Goal: Task Accomplishment & Management: Complete application form

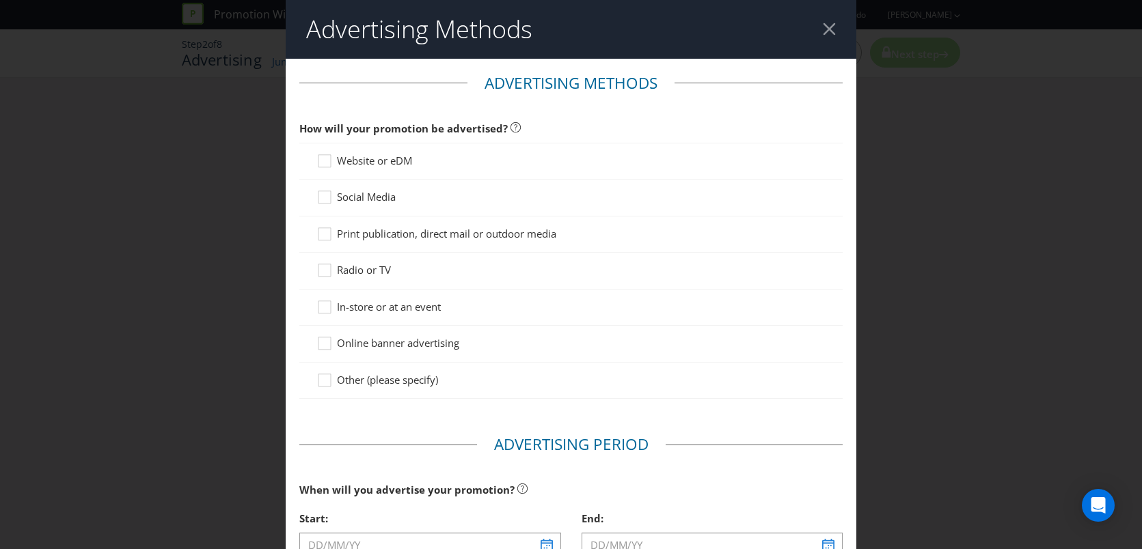
scroll to position [22, 0]
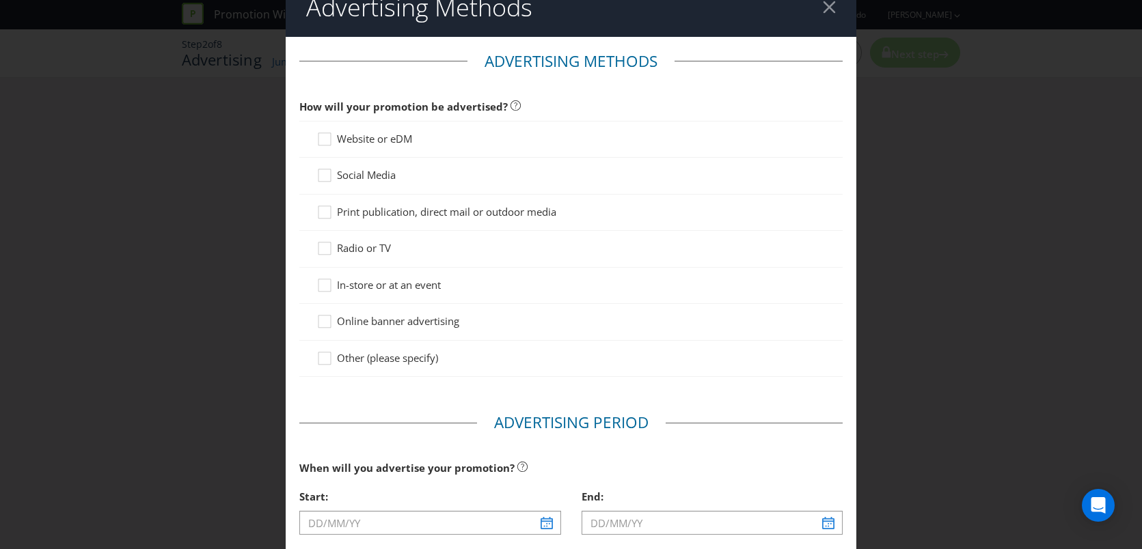
click at [364, 139] on span "Website or eDM" at bounding box center [374, 139] width 75 height 14
click at [0, 0] on input "Website or eDM" at bounding box center [0, 0] width 0 height 0
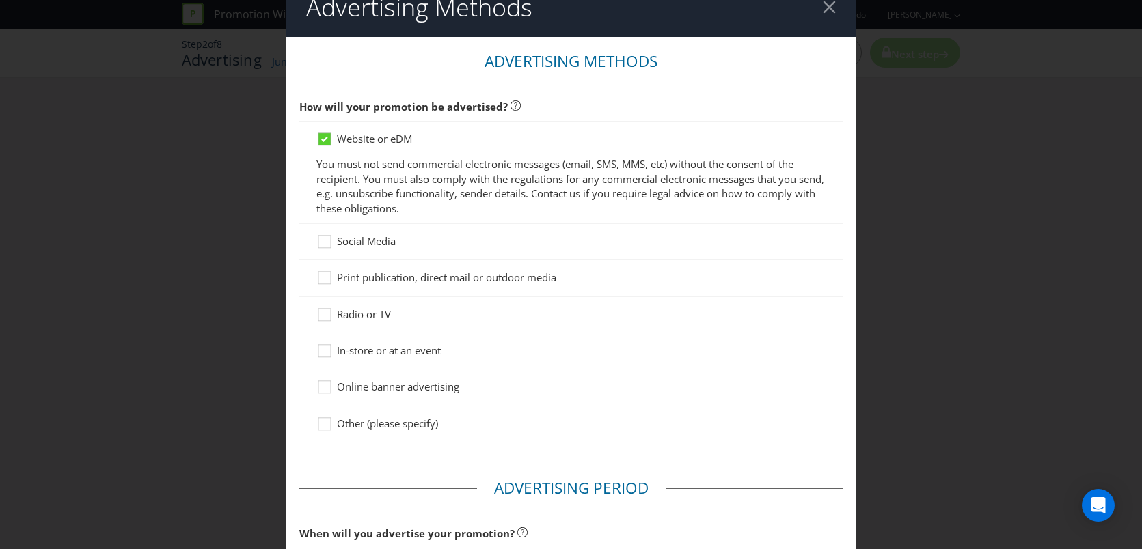
scroll to position [101, 0]
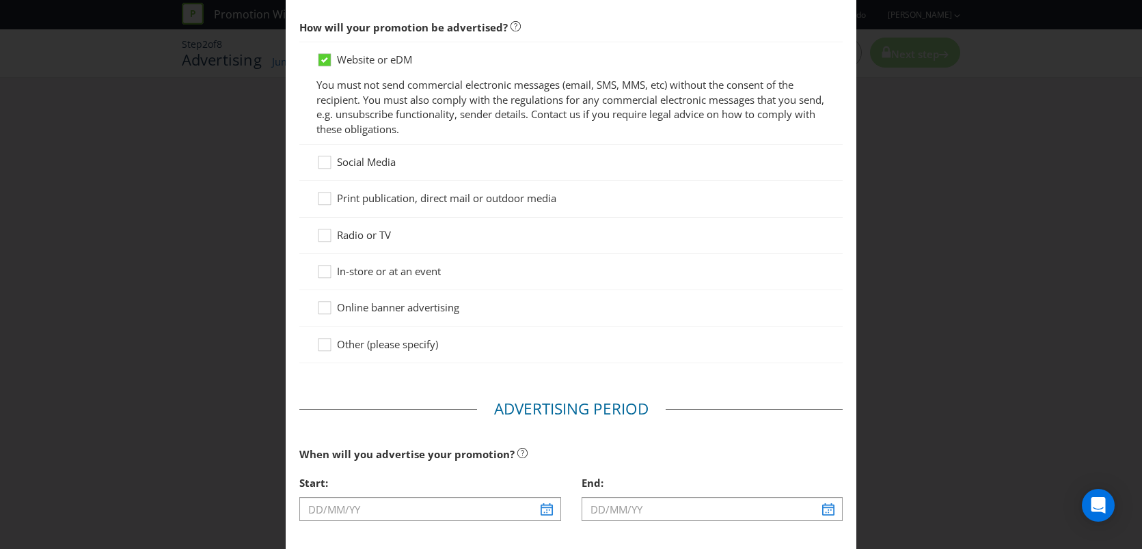
click at [373, 149] on div "Social Media" at bounding box center [571, 163] width 544 height 36
click at [373, 161] on span "Social Media" at bounding box center [366, 162] width 59 height 14
click at [0, 0] on input "Social Media" at bounding box center [0, 0] width 0 height 0
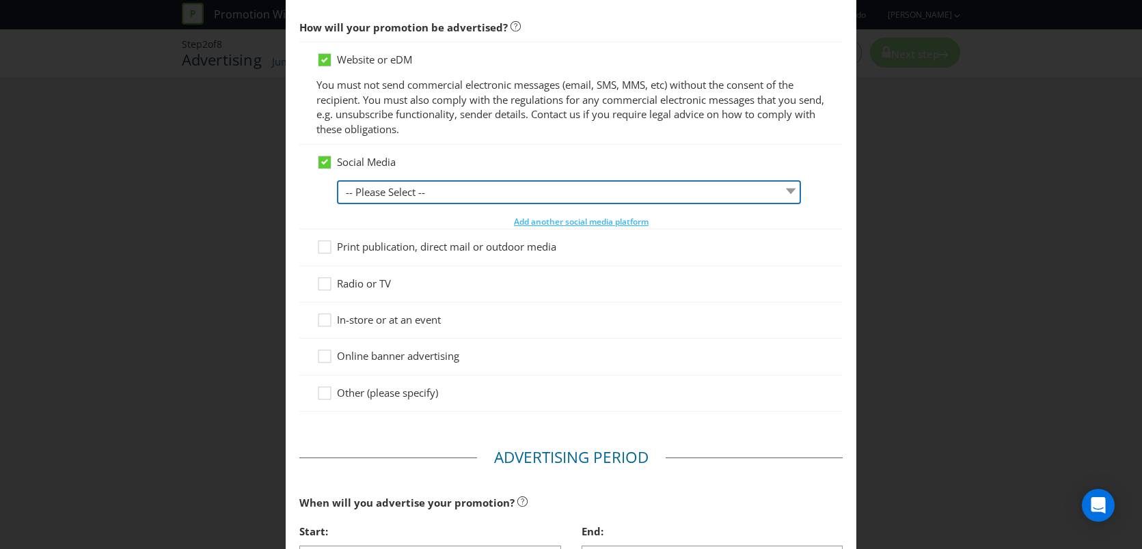
click at [383, 180] on select "-- Please Select -- Facebook X Instagram Snapchat LinkedIn Pinterest Tumblr You…" at bounding box center [569, 192] width 465 height 24
select select "FACEBOOK"
click at [337, 180] on select "-- Please Select -- Facebook X Instagram Snapchat LinkedIn Pinterest Tumblr You…" at bounding box center [569, 192] width 465 height 24
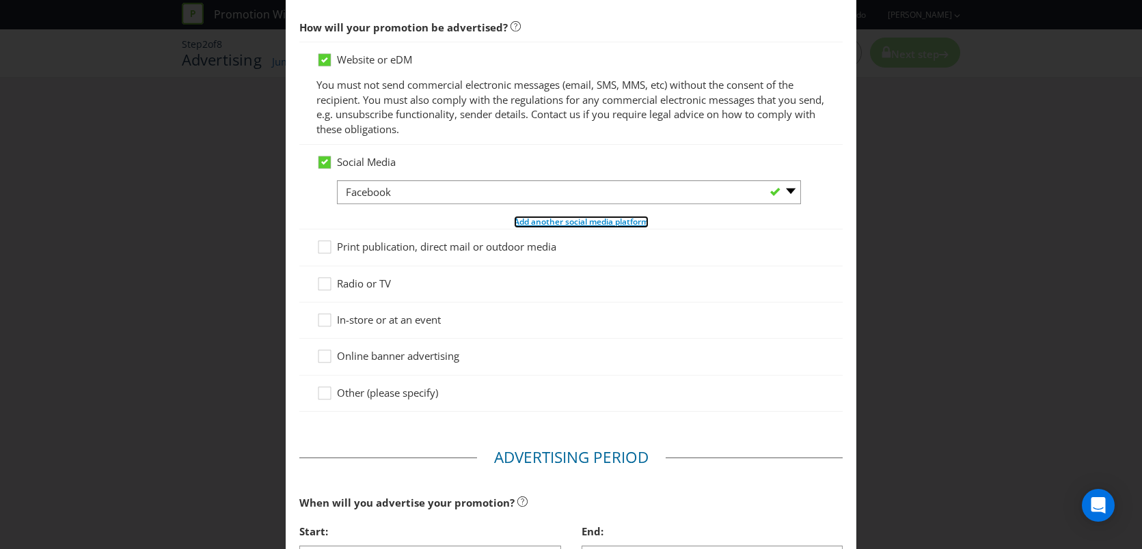
click at [542, 219] on span "Add another social media platform" at bounding box center [581, 222] width 135 height 12
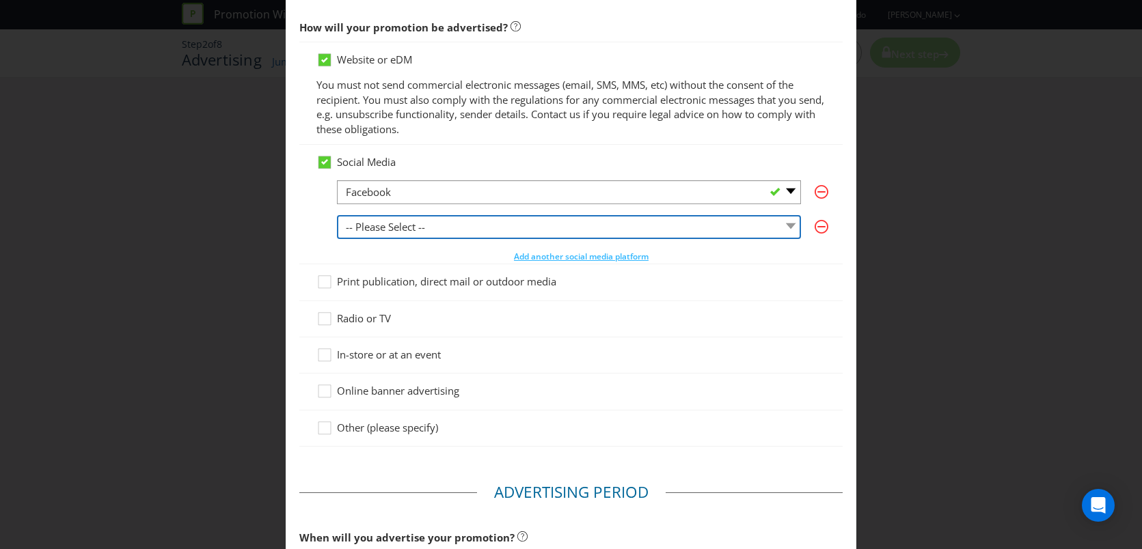
click at [417, 228] on select "-- Please Select -- Facebook X Instagram Snapchat LinkedIn Pinterest Tumblr You…" at bounding box center [569, 227] width 465 height 24
select select "INSTAGRAM"
click at [337, 215] on select "-- Please Select -- Facebook X Instagram Snapchat LinkedIn Pinterest Tumblr You…" at bounding box center [569, 227] width 465 height 24
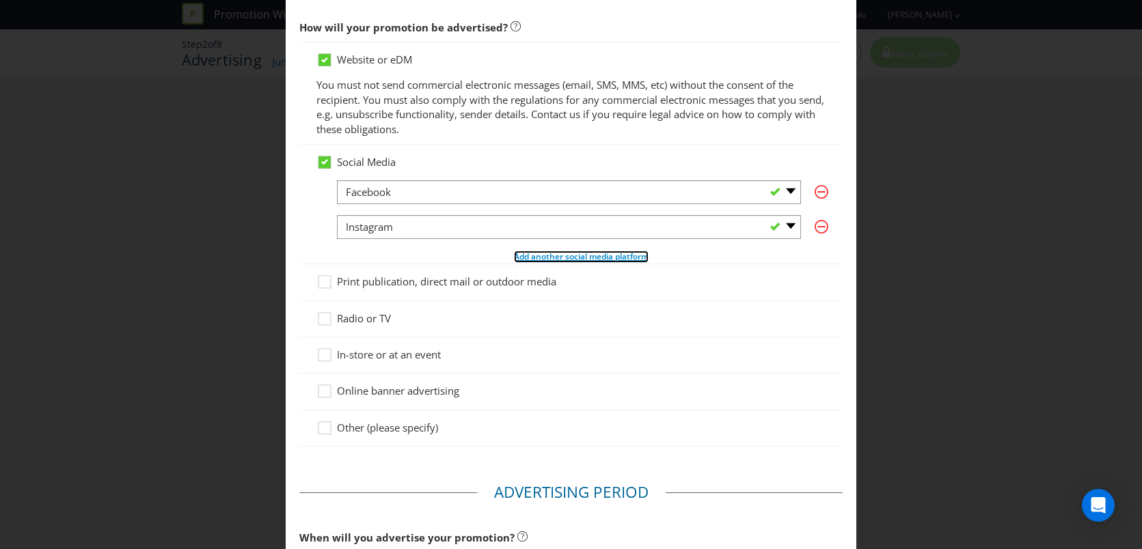
click at [532, 257] on span "Add another social media platform" at bounding box center [581, 257] width 135 height 12
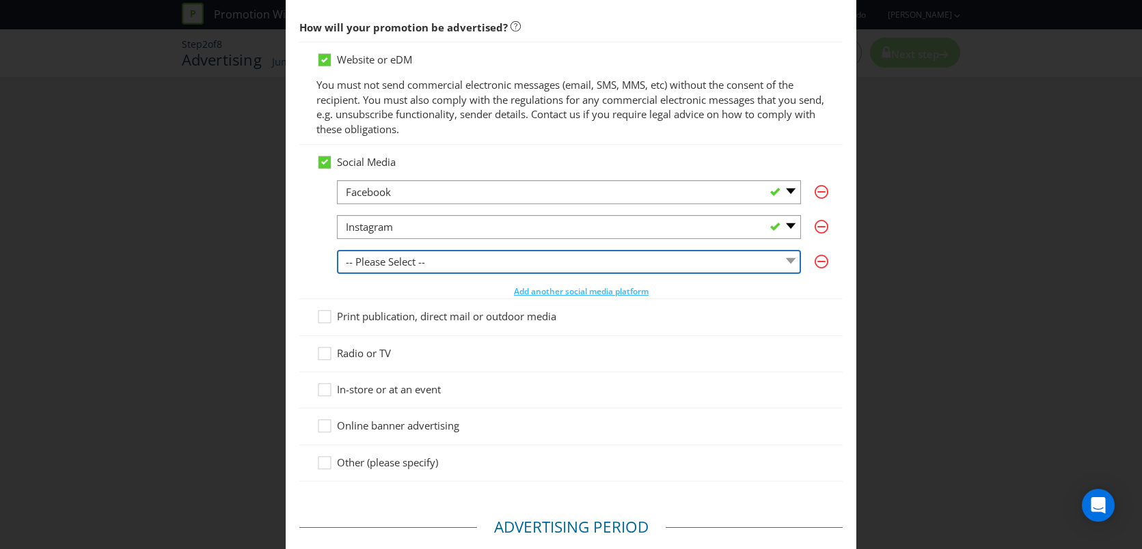
click at [427, 260] on select "-- Please Select -- Facebook X Instagram Snapchat LinkedIn Pinterest Tumblr You…" at bounding box center [569, 262] width 465 height 24
select select "SNAPCHAT"
click at [337, 250] on select "-- Please Select -- Facebook X Instagram Snapchat LinkedIn Pinterest Tumblr You…" at bounding box center [569, 262] width 465 height 24
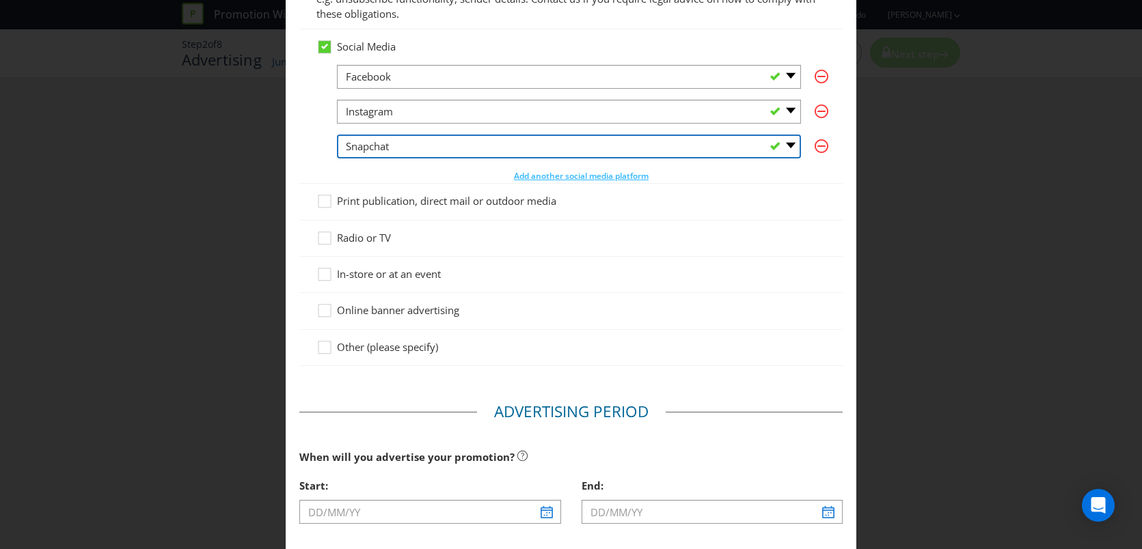
scroll to position [216, 0]
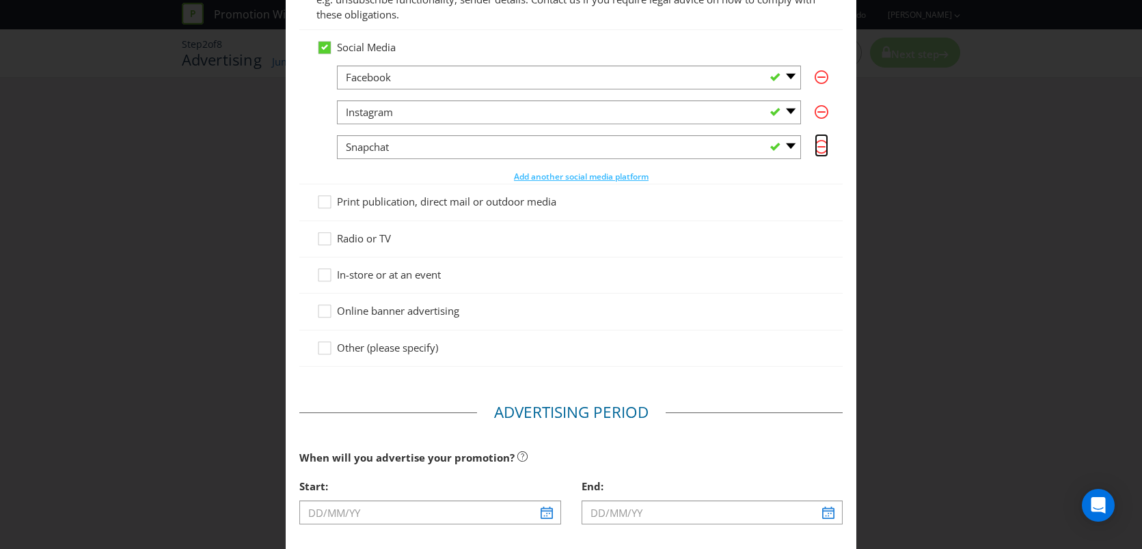
click at [821, 150] on icon "button" at bounding box center [822, 147] width 14 height 14
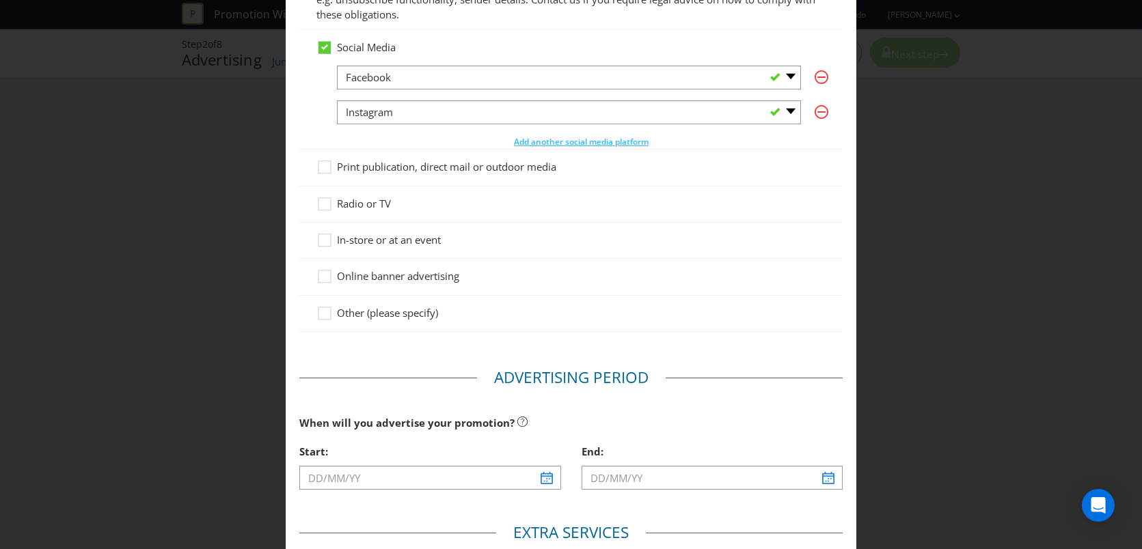
click at [368, 171] on span "Print publication, direct mail or outdoor media" at bounding box center [446, 167] width 219 height 14
click at [0, 0] on input "Print publication, direct mail or outdoor media" at bounding box center [0, 0] width 0 height 0
click at [368, 171] on span "Print publication, direct mail or outdoor media" at bounding box center [446, 167] width 219 height 14
click at [0, 0] on input "Print publication, direct mail or outdoor media" at bounding box center [0, 0] width 0 height 0
click at [407, 241] on span "In-store or at an event" at bounding box center [389, 240] width 104 height 14
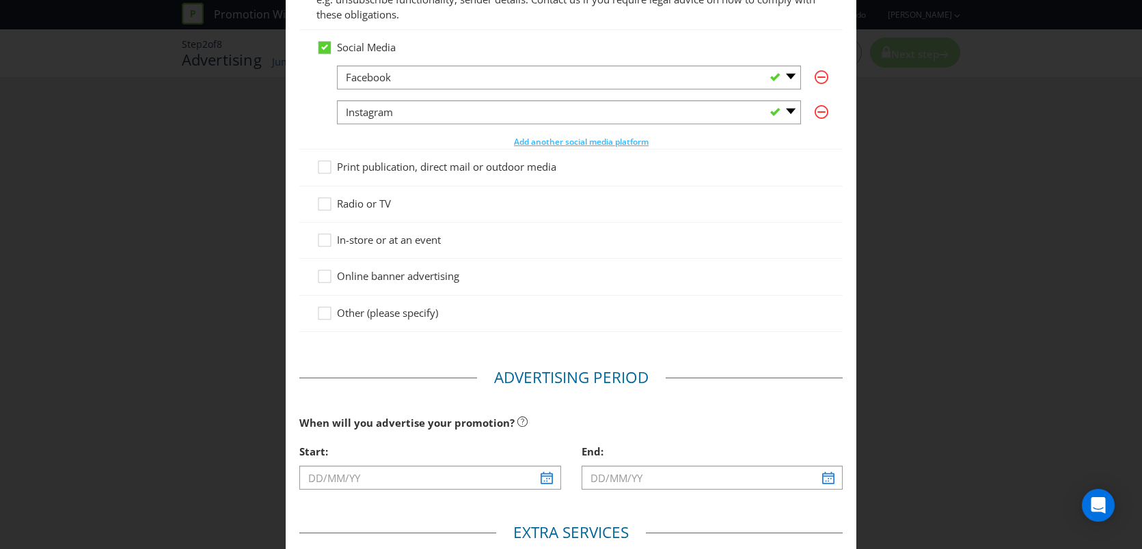
click at [0, 0] on input "In-store or at an event" at bounding box center [0, 0] width 0 height 0
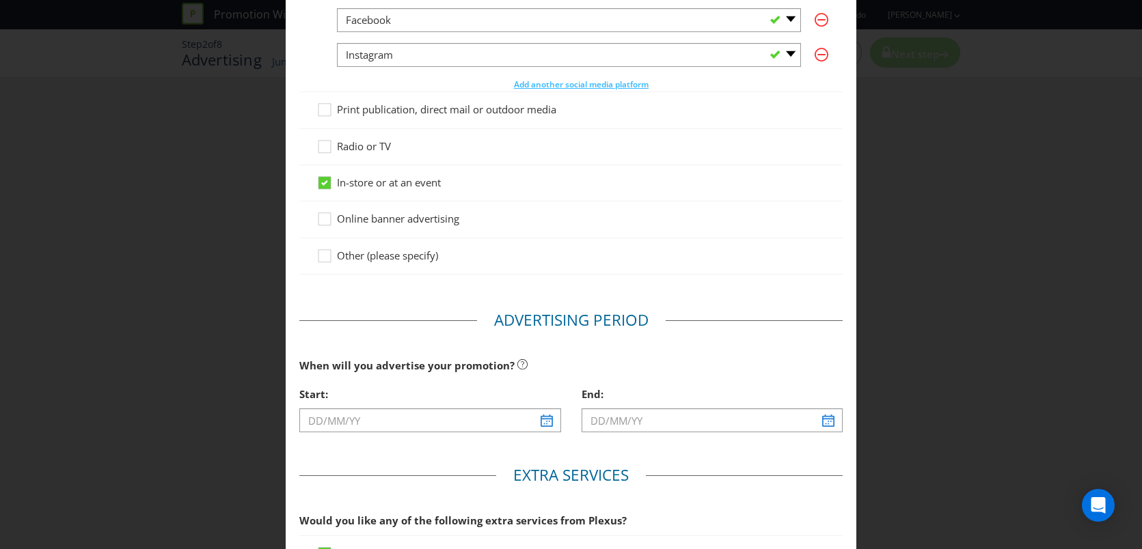
scroll to position [299, 0]
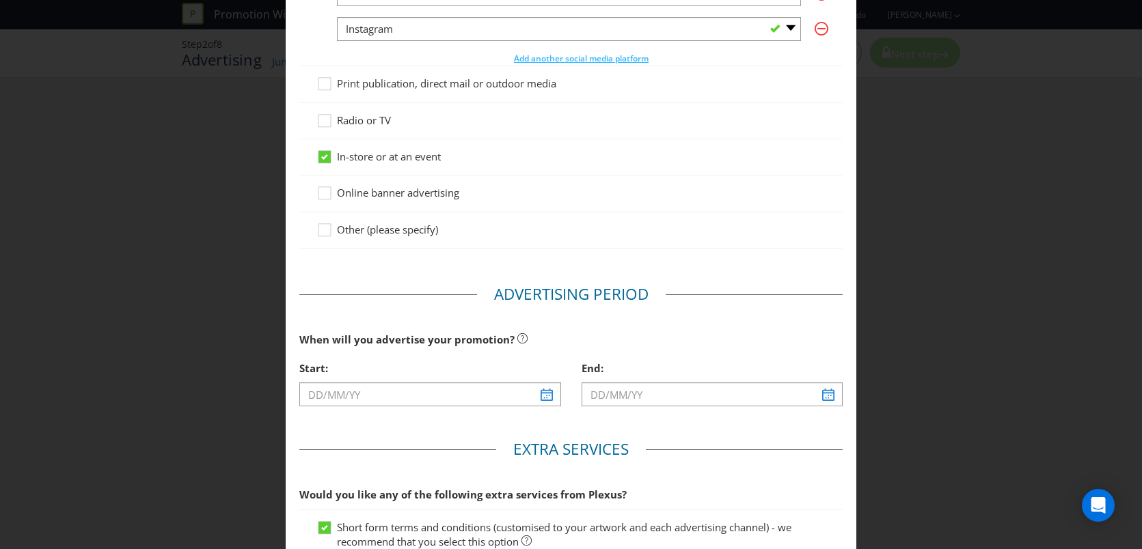
click at [401, 196] on span "Online banner advertising" at bounding box center [398, 193] width 122 height 14
click at [0, 0] on input "Online banner advertising" at bounding box center [0, 0] width 0 height 0
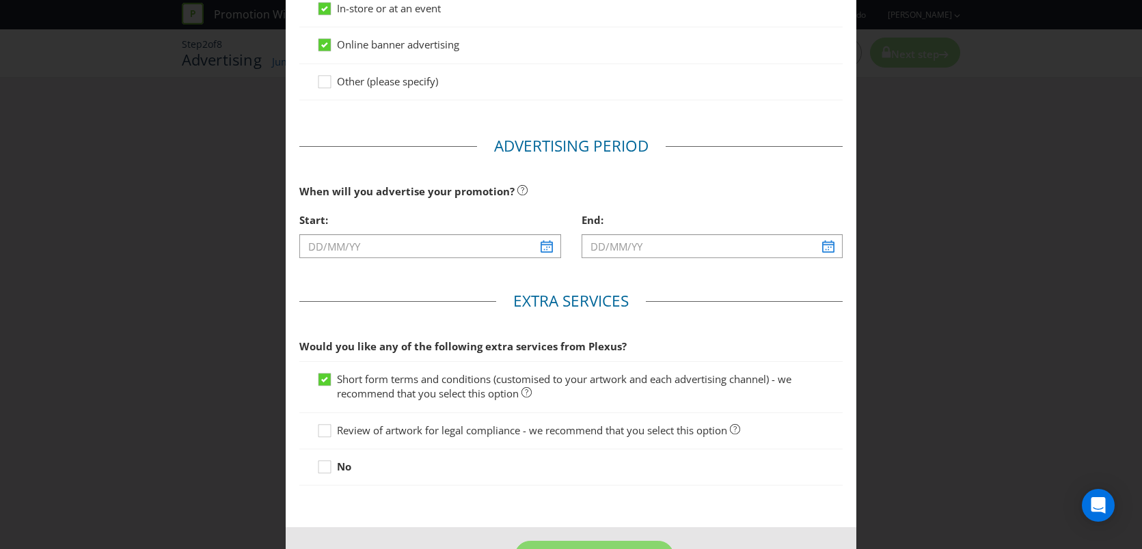
scroll to position [459, 0]
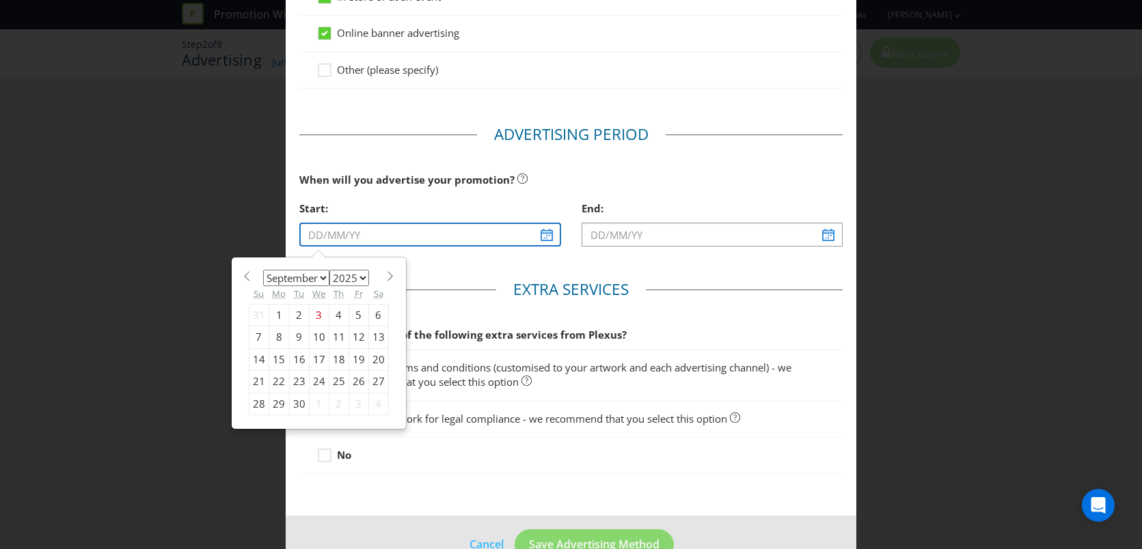
click at [547, 236] on input "text" at bounding box center [430, 235] width 262 height 24
click at [247, 274] on span at bounding box center [247, 276] width 10 height 10
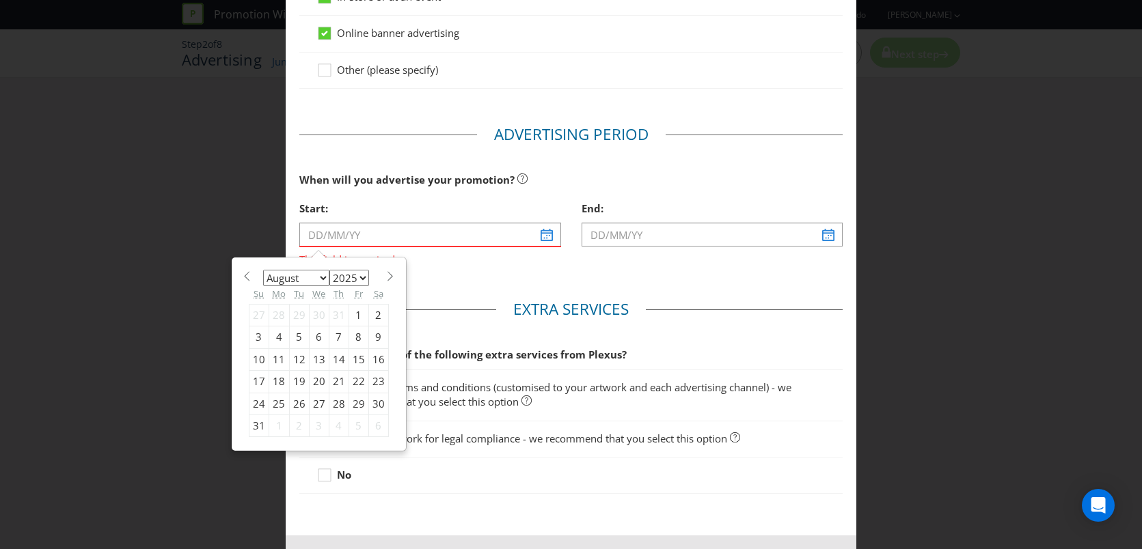
click at [247, 274] on span at bounding box center [247, 276] width 10 height 10
click at [390, 278] on span at bounding box center [390, 276] width 10 height 10
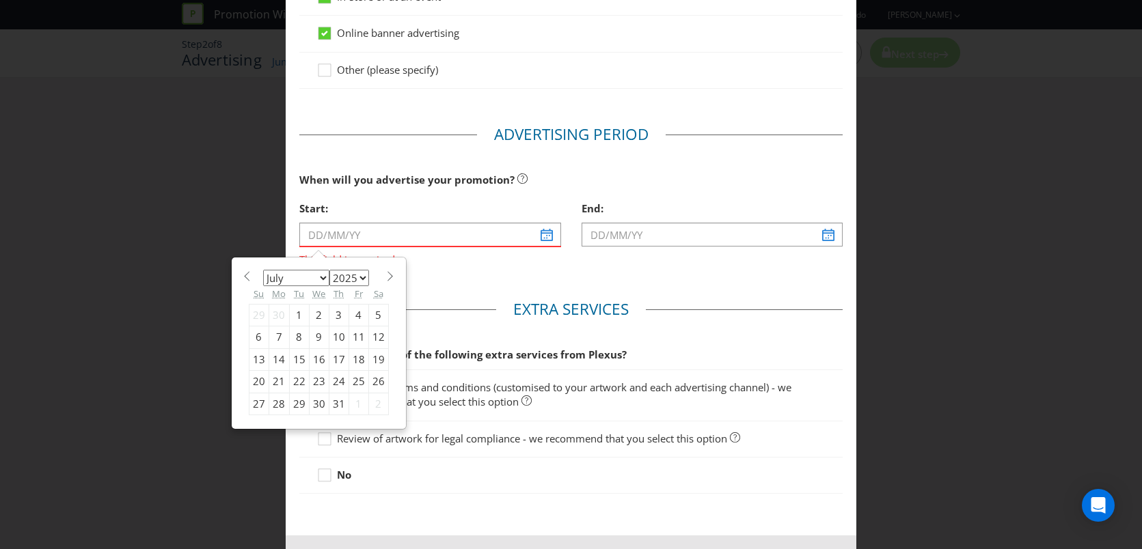
click at [390, 278] on span at bounding box center [390, 276] width 10 height 10
click at [249, 278] on span at bounding box center [247, 276] width 10 height 10
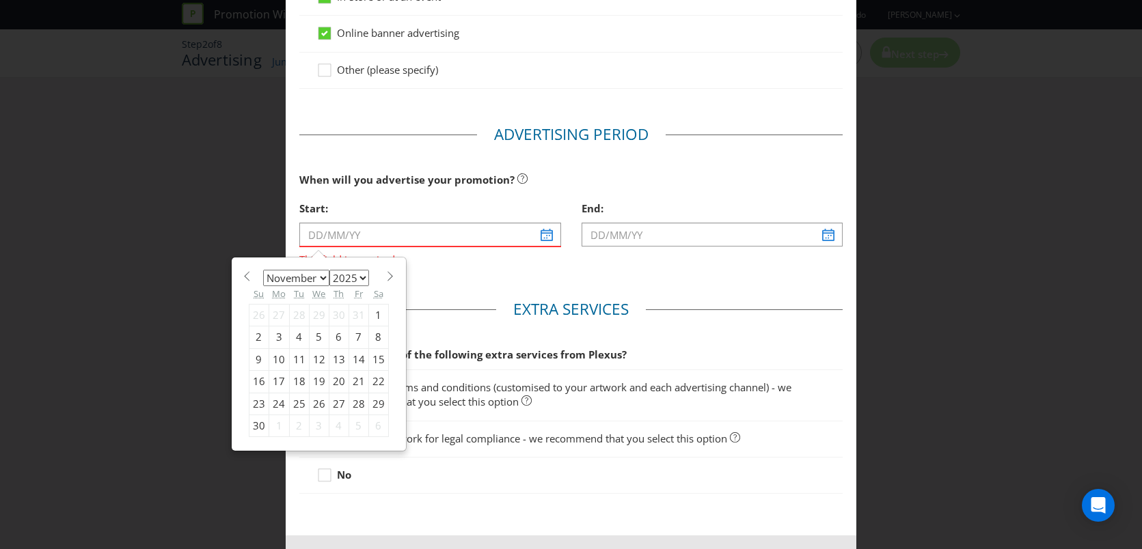
select select "9"
click at [261, 333] on div "5" at bounding box center [259, 338] width 20 height 22
type input "[DATE]"
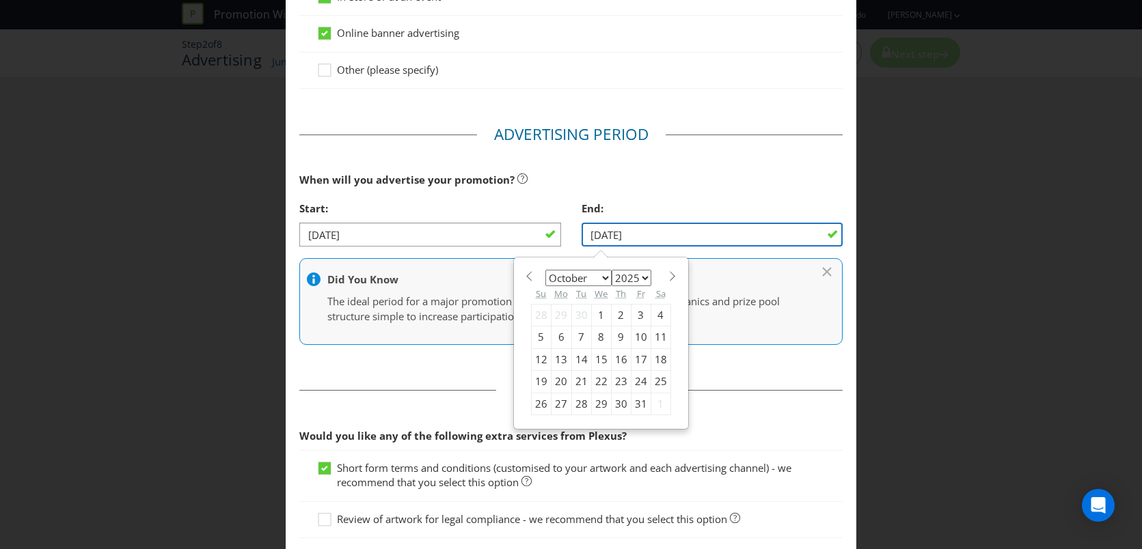
click at [728, 240] on input "[DATE]" at bounding box center [713, 235] width 262 height 24
click at [669, 280] on span at bounding box center [673, 276] width 10 height 10
select select "10"
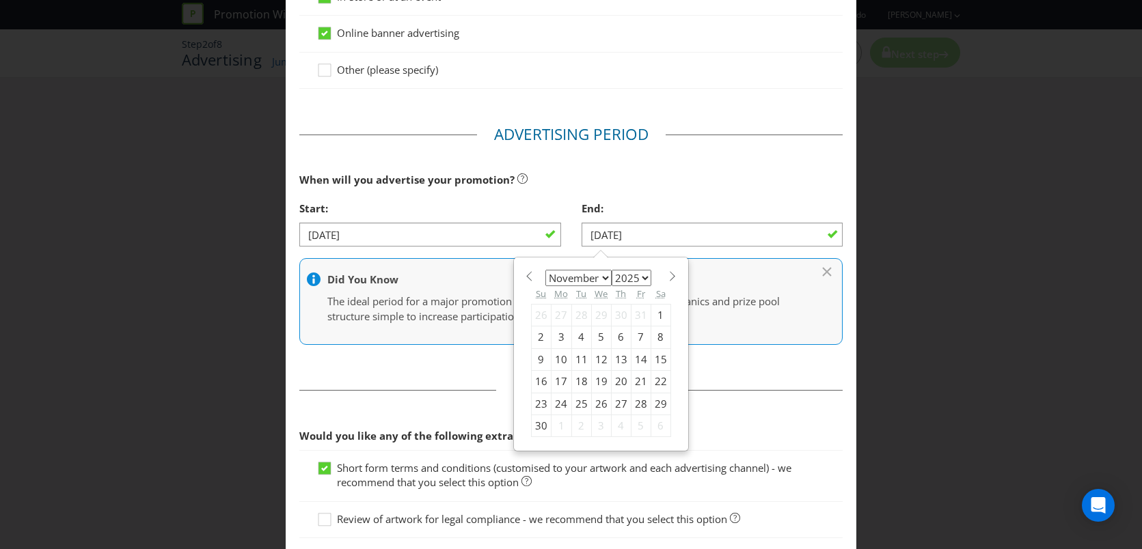
click at [541, 426] on div "30" at bounding box center [541, 426] width 20 height 22
type input "[DATE]"
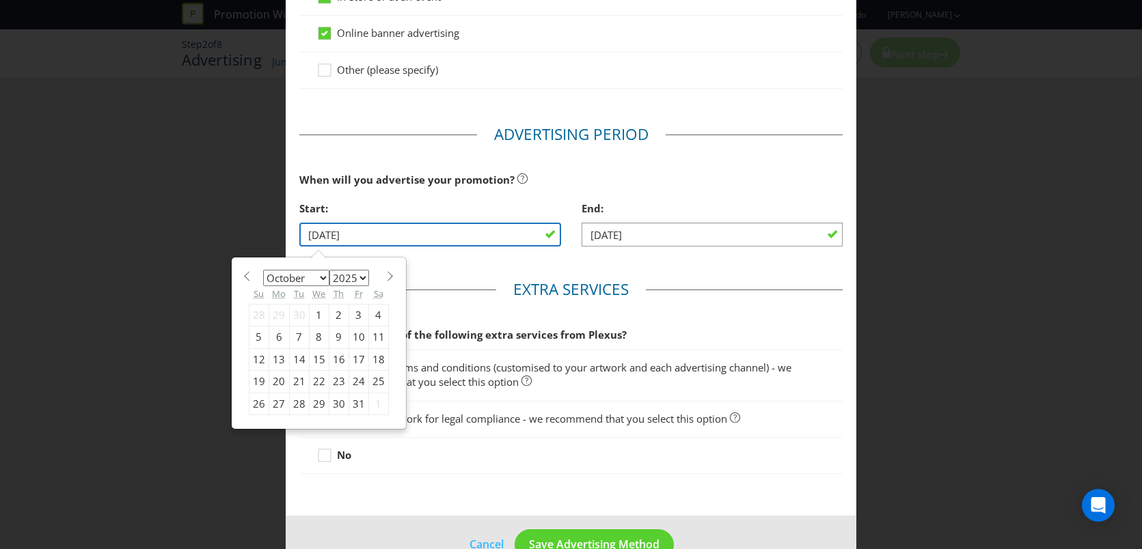
click at [532, 234] on input "[DATE]" at bounding box center [430, 235] width 262 height 24
click at [387, 273] on span at bounding box center [390, 276] width 10 height 10
select select "10"
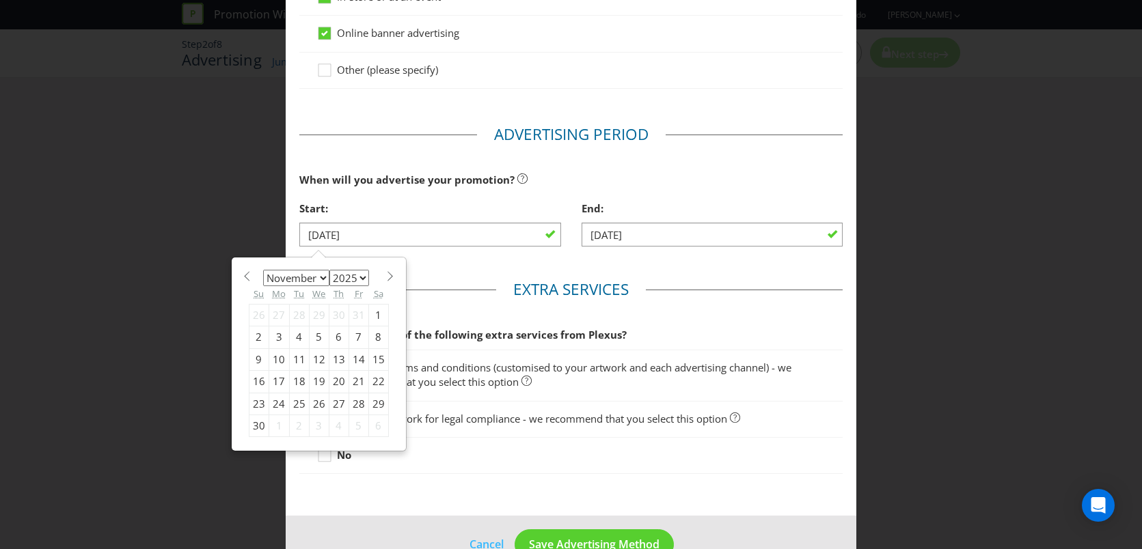
click at [381, 319] on div "1" at bounding box center [378, 315] width 20 height 22
type input "[DATE]"
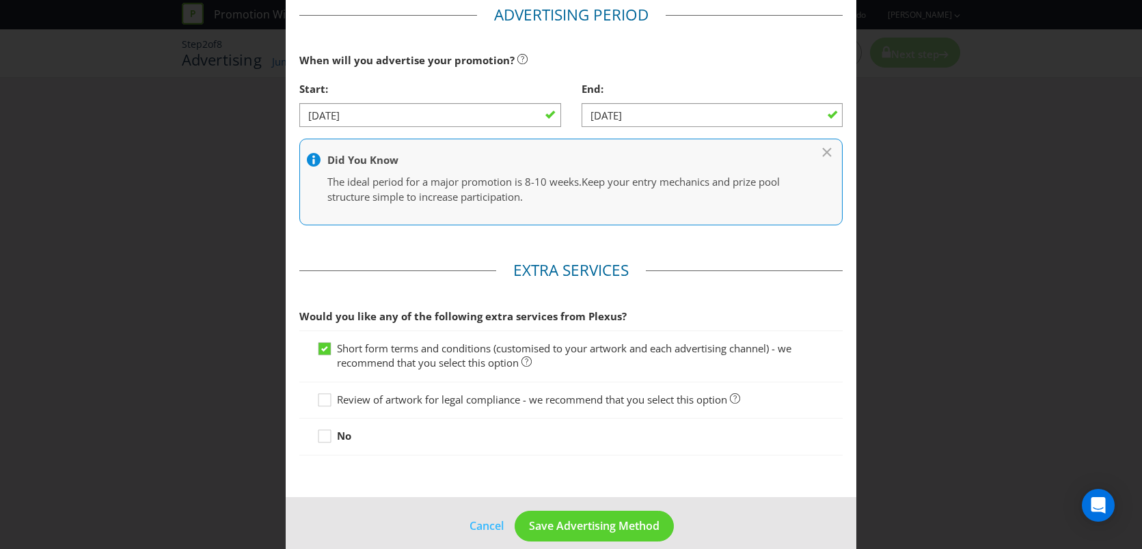
scroll to position [596, 0]
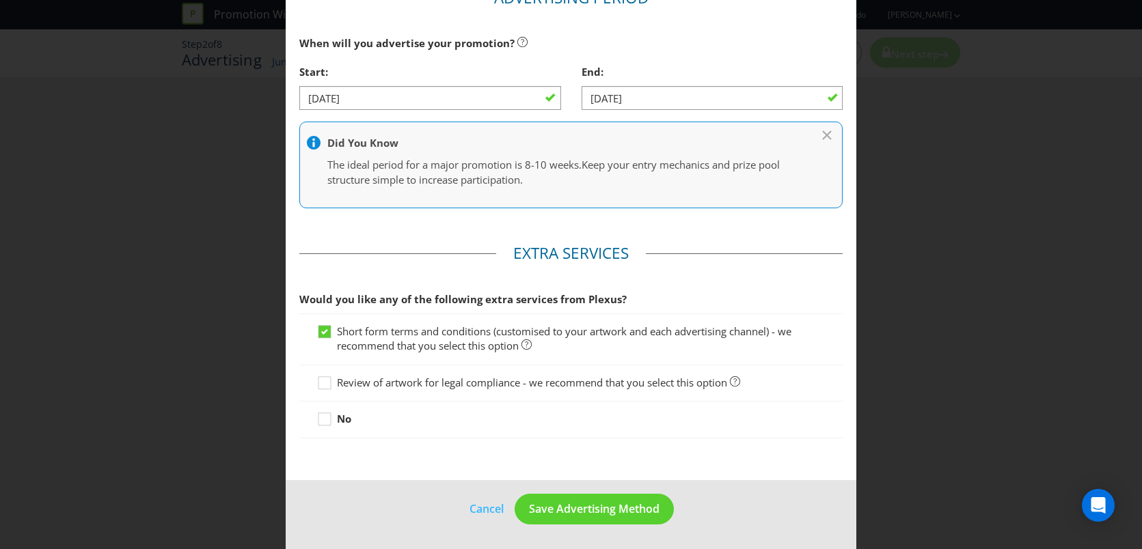
click at [439, 381] on span "Review of artwork for legal compliance - we recommend that you select this opti…" at bounding box center [532, 383] width 390 height 14
click at [0, 0] on input "Review of artwork for legal compliance - we recommend that you select this opti…" at bounding box center [0, 0] width 0 height 0
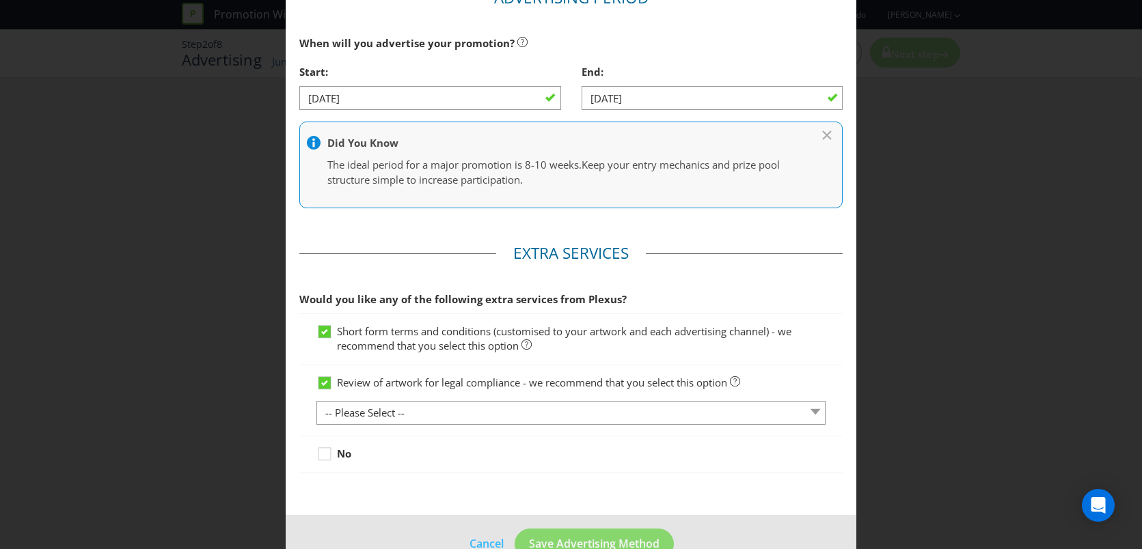
scroll to position [631, 0]
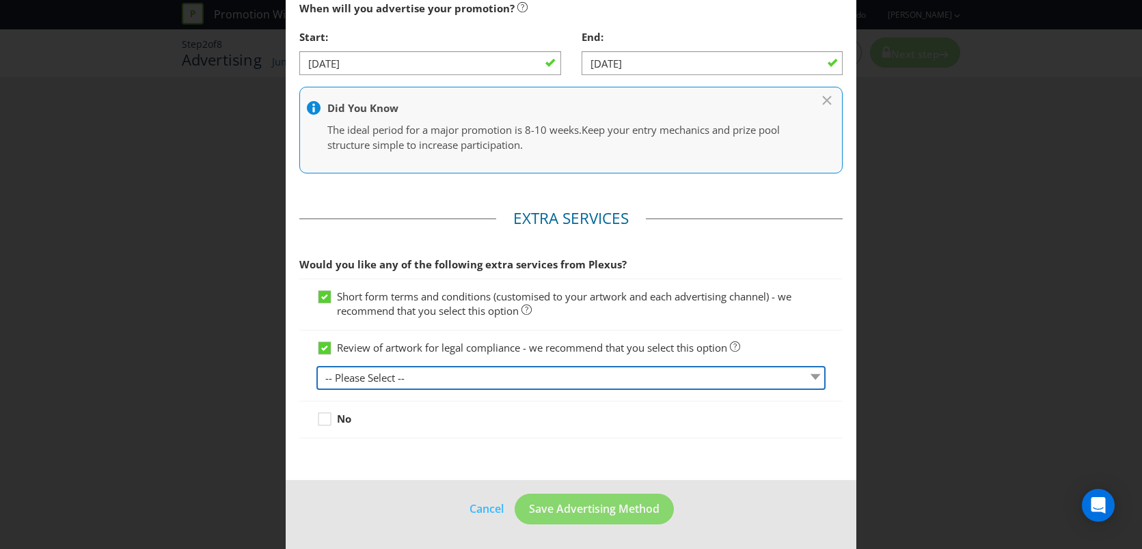
click at [461, 376] on select "-- Please Select -- 1 piece 2-4 pieces (provided at same time) 5-7 pieces (prov…" at bounding box center [571, 378] width 510 height 24
select select "MARKETING_REVIEW_1"
click at [316, 366] on select "-- Please Select -- 1 piece 2-4 pieces (provided at same time) 5-7 pieces (prov…" at bounding box center [571, 378] width 510 height 24
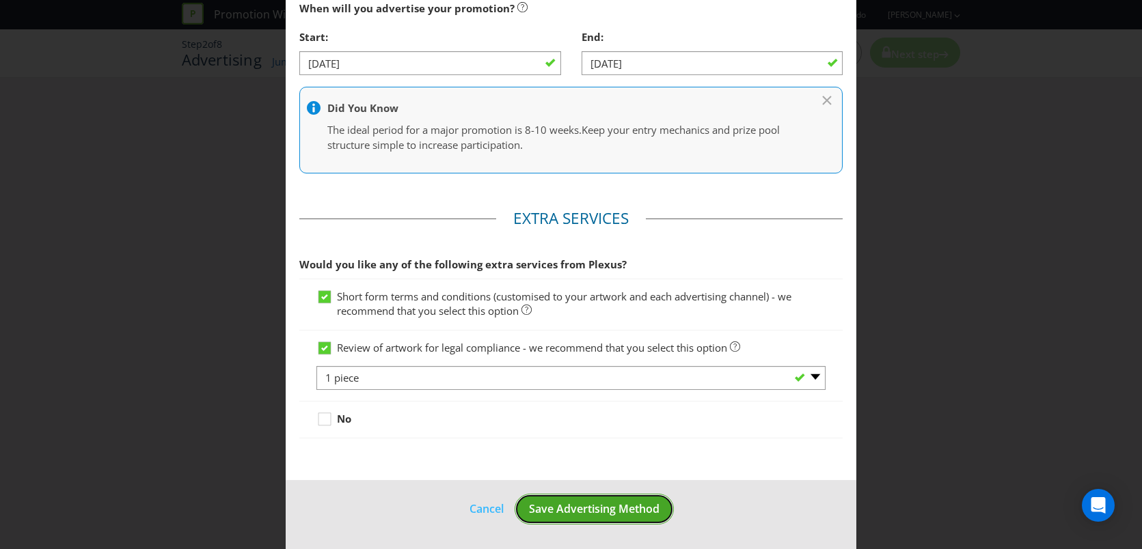
click at [597, 511] on span "Save Advertising Method" at bounding box center [594, 509] width 131 height 15
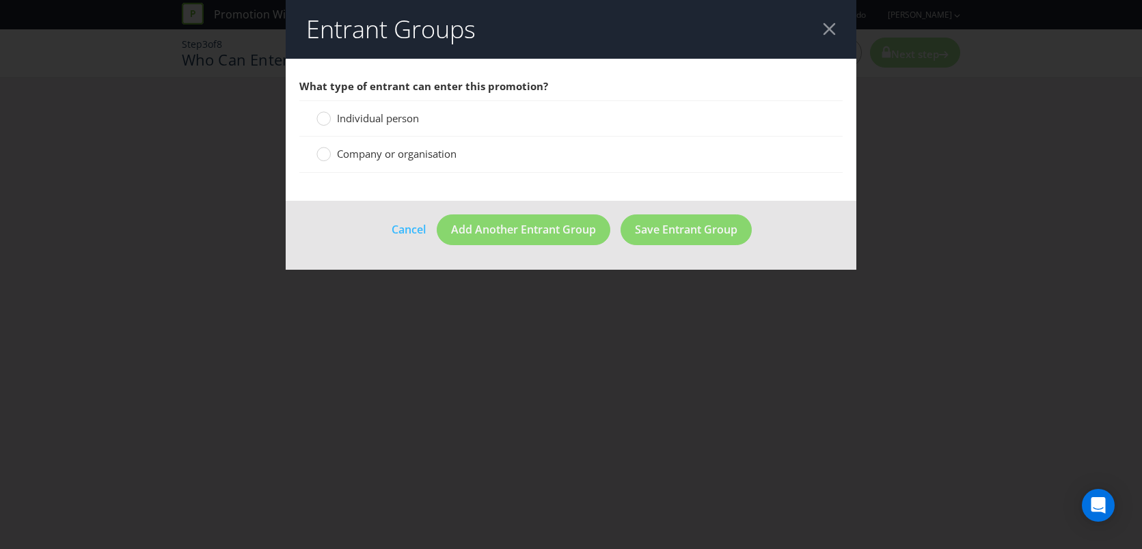
click at [405, 119] on span "Individual person" at bounding box center [378, 118] width 82 height 14
click at [0, 0] on input "Individual person" at bounding box center [0, 0] width 0 height 0
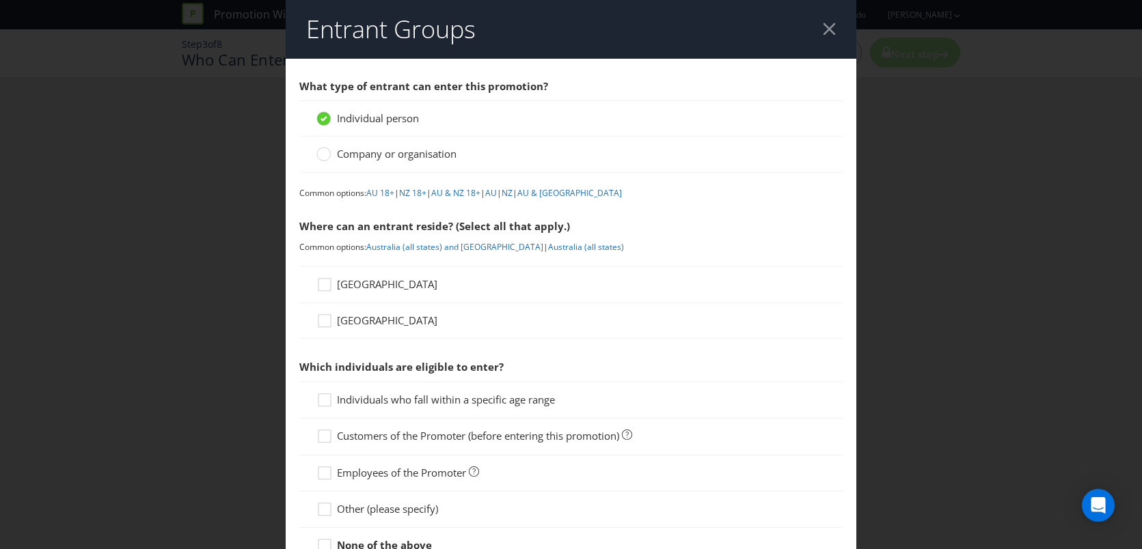
click at [351, 277] on span "[GEOGRAPHIC_DATA]" at bounding box center [387, 284] width 100 height 14
click at [0, 0] on input "[GEOGRAPHIC_DATA]" at bounding box center [0, 0] width 0 height 0
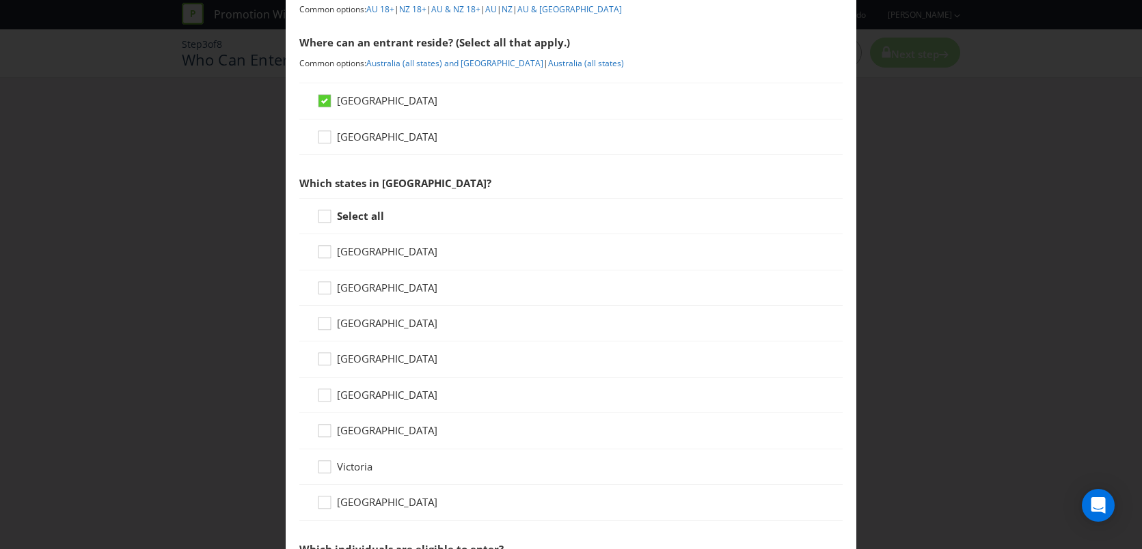
scroll to position [191, 0]
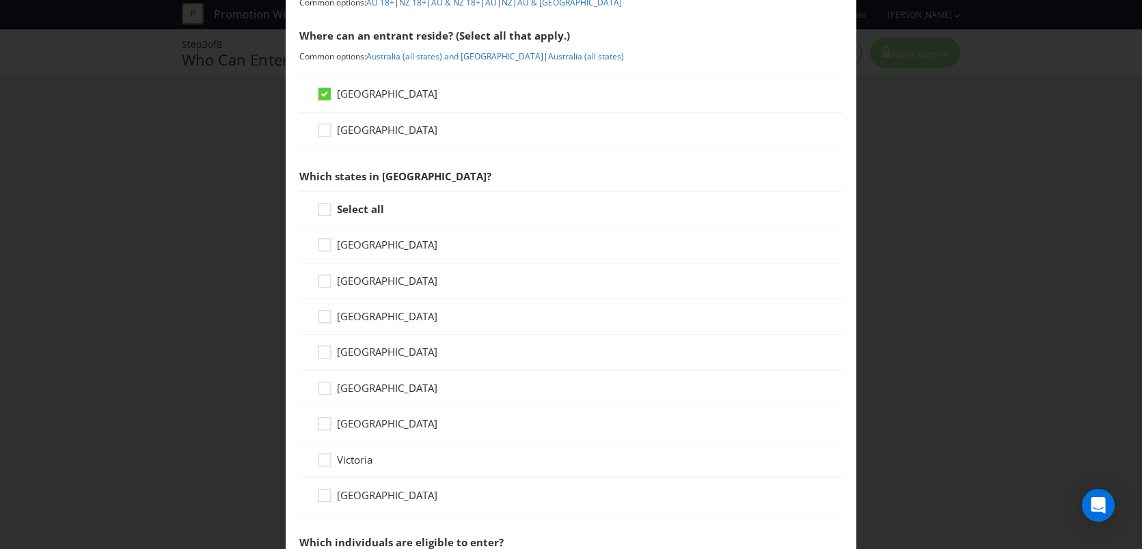
click at [372, 208] on strong "Select all" at bounding box center [360, 209] width 47 height 14
click at [0, 0] on input "Select all" at bounding box center [0, 0] width 0 height 0
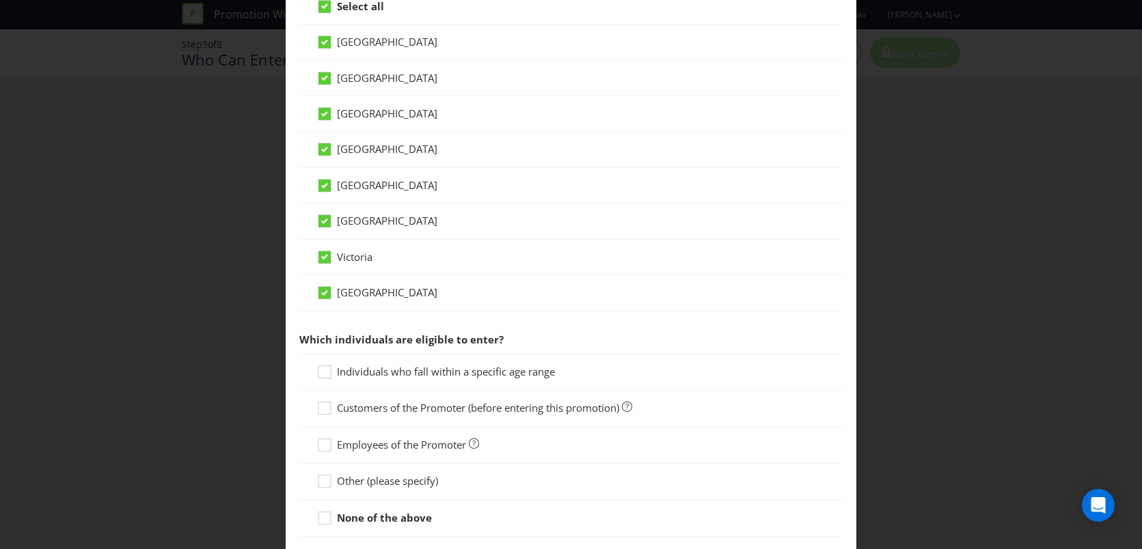
scroll to position [478, 0]
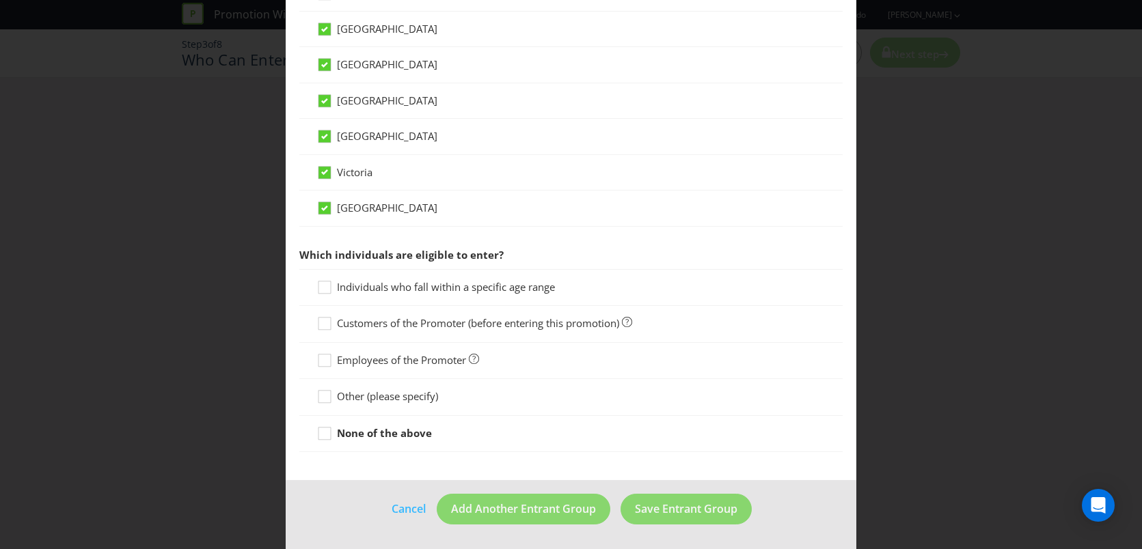
click at [388, 427] on strong "None of the above" at bounding box center [384, 433] width 95 height 14
click at [0, 0] on input "None of the above" at bounding box center [0, 0] width 0 height 0
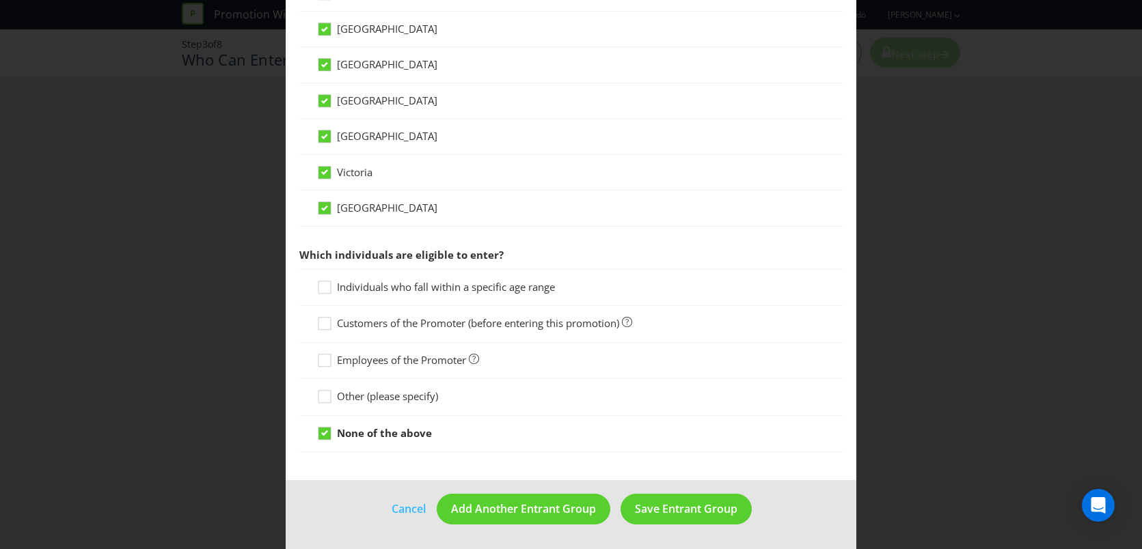
click at [369, 434] on strong "None of the above" at bounding box center [384, 433] width 95 height 14
click at [0, 0] on input "None of the above" at bounding box center [0, 0] width 0 height 0
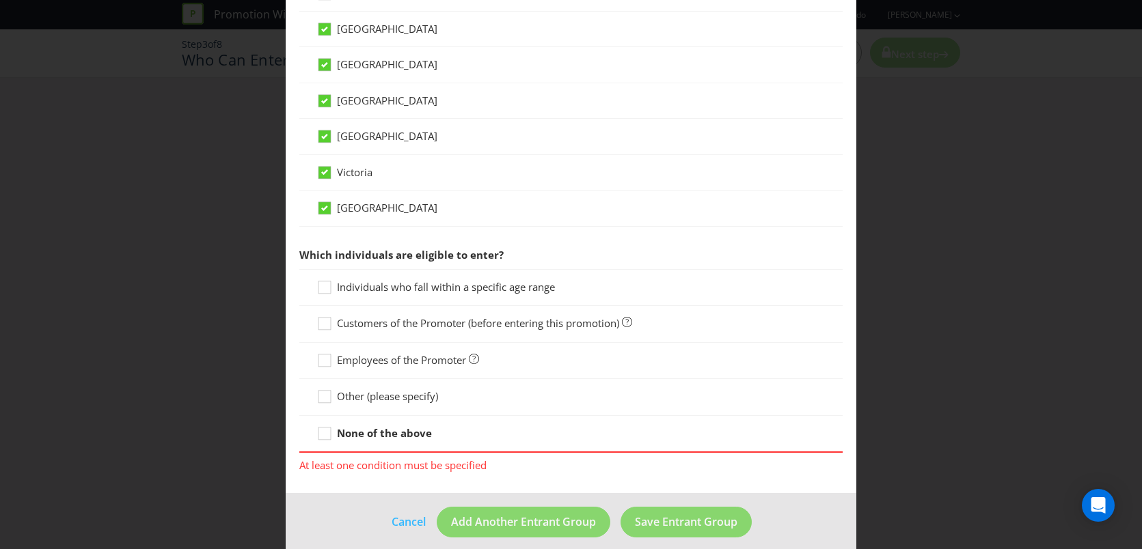
click at [430, 288] on span "Individuals who fall within a specific age range" at bounding box center [446, 287] width 218 height 14
click at [0, 0] on input "Individuals who fall within a specific age range" at bounding box center [0, 0] width 0 height 0
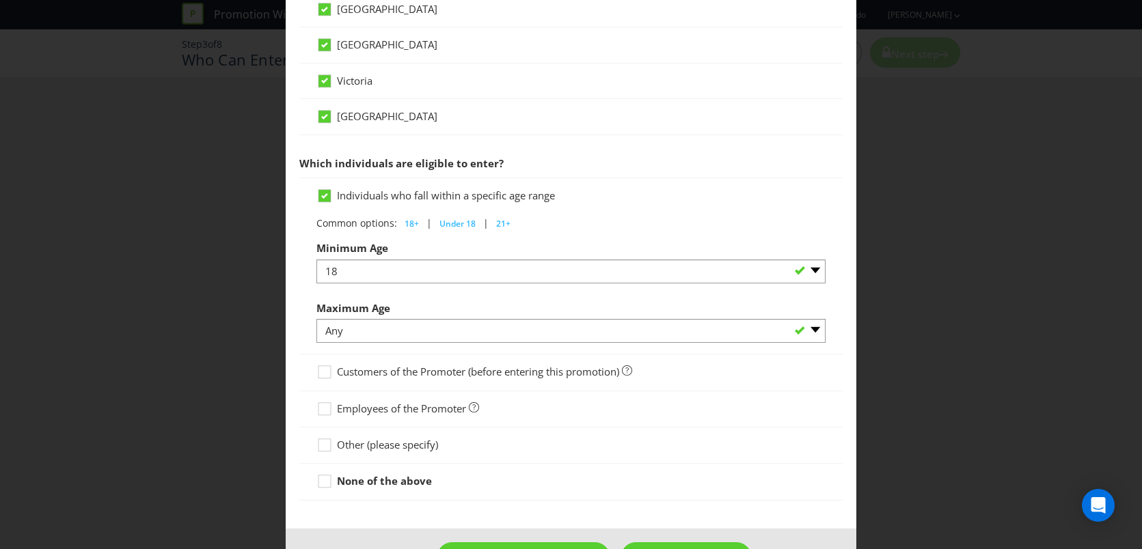
scroll to position [618, 0]
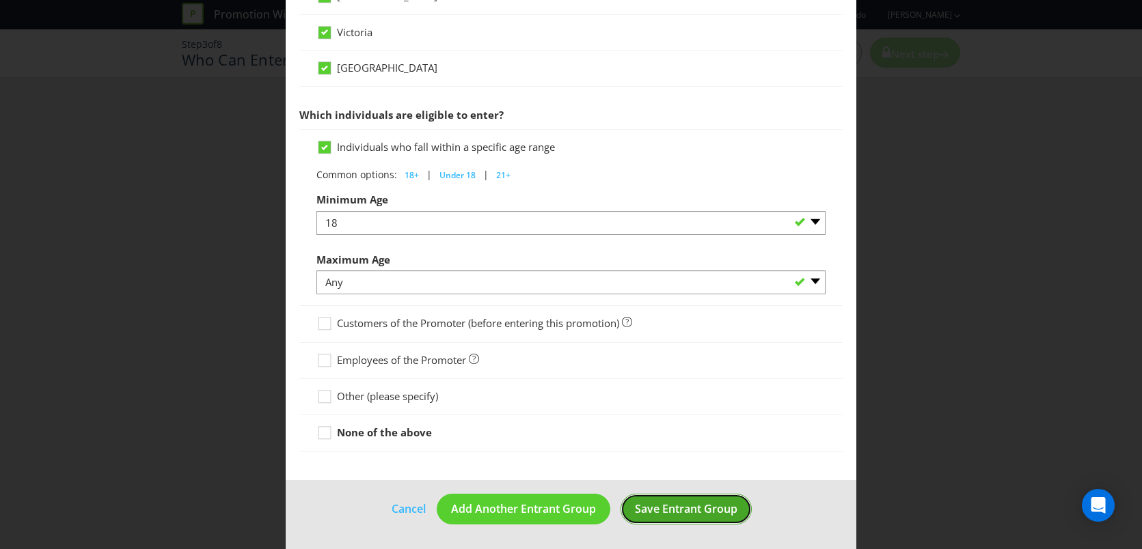
click at [655, 508] on span "Save Entrant Group" at bounding box center [686, 509] width 102 height 15
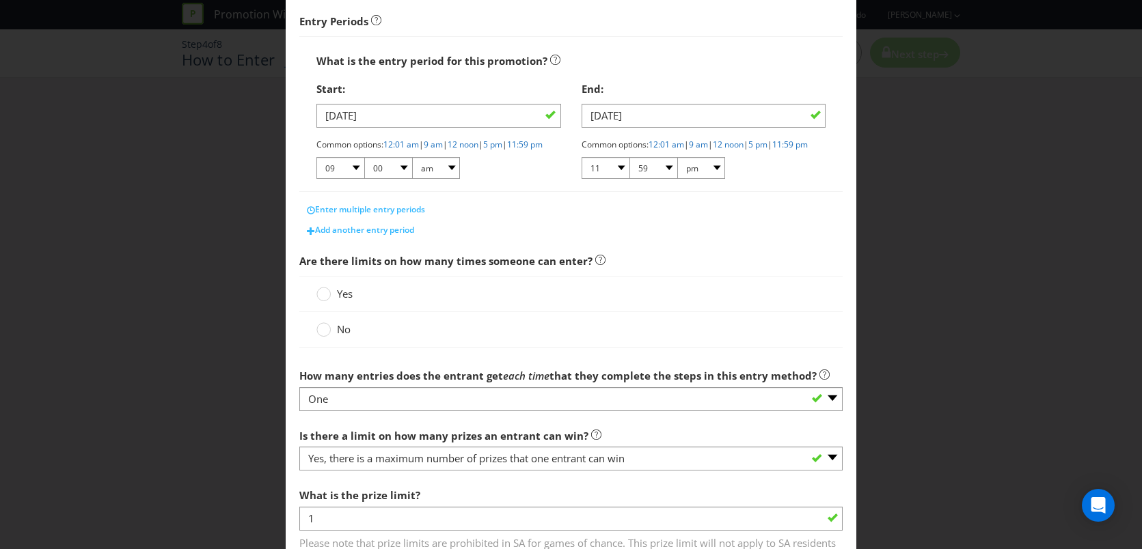
scroll to position [218, 0]
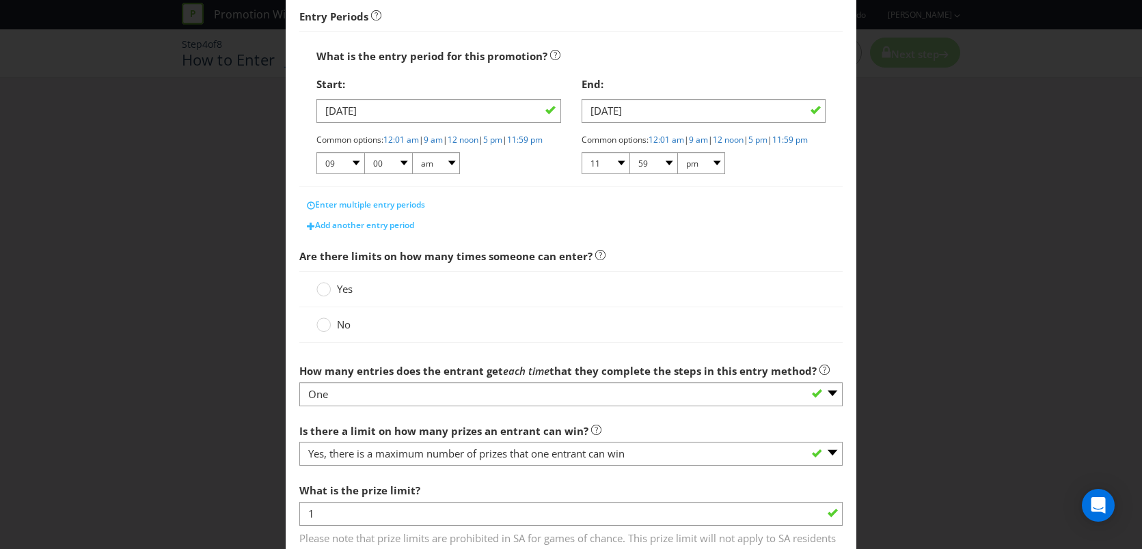
click at [336, 332] on label "No" at bounding box center [334, 325] width 37 height 14
click at [0, 0] on input "No" at bounding box center [0, 0] width 0 height 0
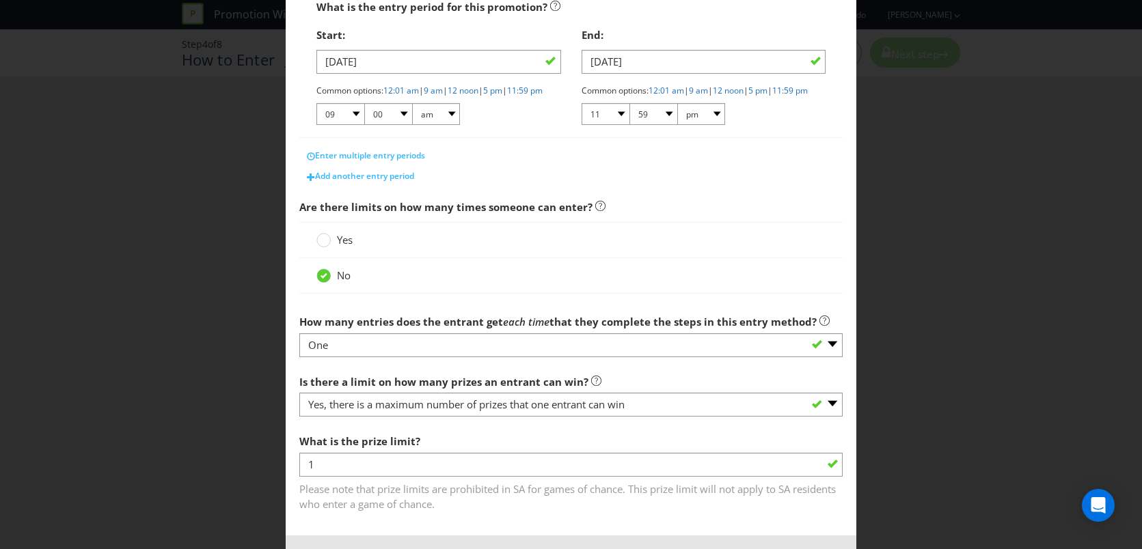
scroll to position [334, 0]
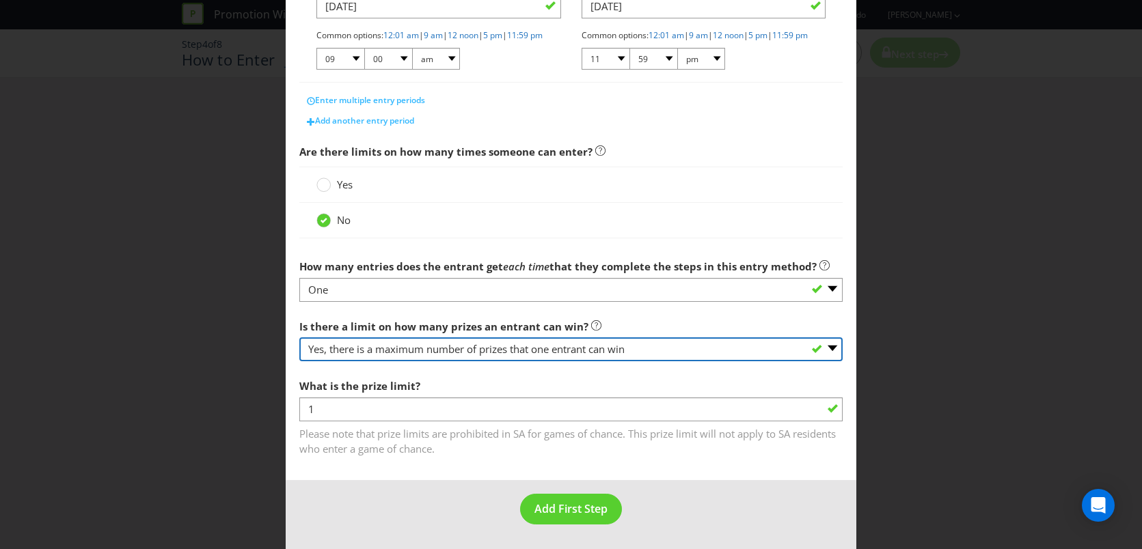
click at [489, 353] on select "-- Please select -- Yes, there is a maximum number of prizes that one entrant c…" at bounding box center [571, 350] width 544 height 24
click at [299, 338] on select "-- Please select -- Yes, there is a maximum number of prizes that one entrant c…" at bounding box center [571, 350] width 544 height 24
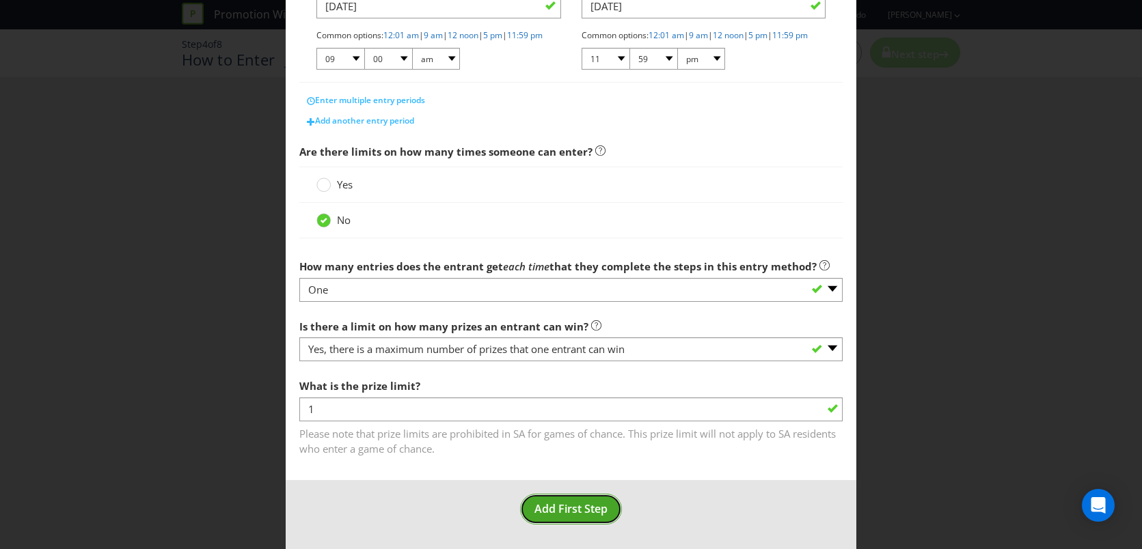
click at [576, 515] on span "Add First Step" at bounding box center [570, 509] width 73 height 15
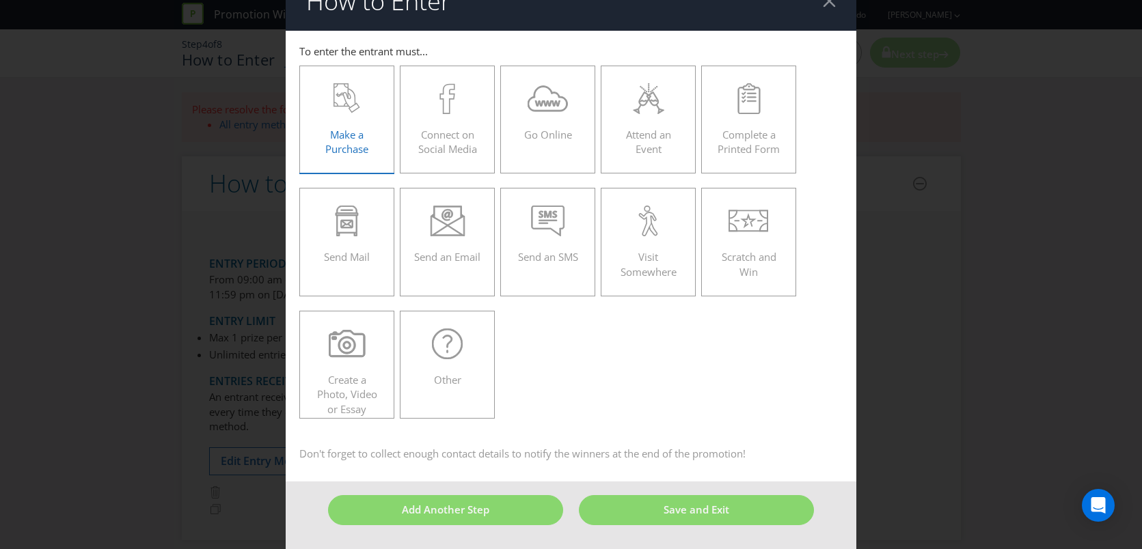
click at [333, 142] on span "Make a Purchase" at bounding box center [346, 142] width 43 height 28
click at [0, 0] on input "Make a Purchase" at bounding box center [0, 0] width 0 height 0
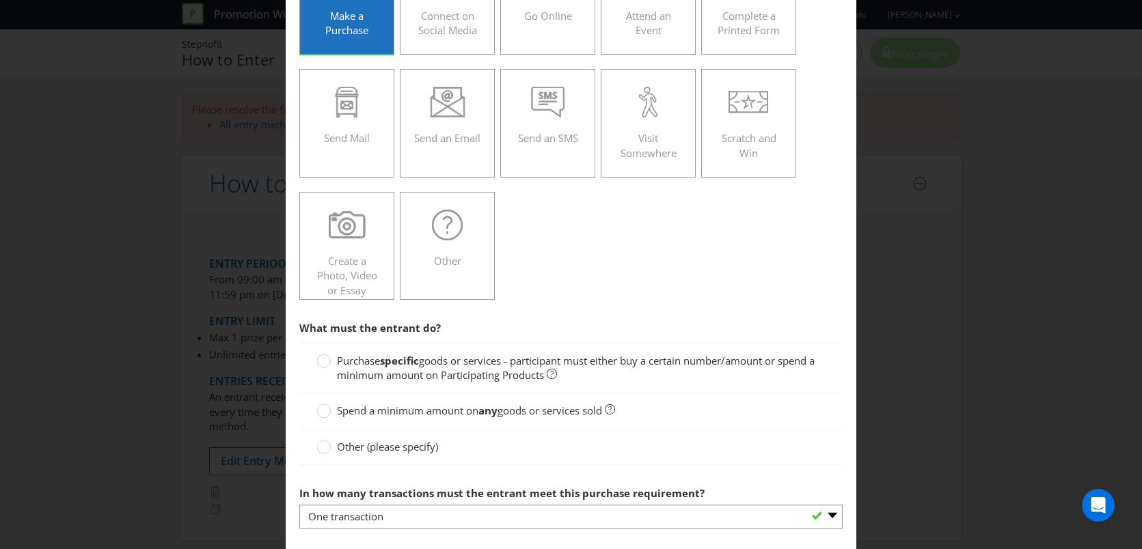
scroll to position [191, 0]
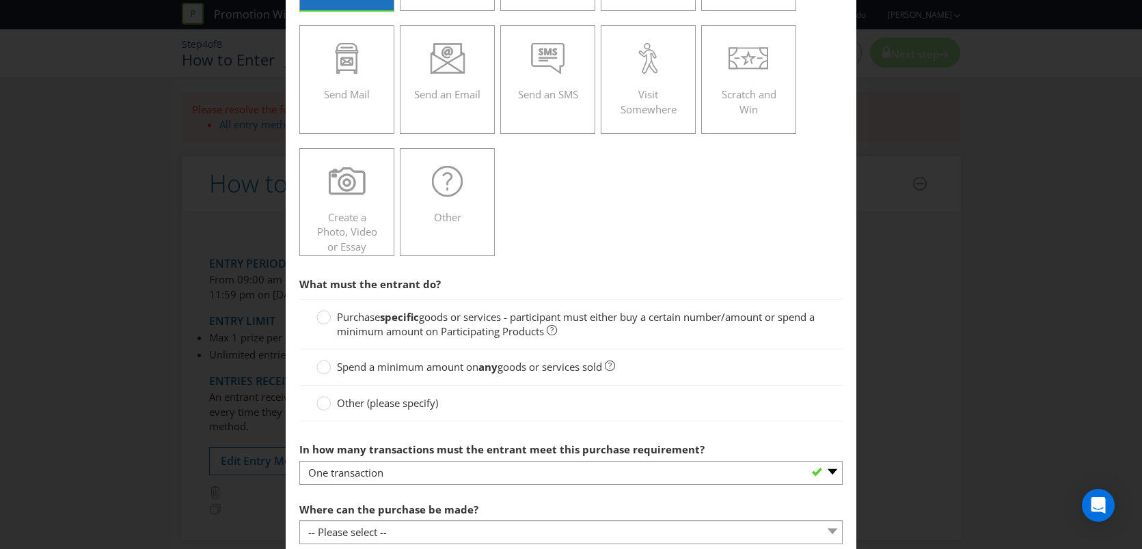
click at [405, 320] on strong "specific" at bounding box center [399, 317] width 39 height 14
click at [0, 0] on input "Purchase specific goods or services - participant must either buy a certain num…" at bounding box center [0, 0] width 0 height 0
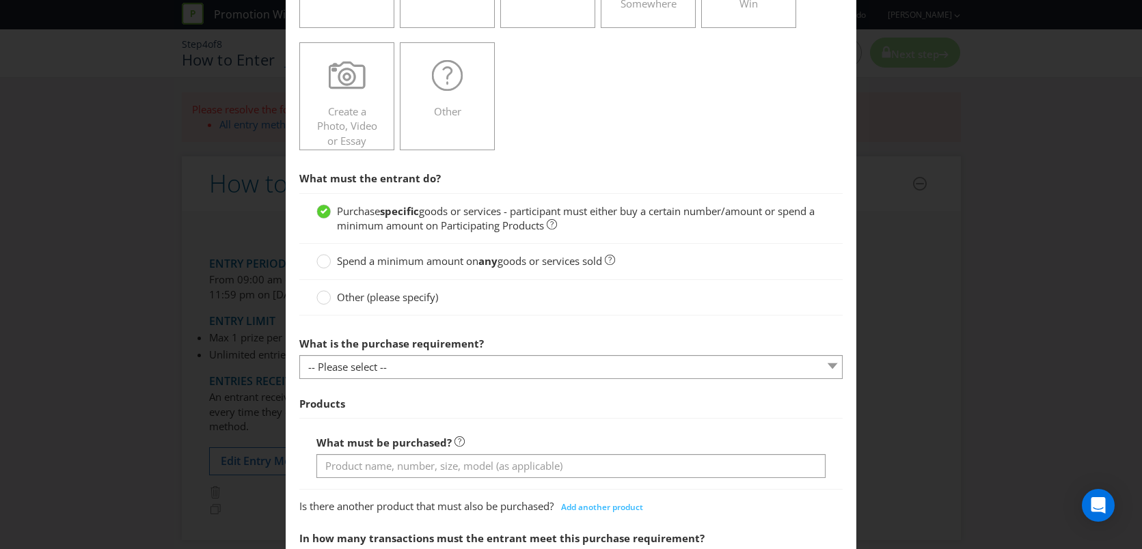
scroll to position [297, 0]
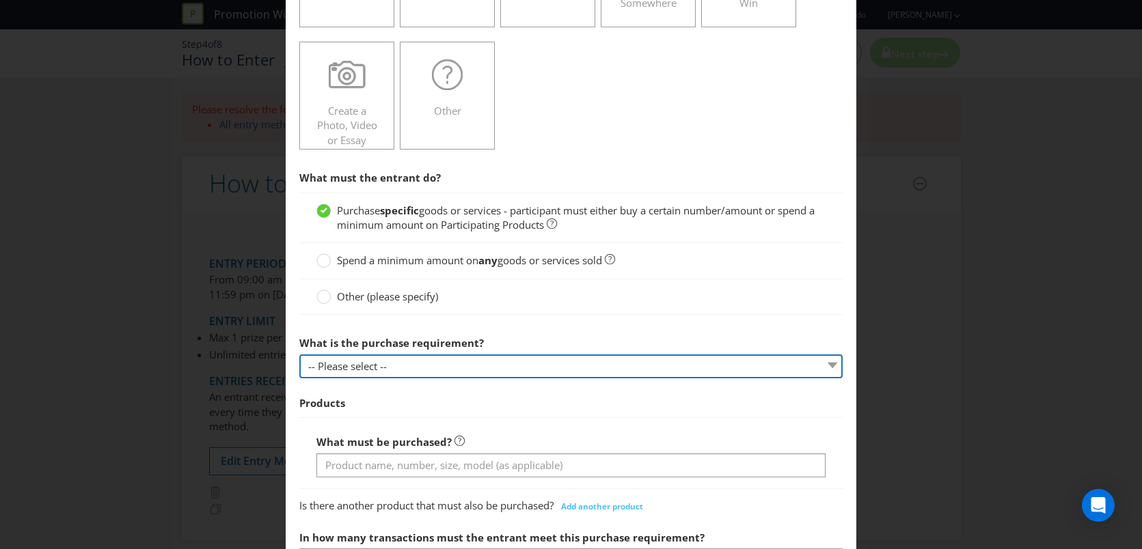
click at [454, 364] on select "-- Please select -- Buy a certain number of these products or services Spend a …" at bounding box center [571, 367] width 544 height 24
select select "MINIMUM_QUANTITY"
click at [299, 355] on select "-- Please select -- Buy a certain number of these products or services Spend a …" at bounding box center [571, 367] width 544 height 24
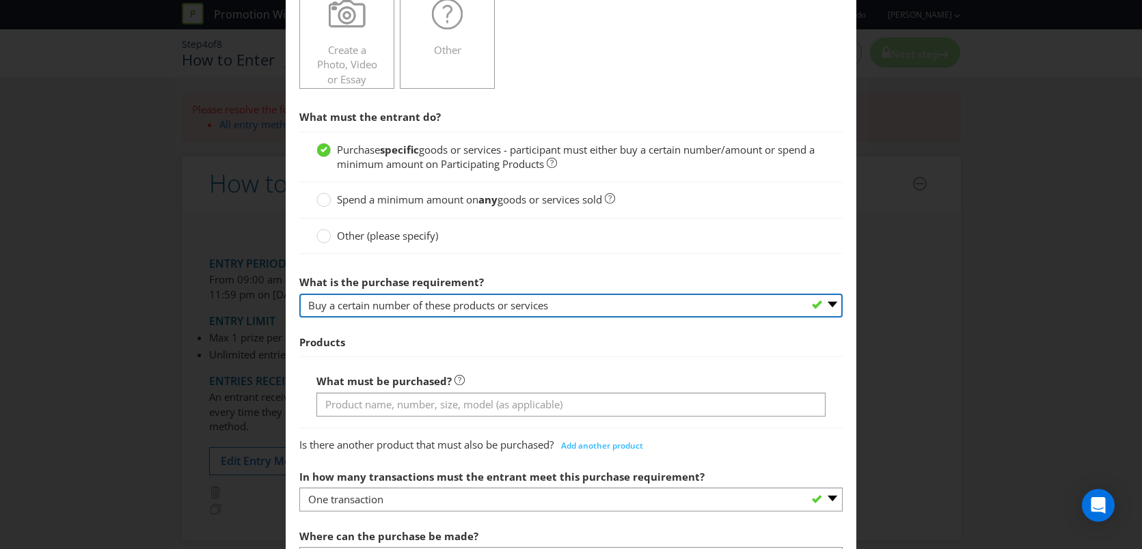
scroll to position [359, 0]
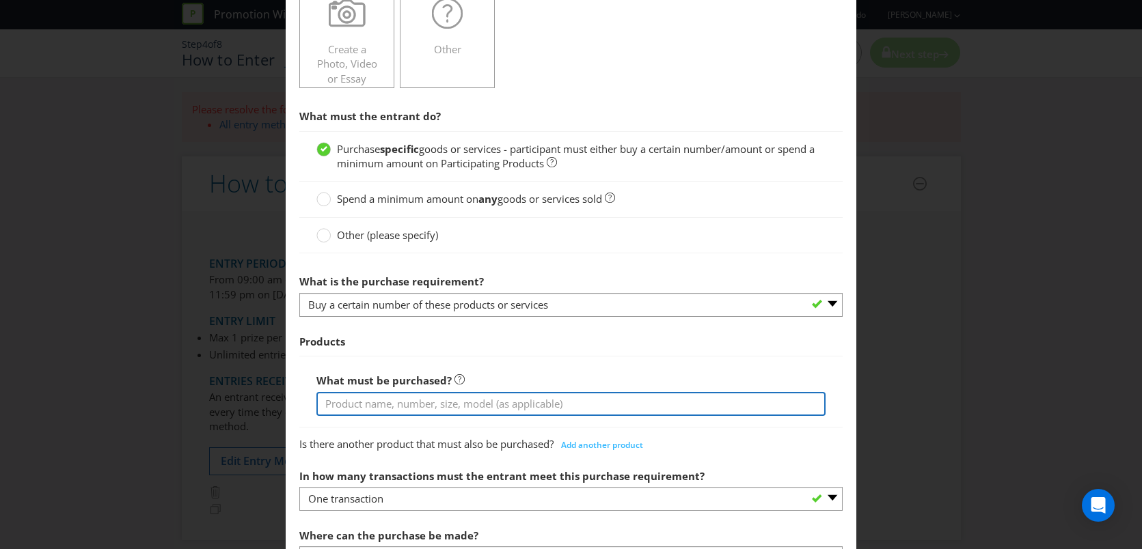
click at [430, 405] on input "text" at bounding box center [571, 404] width 510 height 24
type input "A"
type input "Purchase a Lipton Iced Tea with any food item at Sushi Sushi"
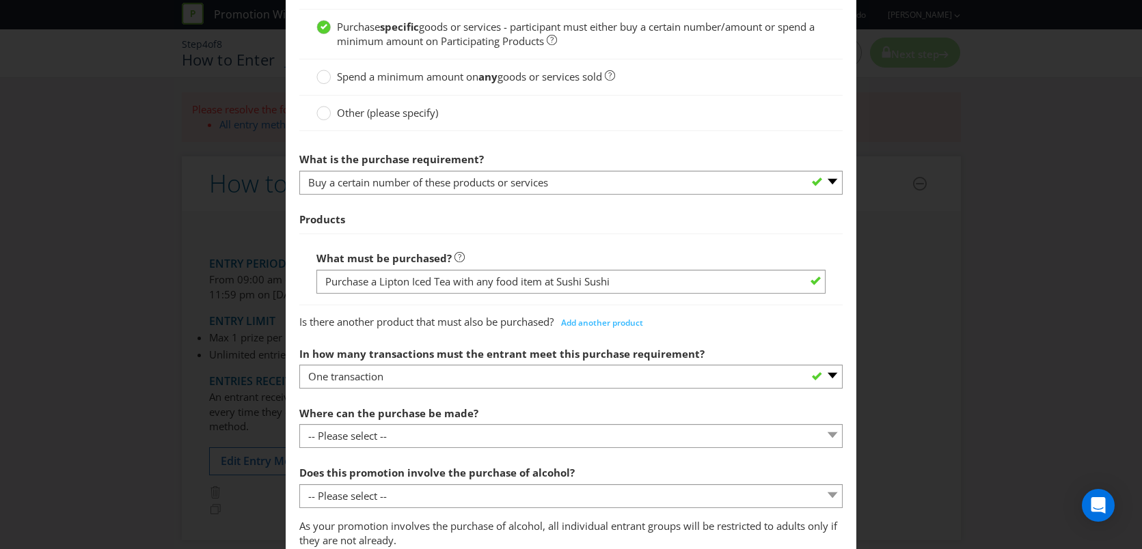
scroll to position [550, 0]
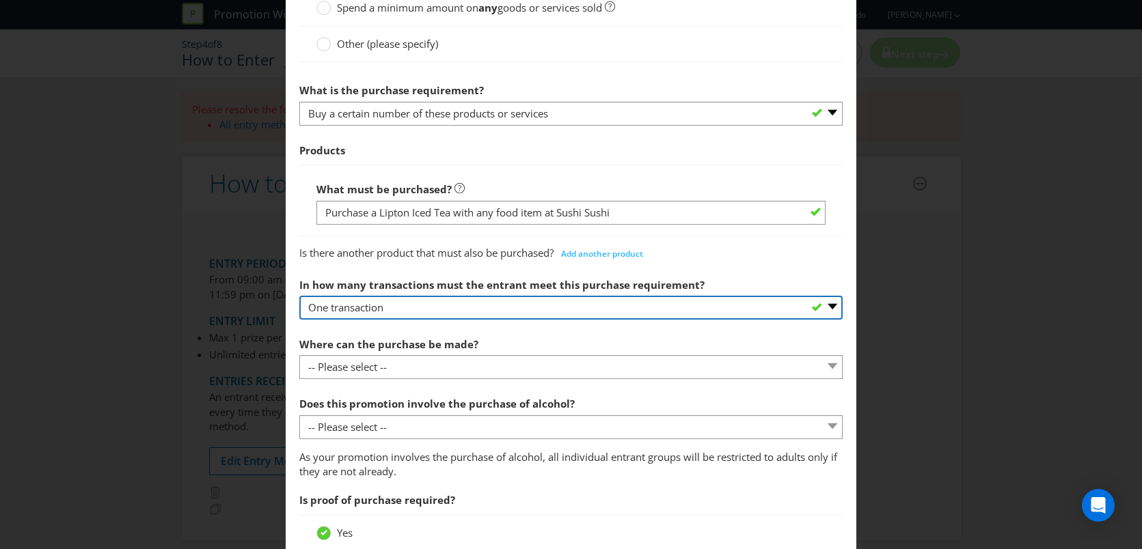
click at [404, 307] on select "-- Please select -- One transaction A specific number of transactions Any numbe…" at bounding box center [571, 308] width 544 height 24
click at [386, 306] on select "-- Please select -- One transaction A specific number of transactions Any numbe…" at bounding box center [571, 308] width 544 height 24
click at [299, 296] on select "-- Please select -- One transaction A specific number of transactions Any numbe…" at bounding box center [571, 308] width 544 height 24
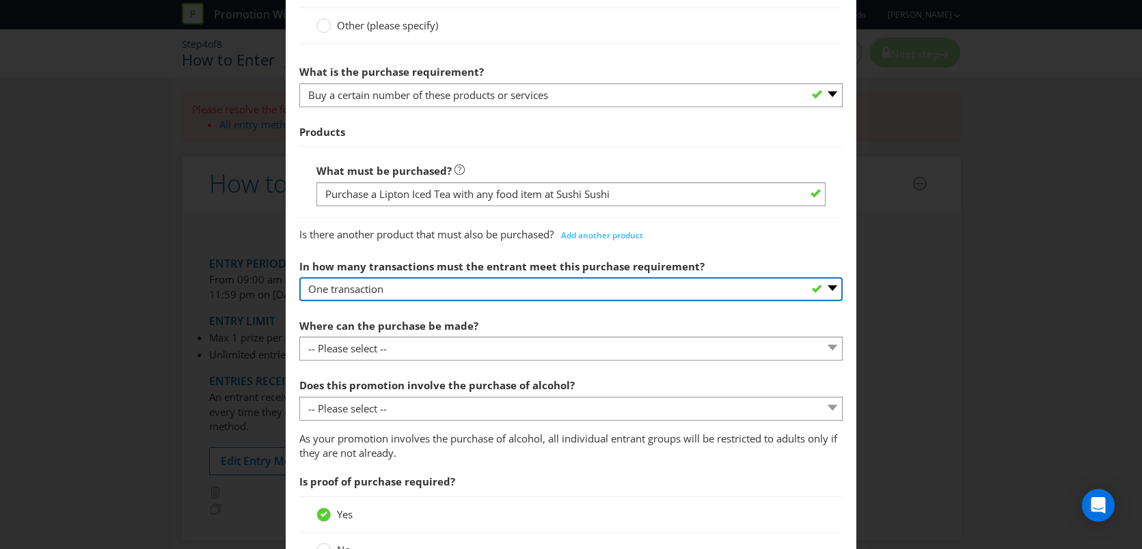
scroll to position [571, 0]
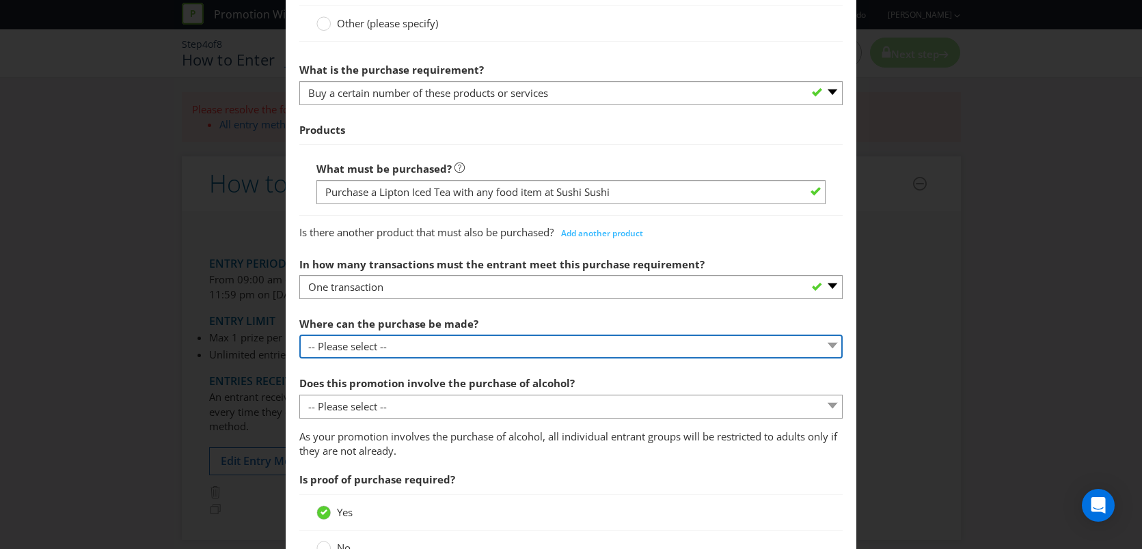
click at [410, 344] on select "-- Please select -- Any stores displaying promotional material (including onlin…" at bounding box center [571, 347] width 544 height 24
select select "SPECIFIC"
click at [299, 335] on select "-- Please select -- Any stores displaying promotional material (including onlin…" at bounding box center [571, 347] width 544 height 24
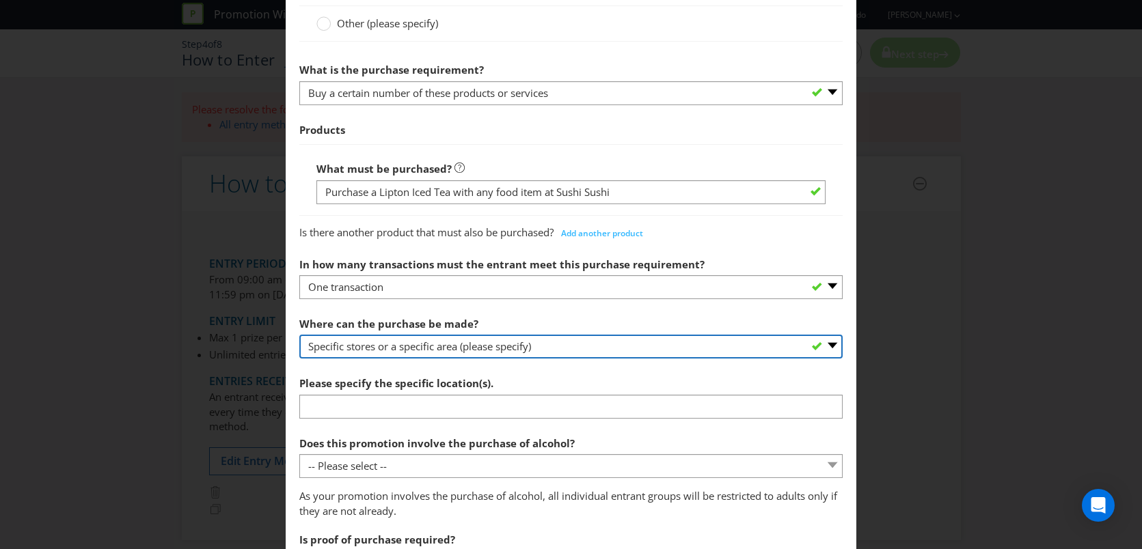
click at [421, 346] on select "-- Please select -- Any stores displaying promotional material (including onlin…" at bounding box center [571, 347] width 544 height 24
click at [299, 335] on select "-- Please select -- Any stores displaying promotional material (including onlin…" at bounding box center [571, 347] width 544 height 24
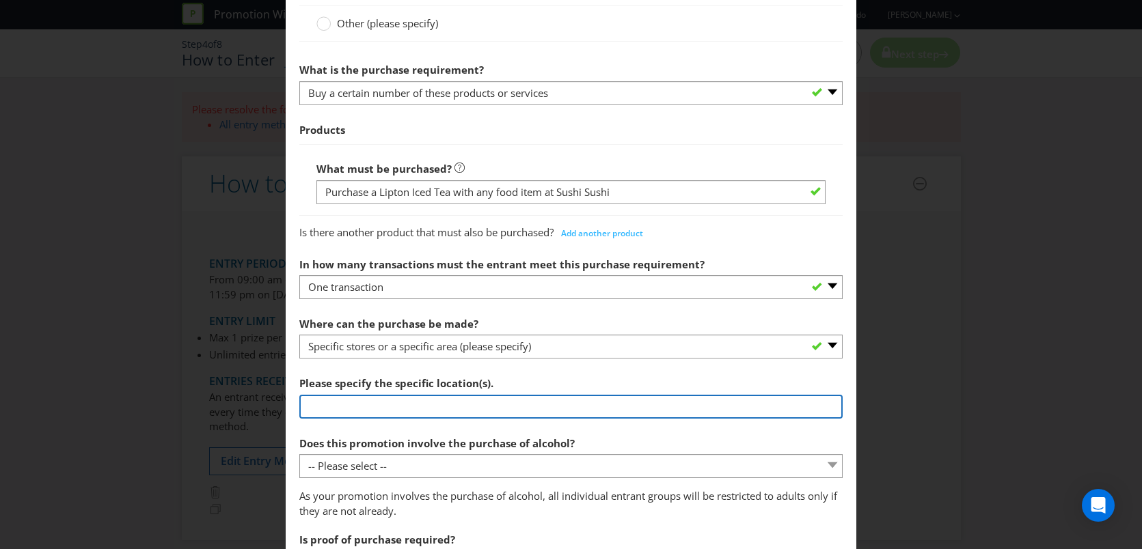
click at [364, 407] on input "text" at bounding box center [571, 407] width 544 height 24
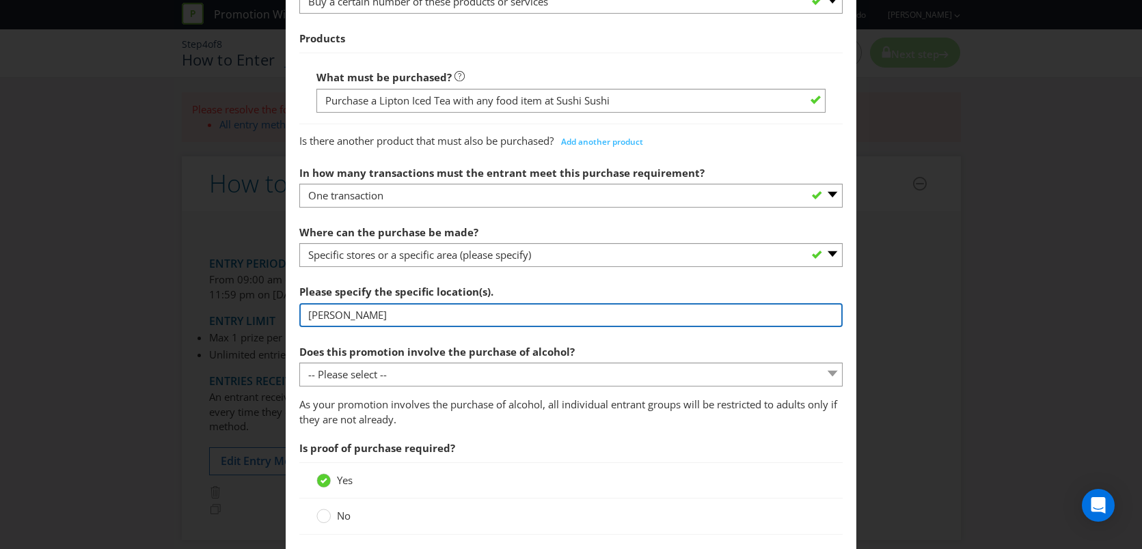
scroll to position [701, 0]
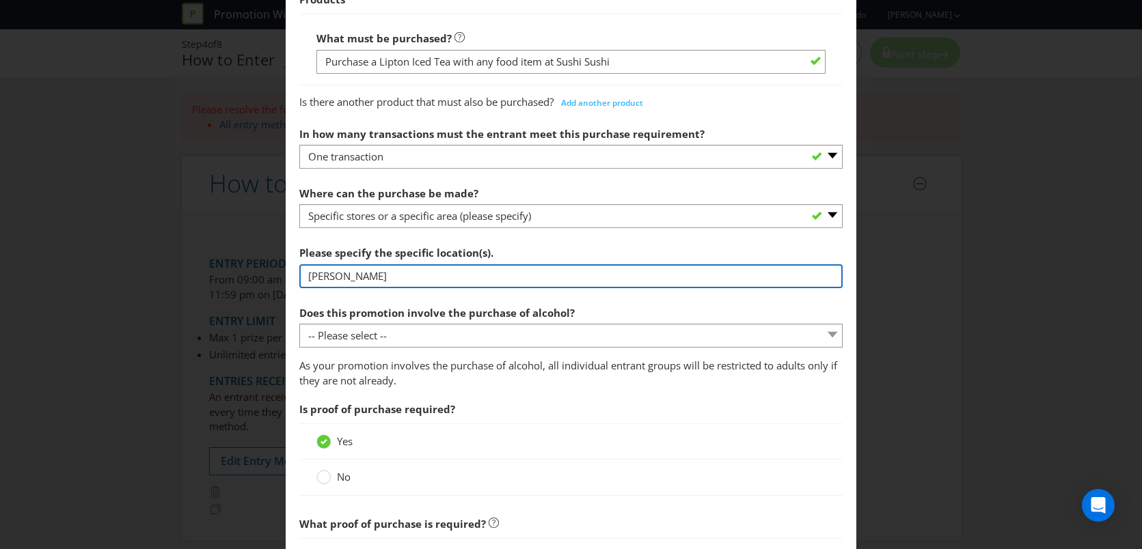
type input "[PERSON_NAME]"
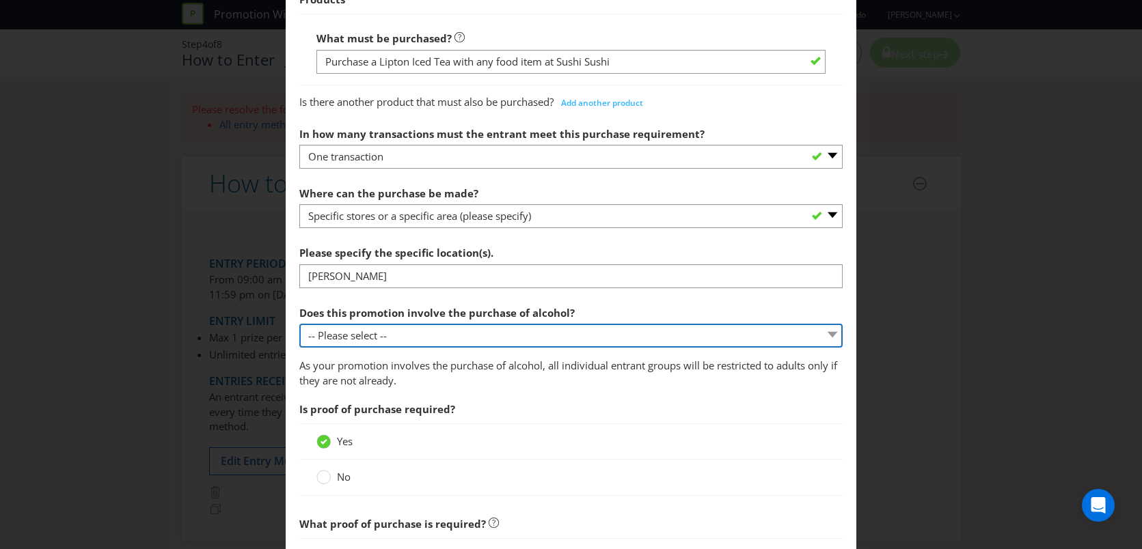
click at [472, 335] on select "-- Please select -- Yes, for on-premises consumption Yes, for off-premises cons…" at bounding box center [571, 336] width 544 height 24
select select "NO"
click at [299, 324] on select "-- Please select -- Yes, for on-premises consumption Yes, for off-premises cons…" at bounding box center [571, 336] width 544 height 24
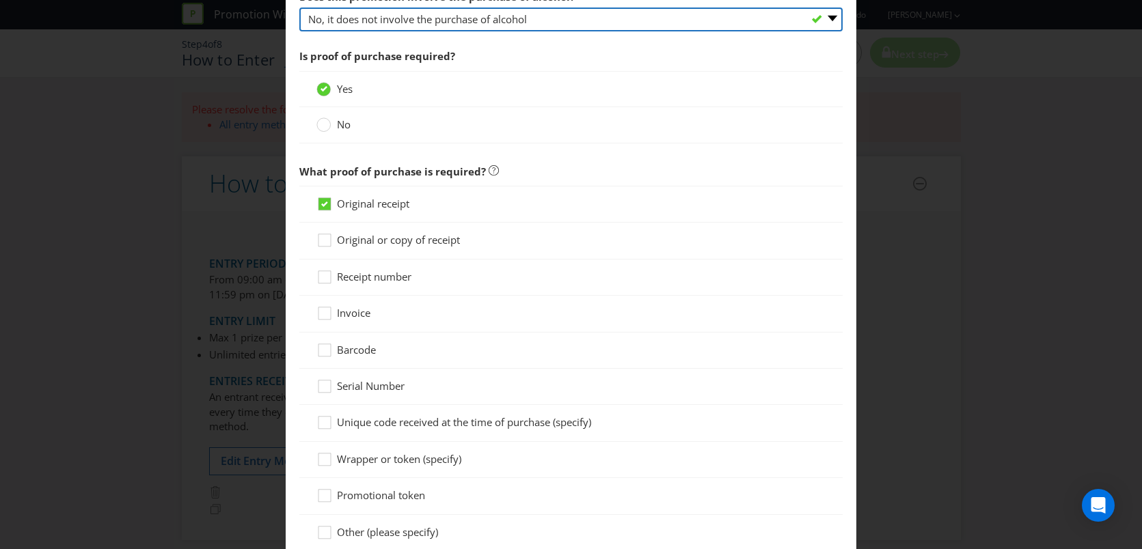
scroll to position [1024, 0]
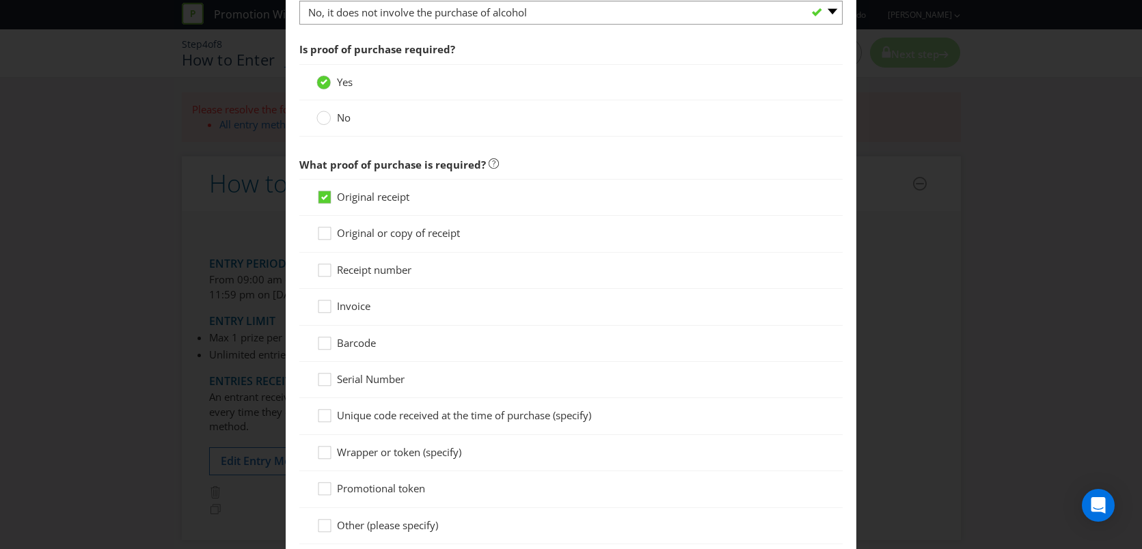
click at [434, 234] on span "Original or copy of receipt" at bounding box center [398, 233] width 123 height 14
click at [0, 0] on input "Original or copy of receipt" at bounding box center [0, 0] width 0 height 0
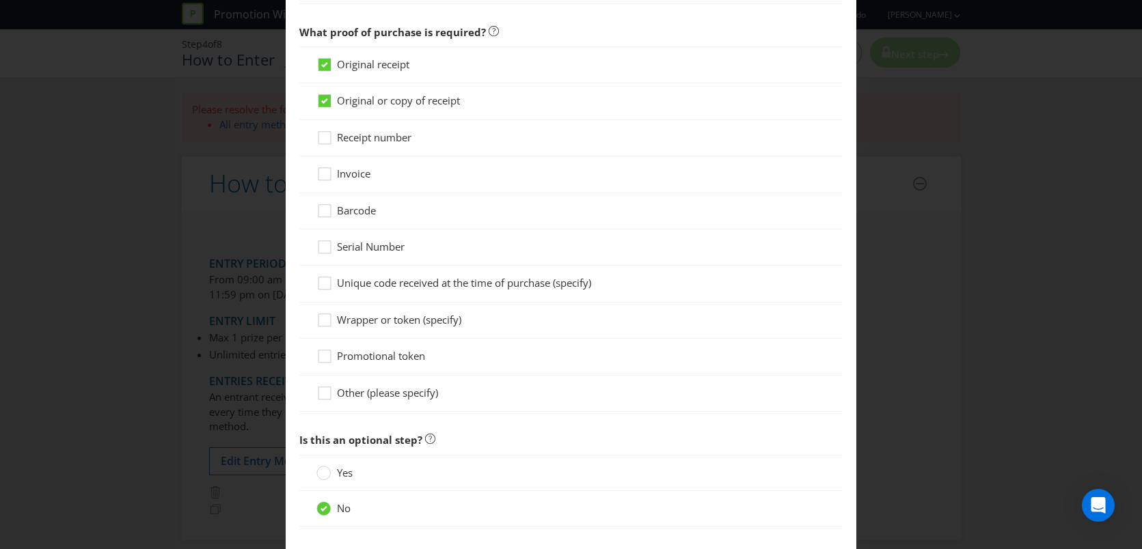
scroll to position [1230, 0]
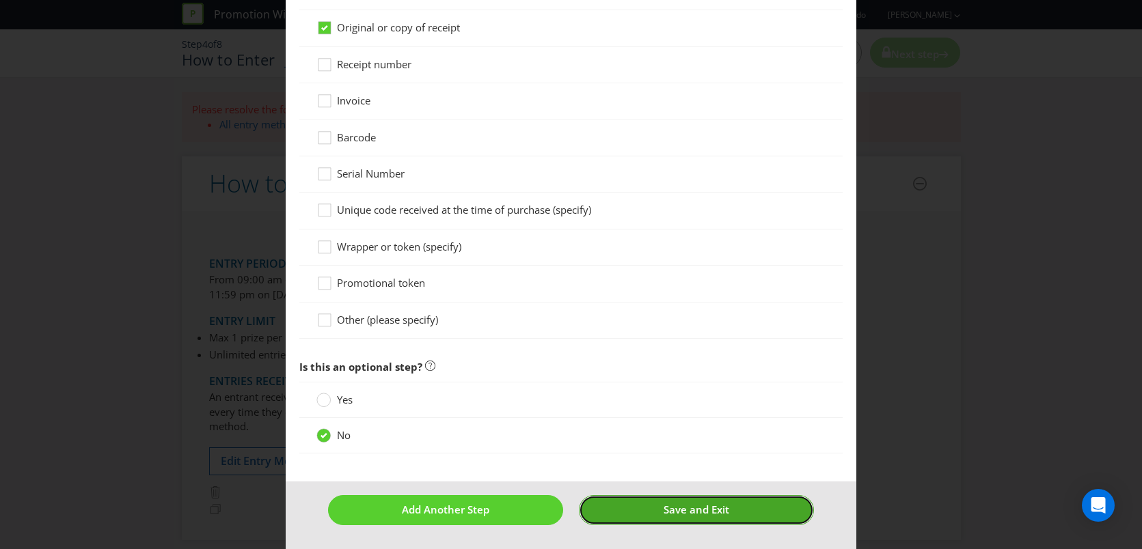
click at [635, 510] on button "Save and Exit" at bounding box center [696, 509] width 235 height 29
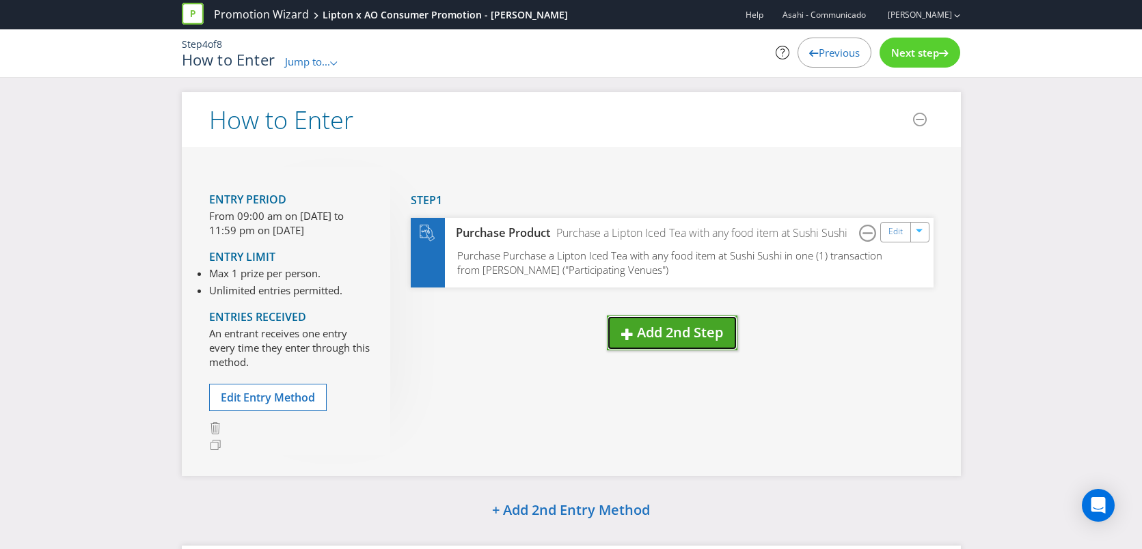
click at [637, 337] on span "Add 2nd Step" at bounding box center [680, 332] width 86 height 18
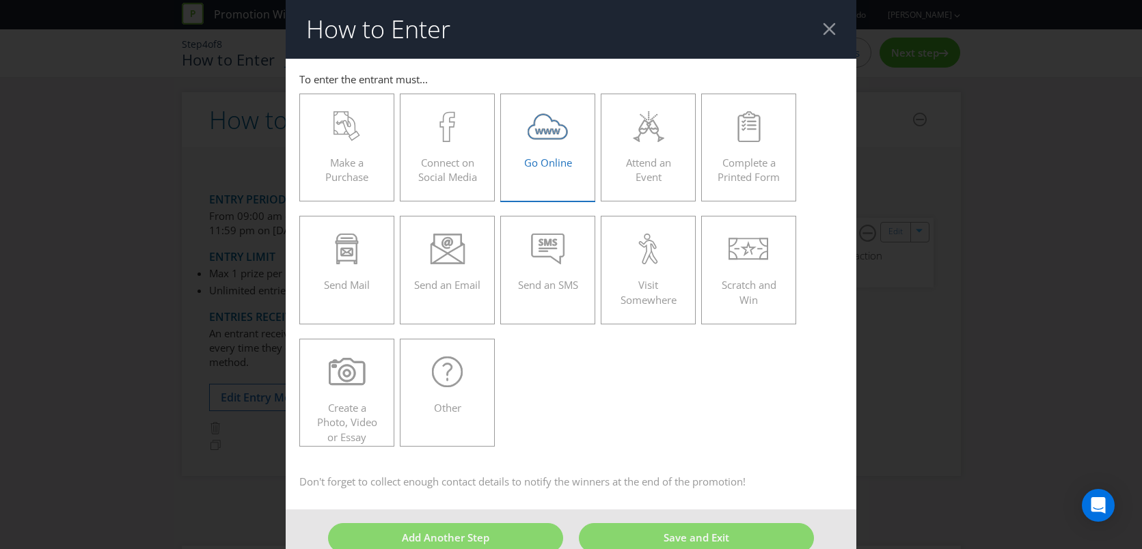
click at [547, 169] on div "Go Online" at bounding box center [548, 141] width 67 height 61
click at [0, 0] on input "Go Online" at bounding box center [0, 0] width 0 height 0
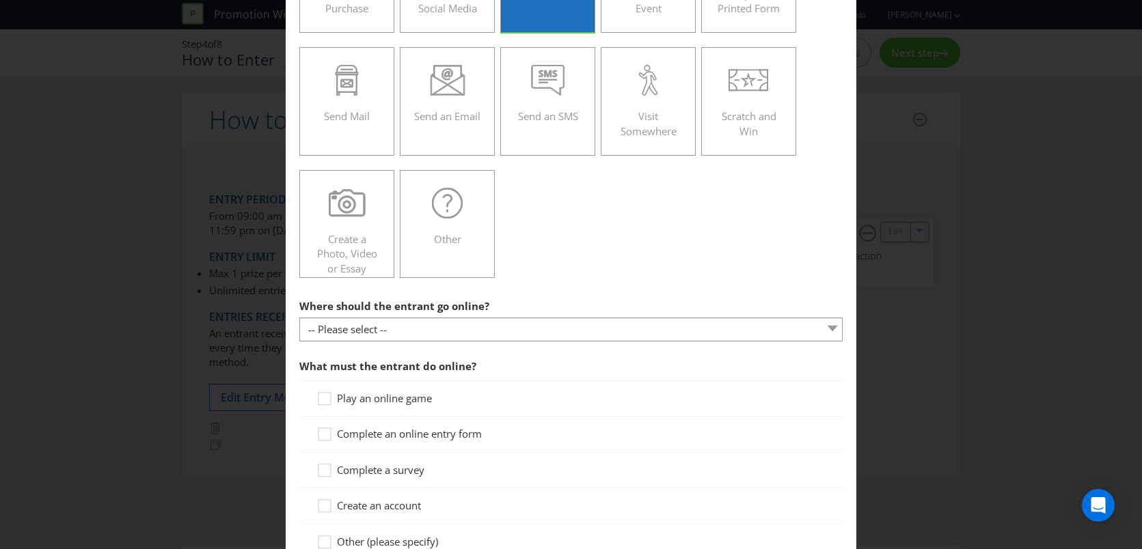
scroll to position [172, 0]
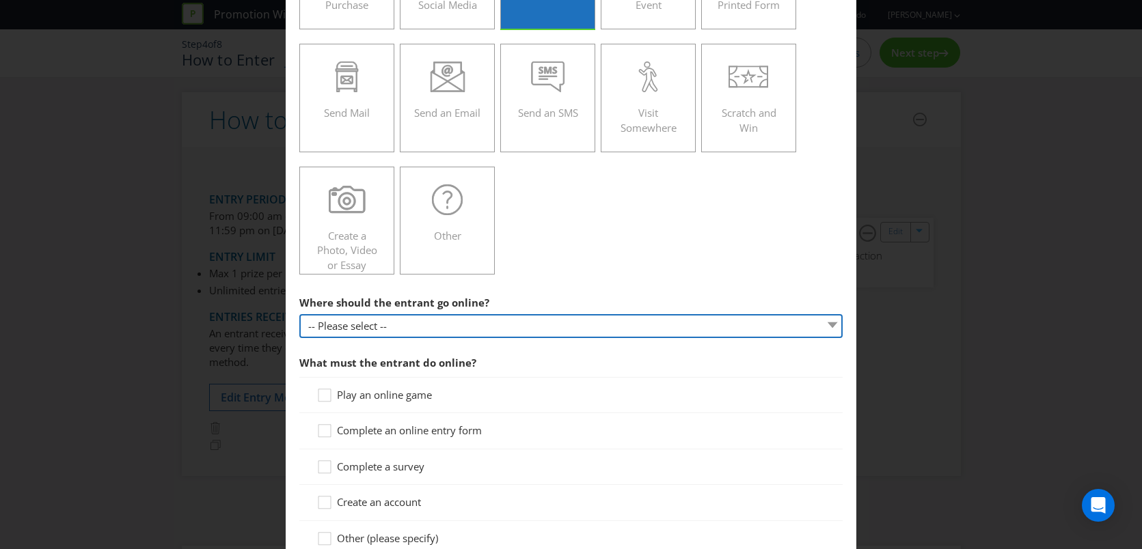
click at [506, 320] on select "-- Please select -- At a specific URL Using a direct link sent to the entrant b…" at bounding box center [571, 326] width 544 height 24
select select "SPECIFIC_URL"
click at [299, 314] on select "-- Please select -- At a specific URL Using a direct link sent to the entrant b…" at bounding box center [571, 326] width 544 height 24
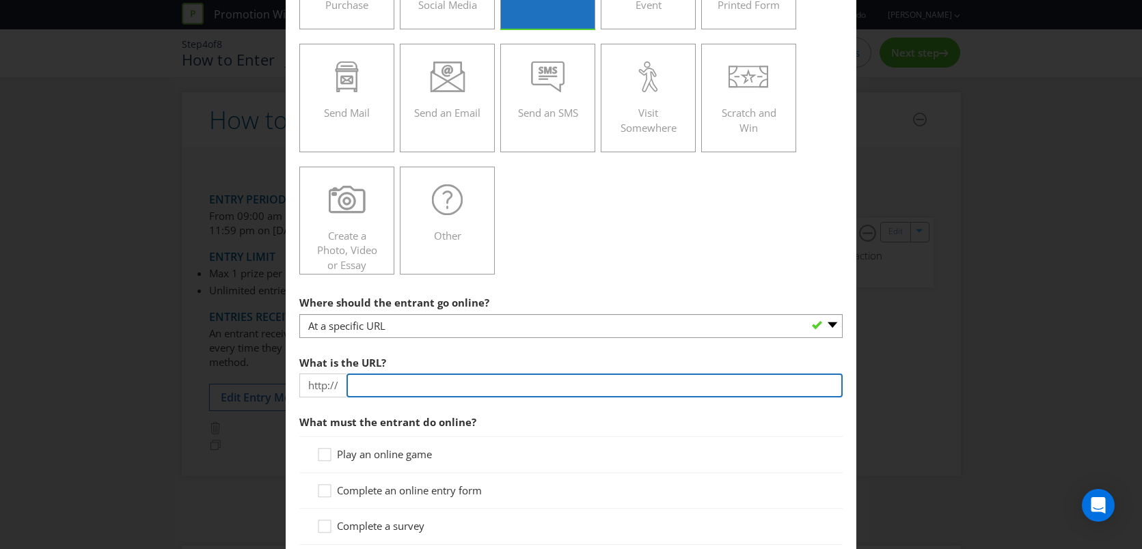
click at [420, 381] on input "text" at bounding box center [594, 386] width 497 height 24
paste input "[URL][DOMAIN_NAME]"
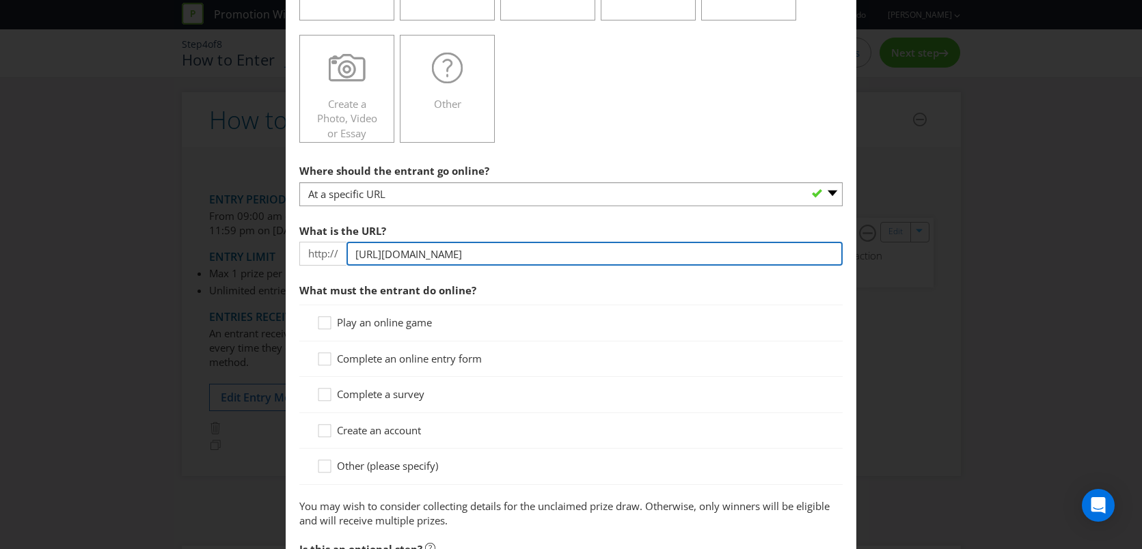
scroll to position [313, 0]
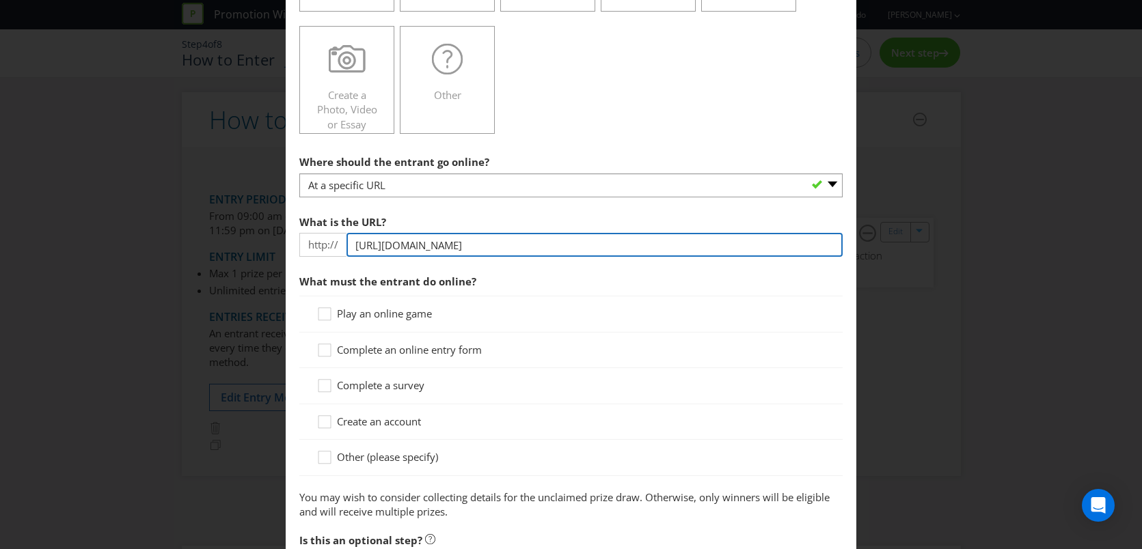
type input "[URL][DOMAIN_NAME]"
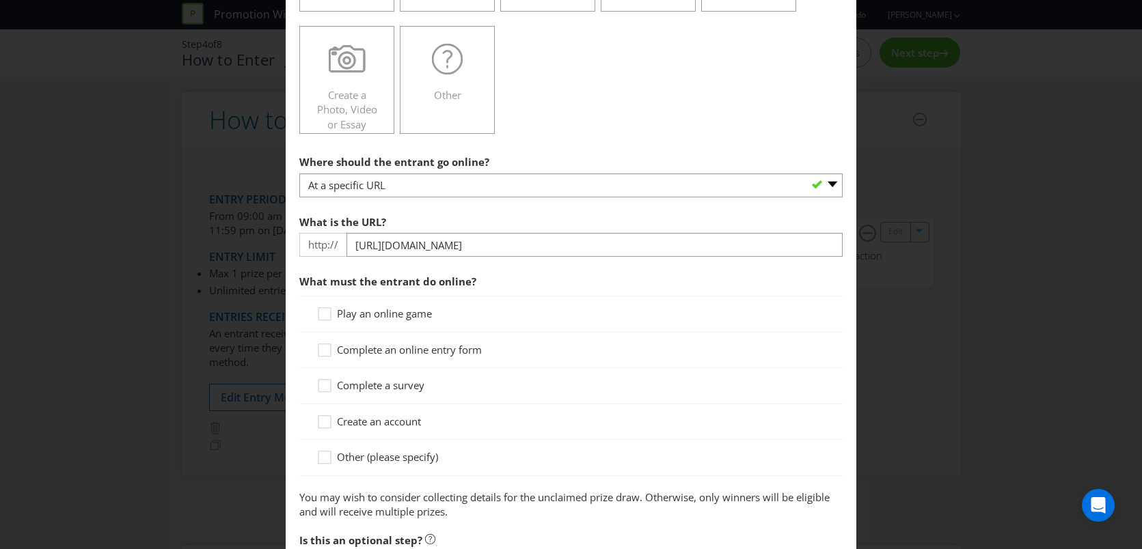
click at [427, 352] on span "Complete an online entry form" at bounding box center [409, 350] width 145 height 14
click at [0, 0] on input "Complete an online entry form" at bounding box center [0, 0] width 0 height 0
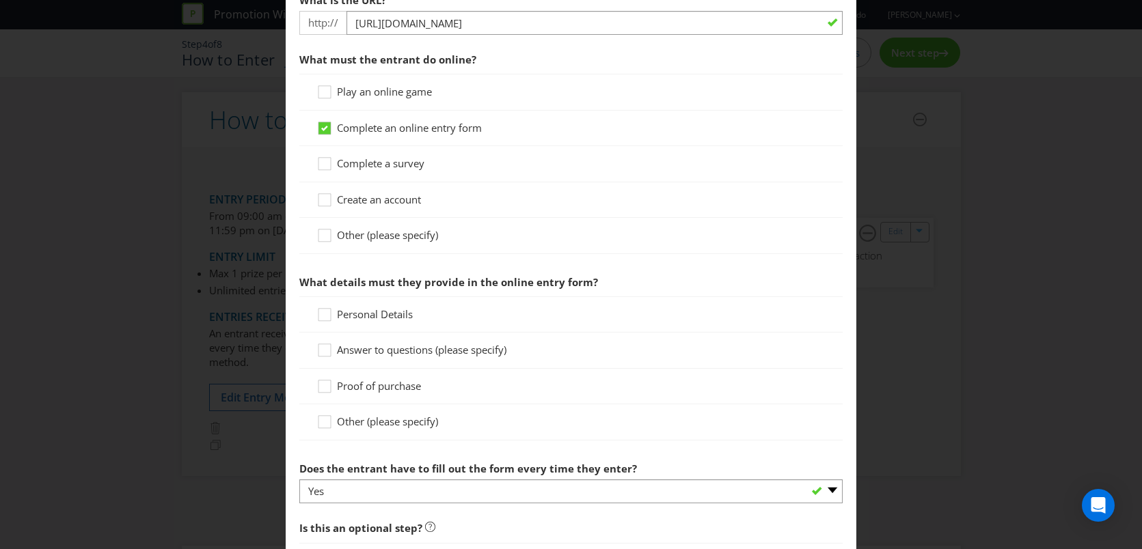
scroll to position [539, 0]
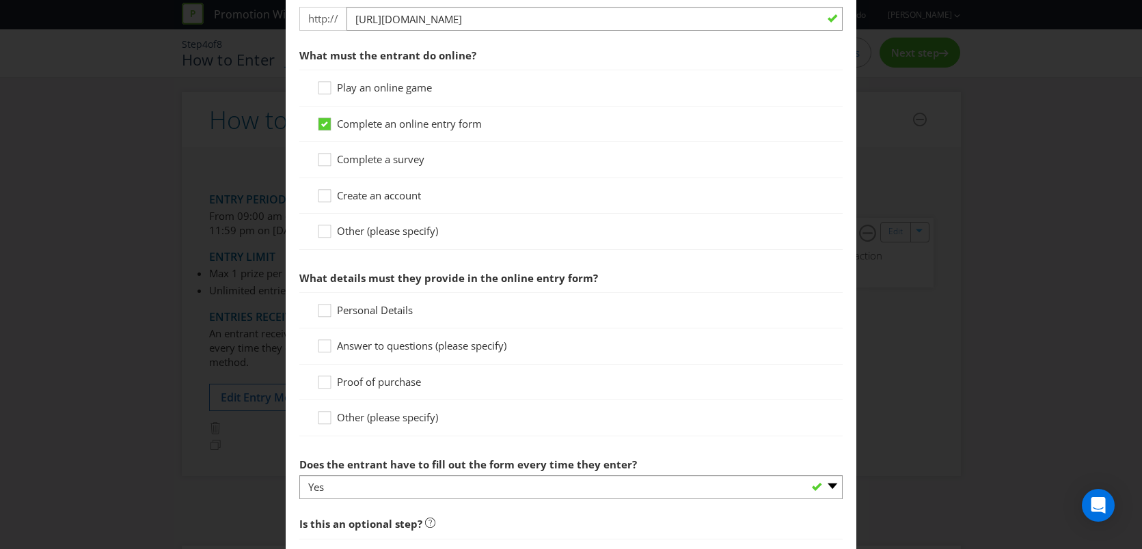
click at [346, 310] on span "Personal Details" at bounding box center [375, 310] width 76 height 14
click at [0, 0] on input "Personal Details" at bounding box center [0, 0] width 0 height 0
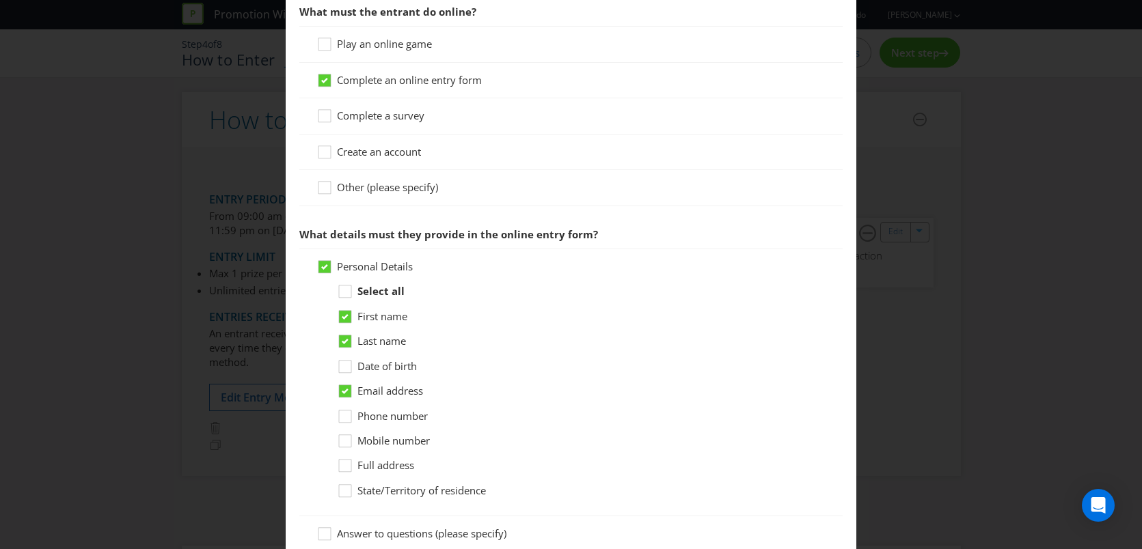
scroll to position [581, 0]
click at [372, 366] on span "Date of birth" at bounding box center [386, 368] width 59 height 14
click at [0, 0] on input "Date of birth" at bounding box center [0, 0] width 0 height 0
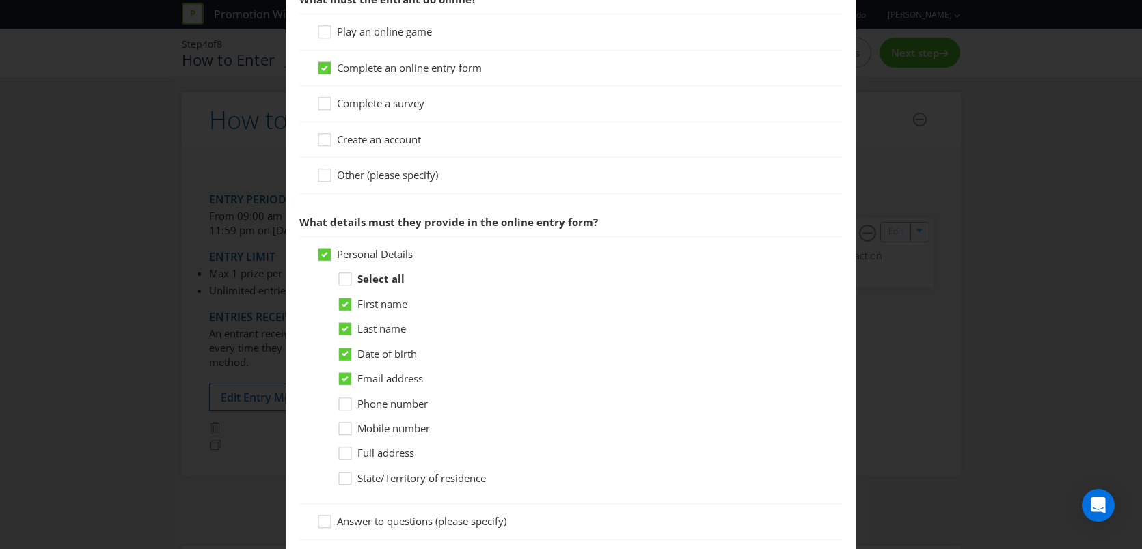
scroll to position [603, 0]
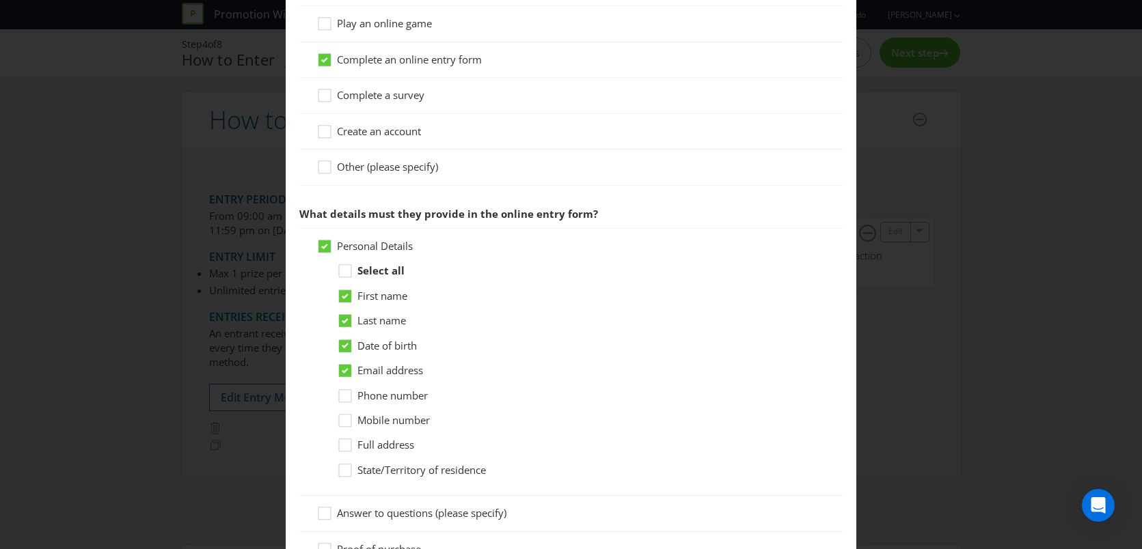
click at [376, 421] on span "Mobile number" at bounding box center [393, 420] width 72 height 14
click at [0, 0] on input "Mobile number" at bounding box center [0, 0] width 0 height 0
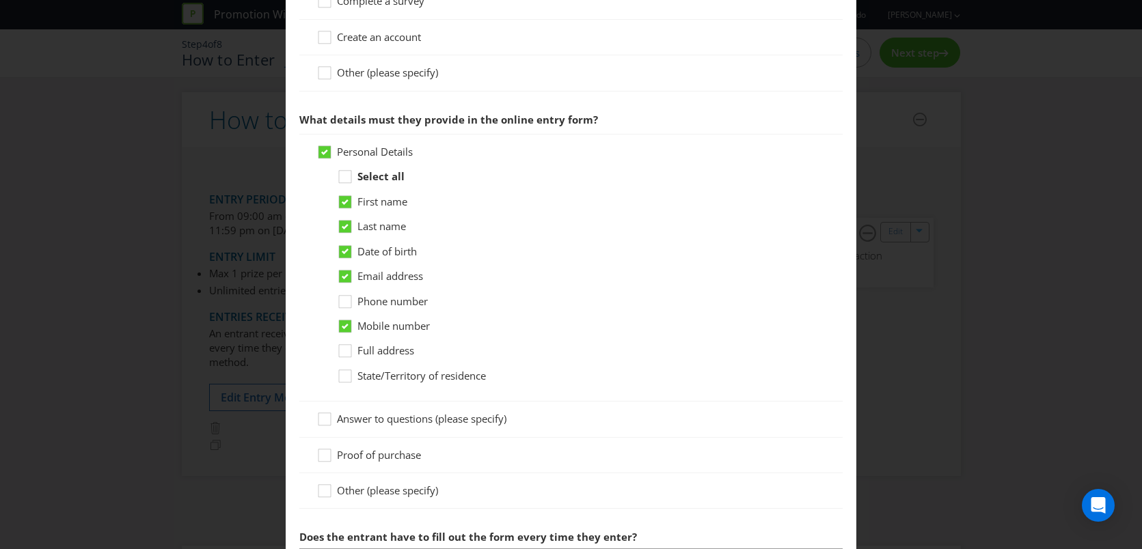
scroll to position [700, 0]
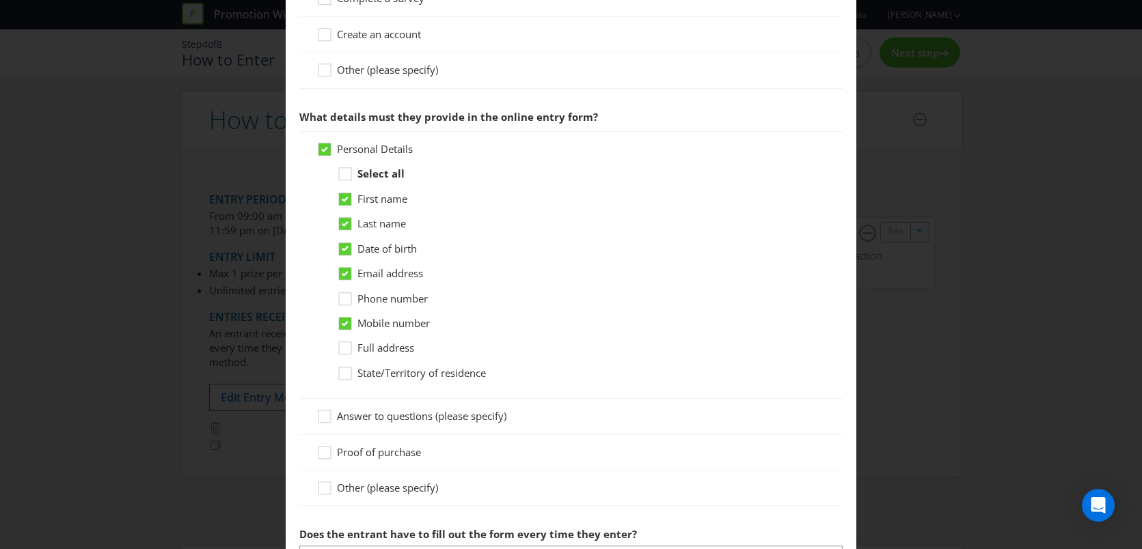
click at [347, 484] on span "Other (please specify)" at bounding box center [387, 488] width 101 height 14
click at [0, 0] on input "Other (please specify)" at bounding box center [0, 0] width 0 height 0
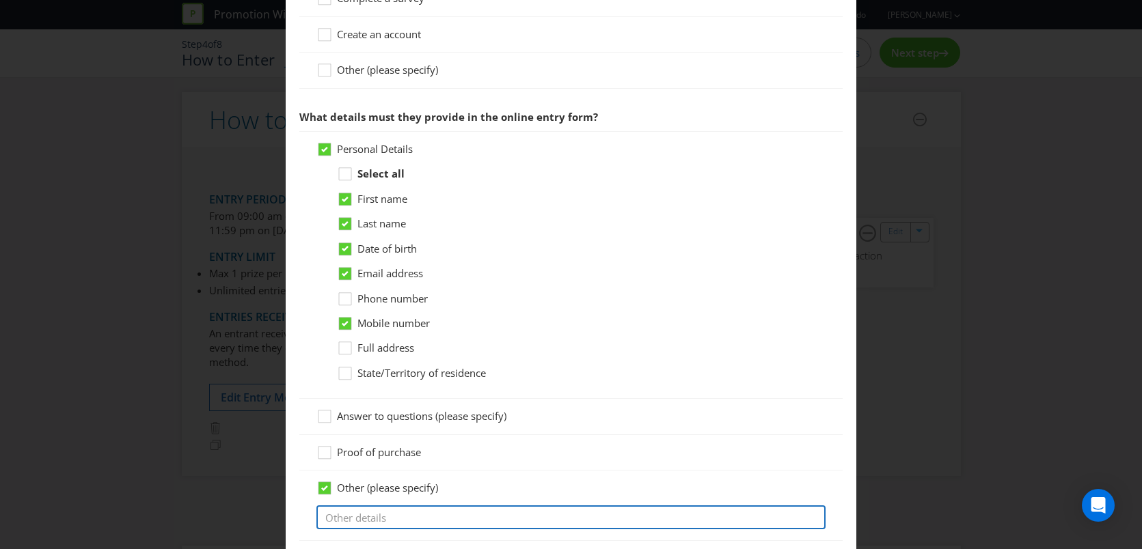
click at [346, 519] on input "text" at bounding box center [571, 518] width 510 height 24
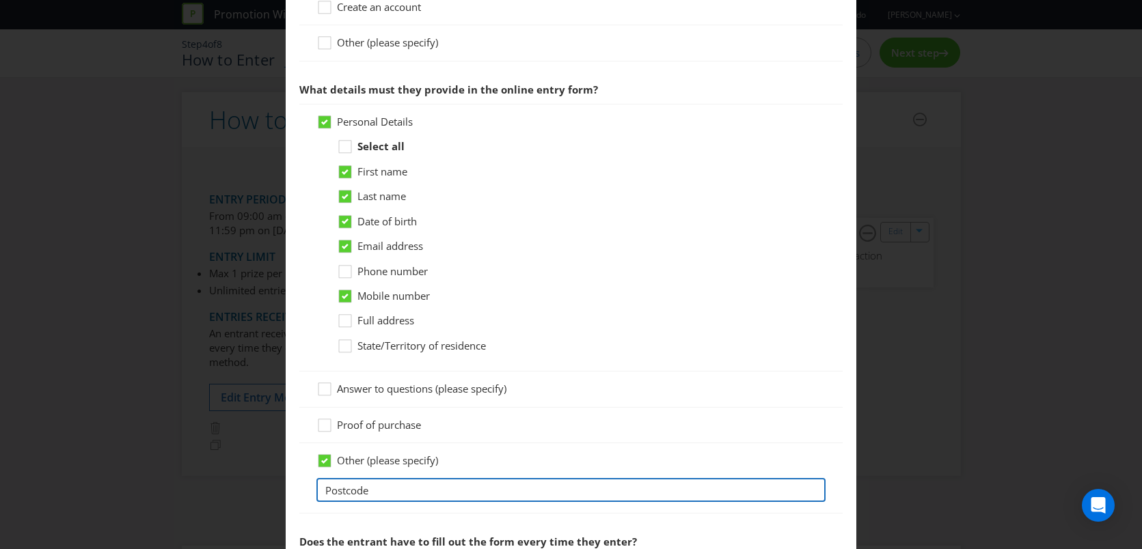
scroll to position [731, 0]
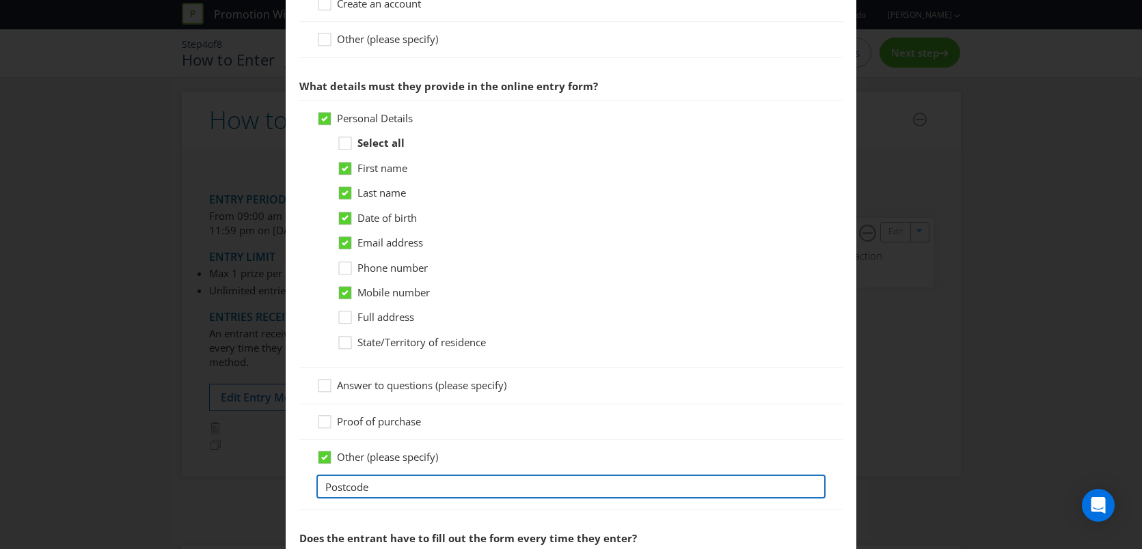
type input "Postcode"
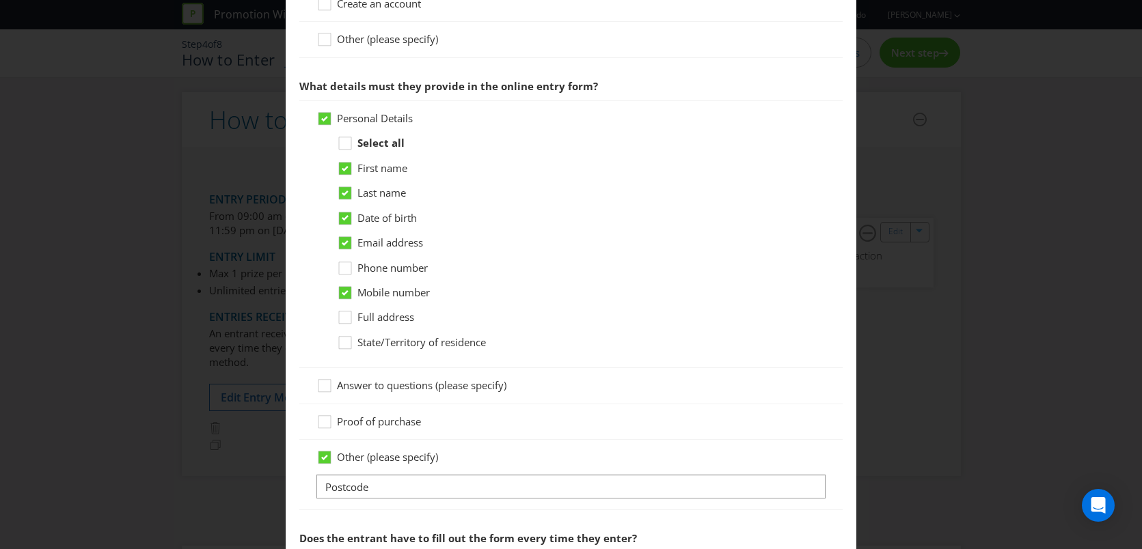
click at [369, 424] on span "Proof of purchase" at bounding box center [379, 422] width 84 height 14
click at [0, 0] on input "Proof of purchase" at bounding box center [0, 0] width 0 height 0
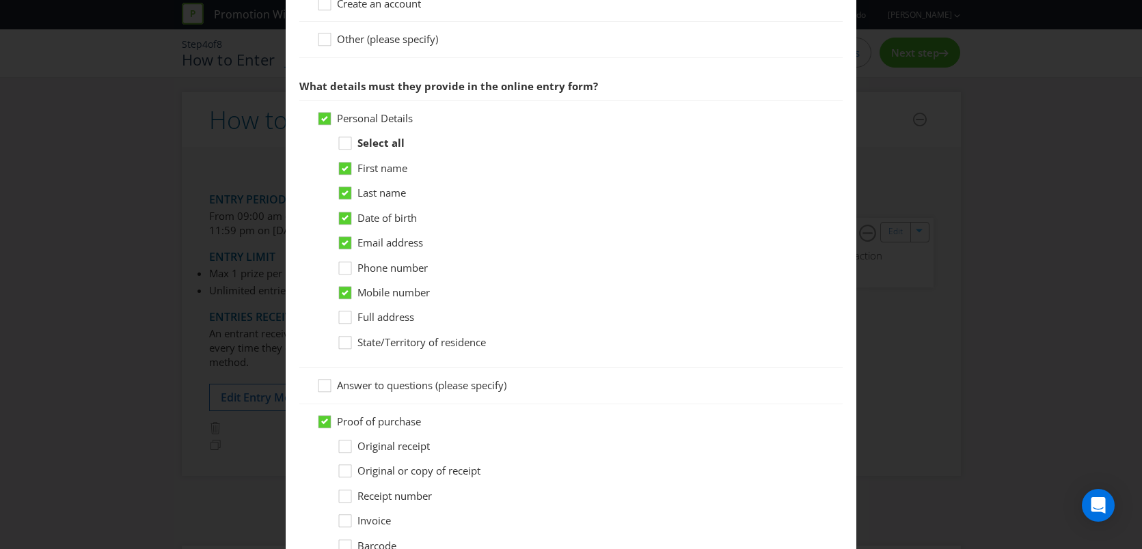
click at [412, 441] on span "Original receipt" at bounding box center [393, 446] width 72 height 14
click at [0, 0] on input "Original receipt" at bounding box center [0, 0] width 0 height 0
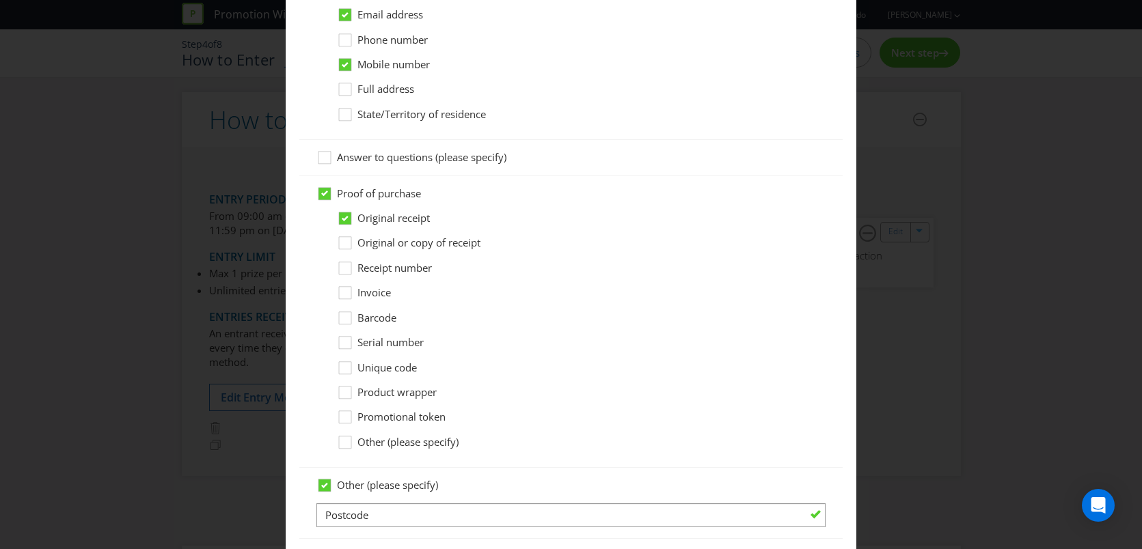
scroll to position [961, 0]
click at [446, 241] on span "Original or copy of receipt" at bounding box center [418, 241] width 123 height 14
click at [0, 0] on input "Original or copy of receipt" at bounding box center [0, 0] width 0 height 0
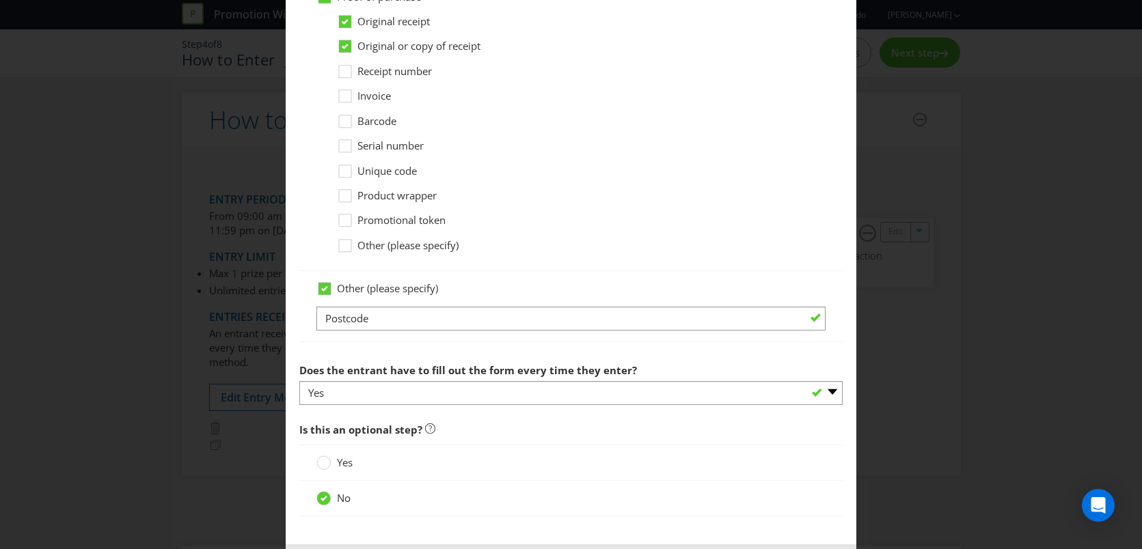
scroll to position [1219, 0]
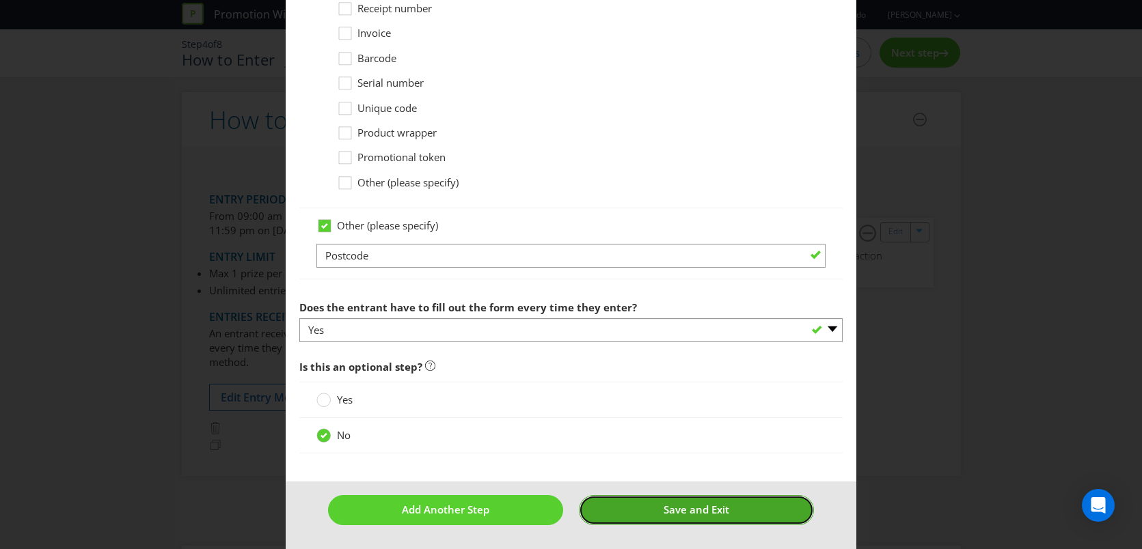
click at [631, 511] on button "Save and Exit" at bounding box center [696, 509] width 235 height 29
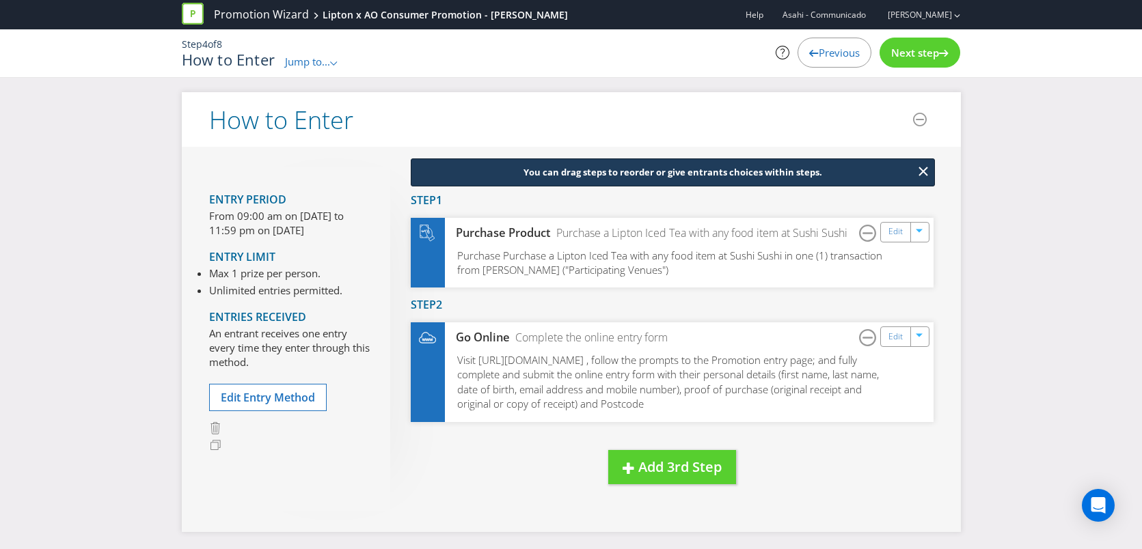
click at [937, 47] on span "Next step" at bounding box center [915, 53] width 48 height 14
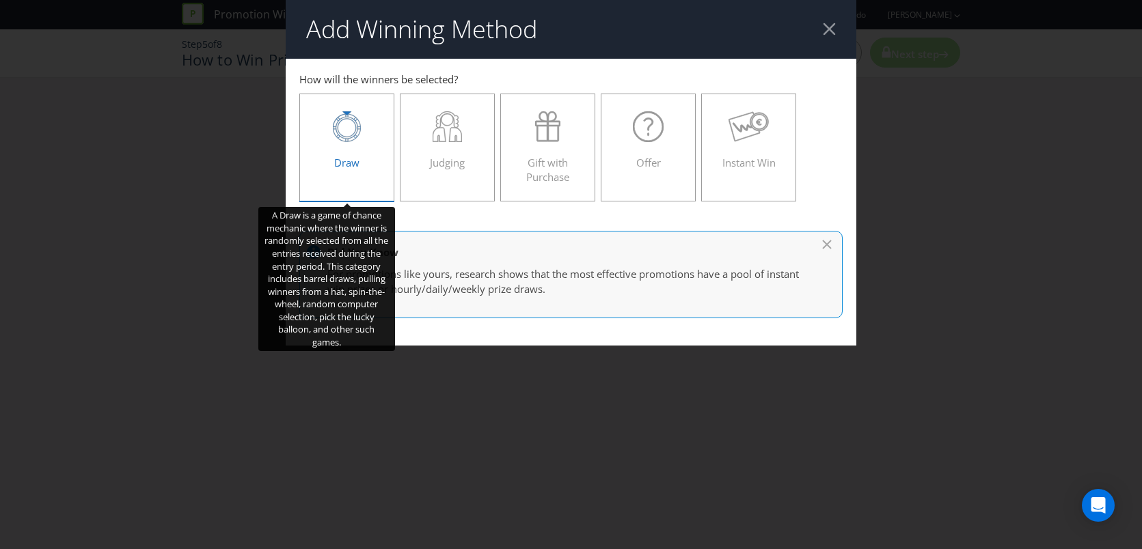
click at [371, 133] on div at bounding box center [347, 126] width 67 height 31
click at [0, 0] on input "Draw" at bounding box center [0, 0] width 0 height 0
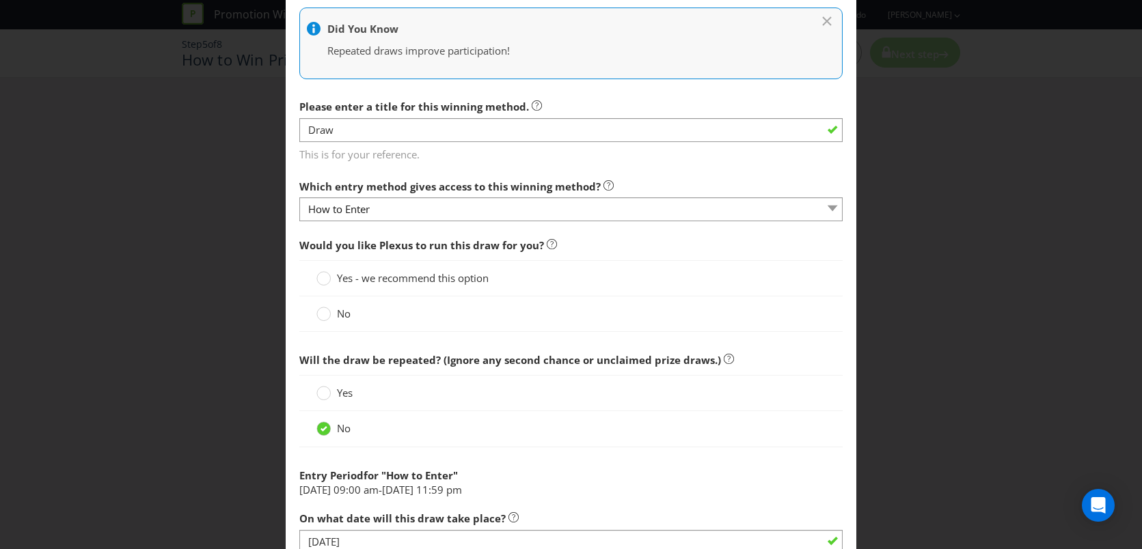
scroll to position [310, 0]
click at [381, 278] on span "Yes - we recommend this option" at bounding box center [413, 278] width 152 height 14
click at [0, 0] on input "Yes - we recommend this option" at bounding box center [0, 0] width 0 height 0
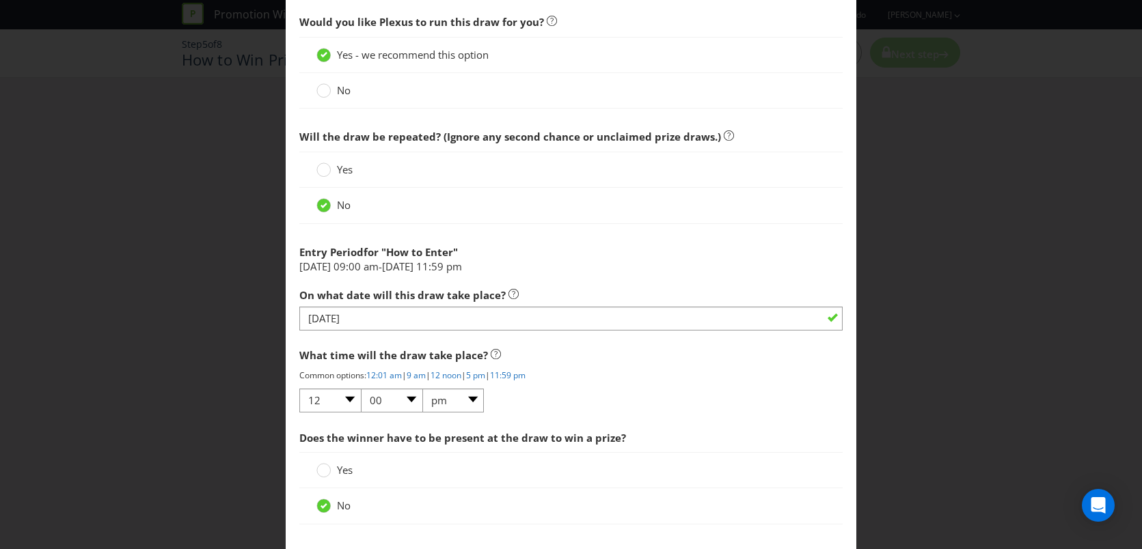
scroll to position [564, 0]
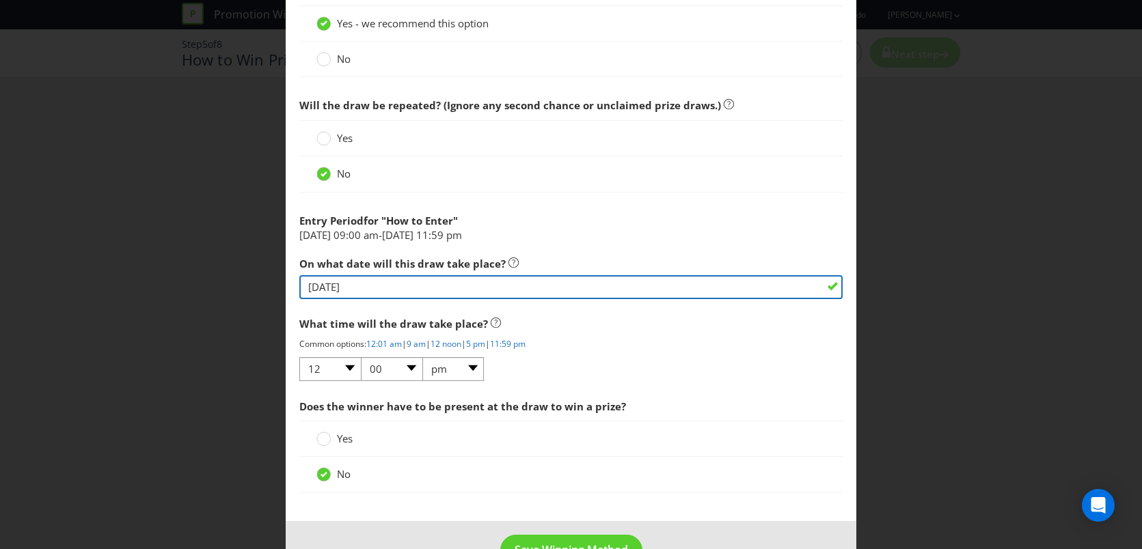
click at [380, 282] on input "[DATE]" at bounding box center [571, 287] width 544 height 24
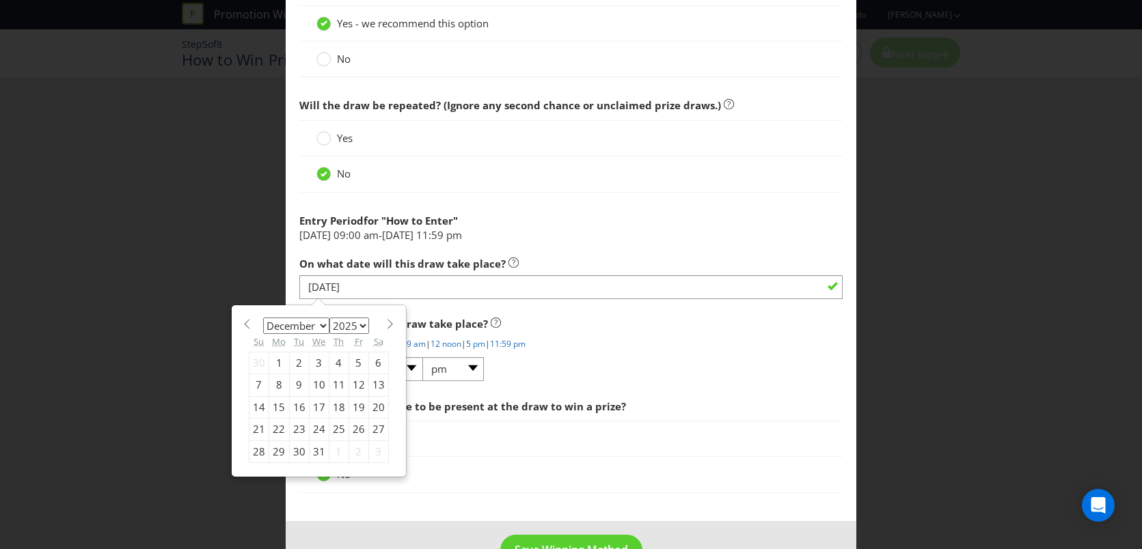
click at [275, 385] on div "8" at bounding box center [279, 385] width 20 height 22
type input "[DATE]"
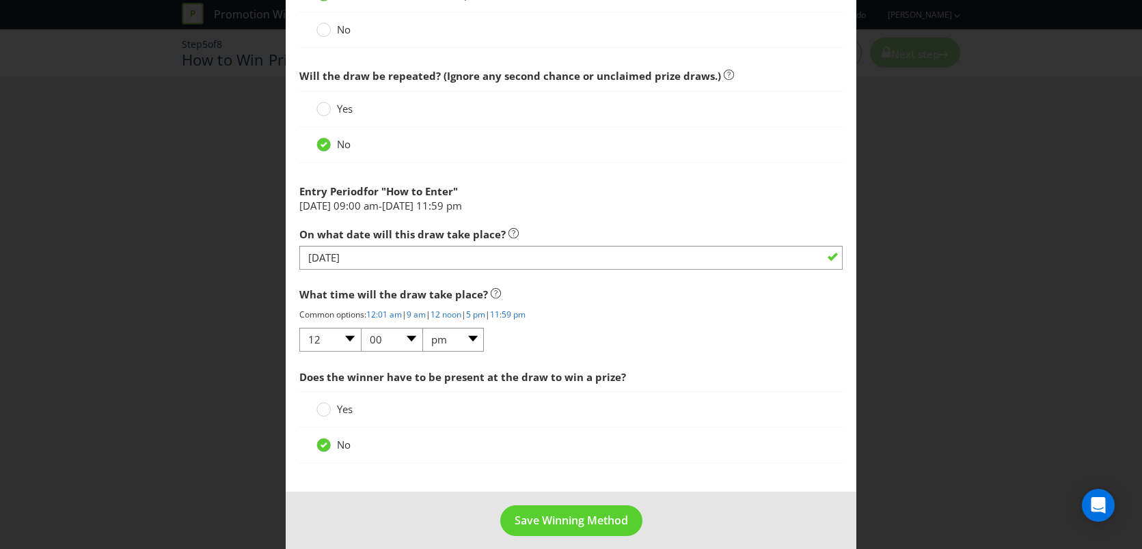
scroll to position [605, 0]
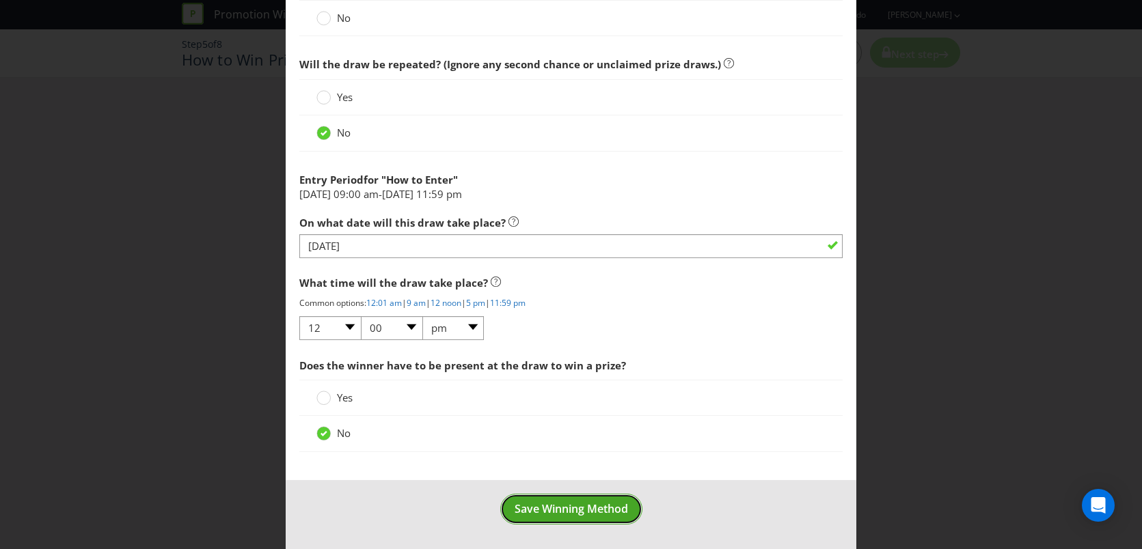
click at [567, 508] on span "Save Winning Method" at bounding box center [571, 509] width 113 height 15
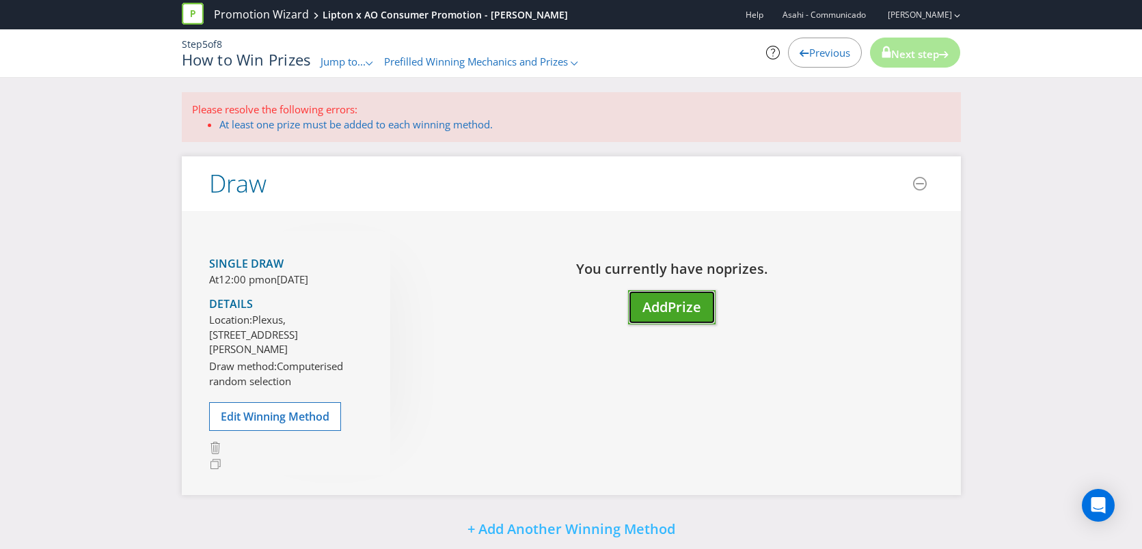
click at [662, 308] on span "Add" at bounding box center [654, 307] width 25 height 18
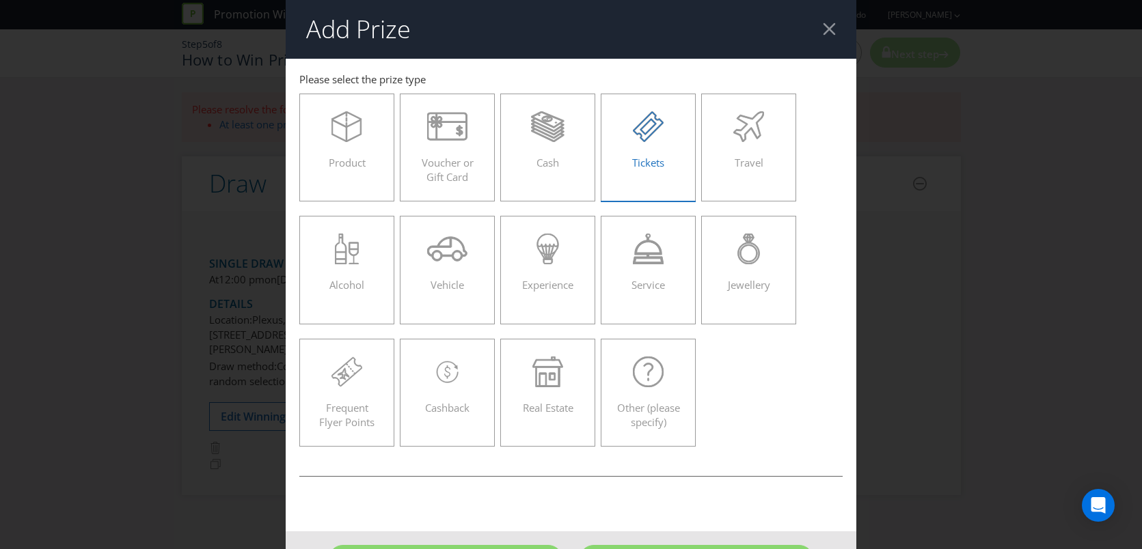
click at [657, 171] on div "Tickets" at bounding box center [648, 141] width 67 height 61
click at [0, 0] on input "Tickets" at bounding box center [0, 0] width 0 height 0
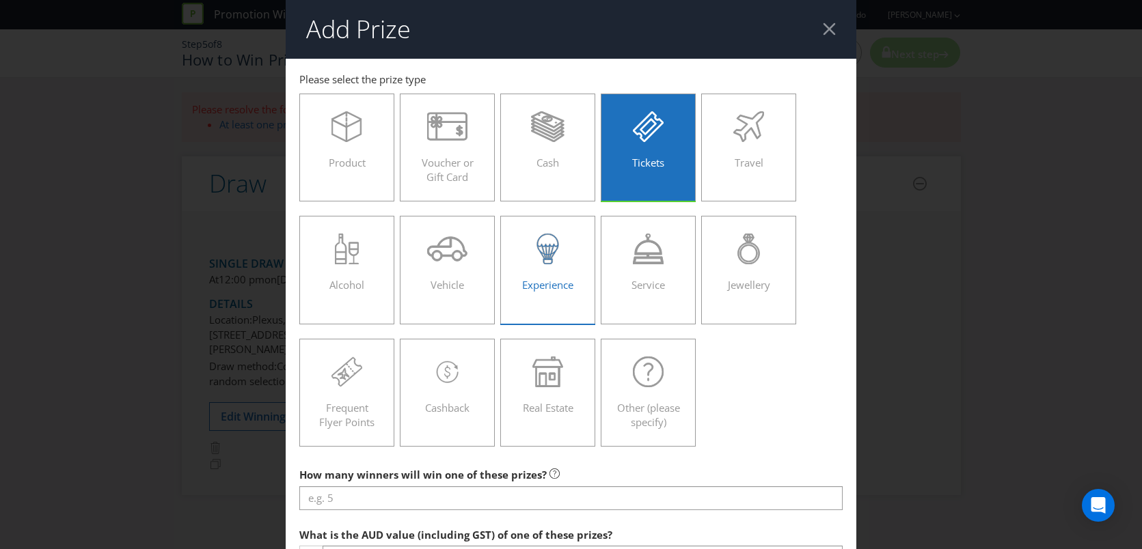
click at [554, 269] on div "Experience" at bounding box center [548, 264] width 67 height 61
click at [0, 0] on input "Experience" at bounding box center [0, 0] width 0 height 0
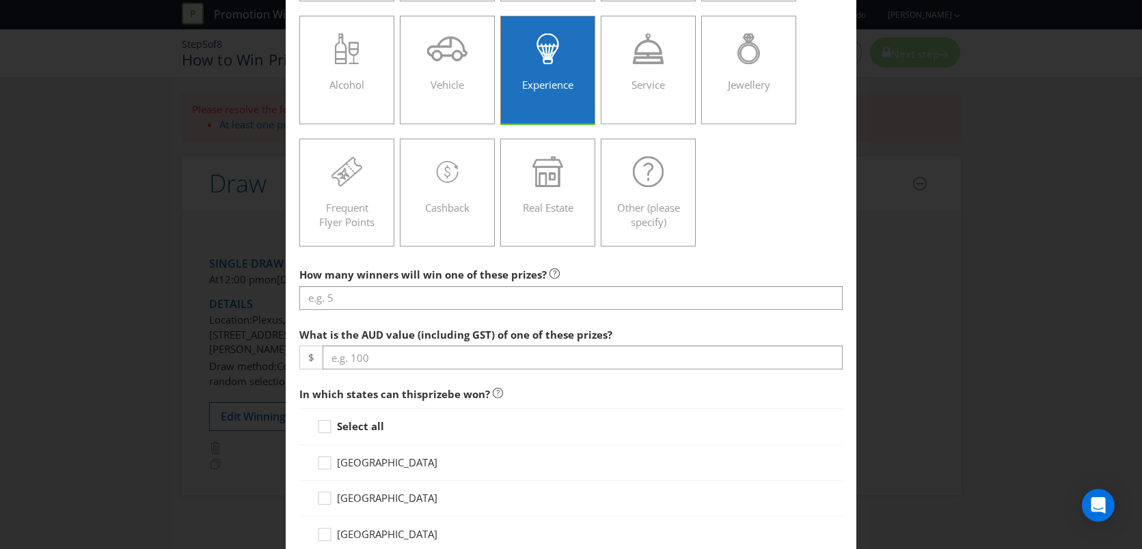
scroll to position [247, 0]
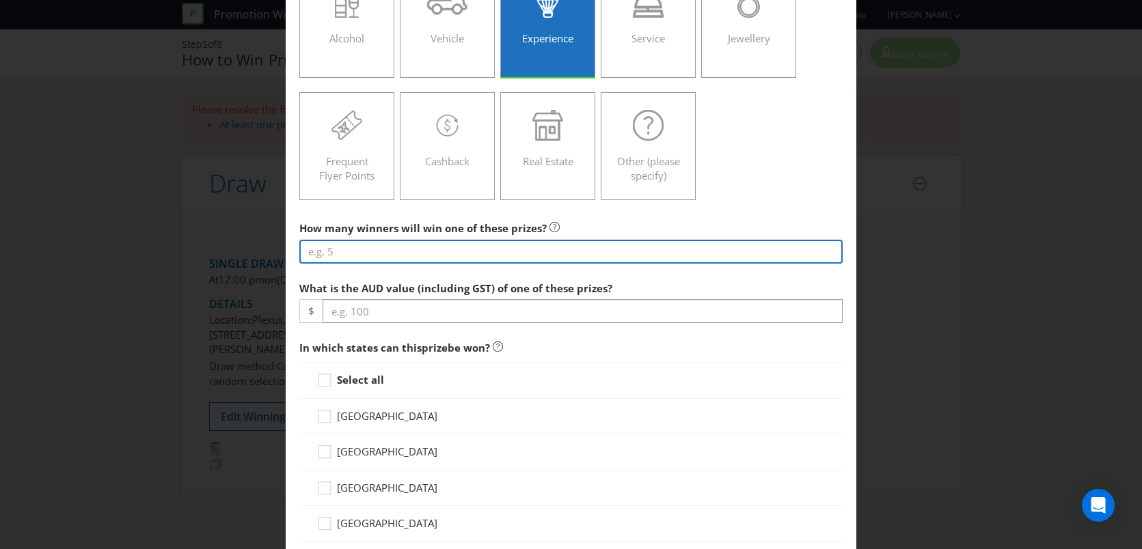
click at [470, 260] on input "number" at bounding box center [571, 252] width 544 height 24
type input "1"
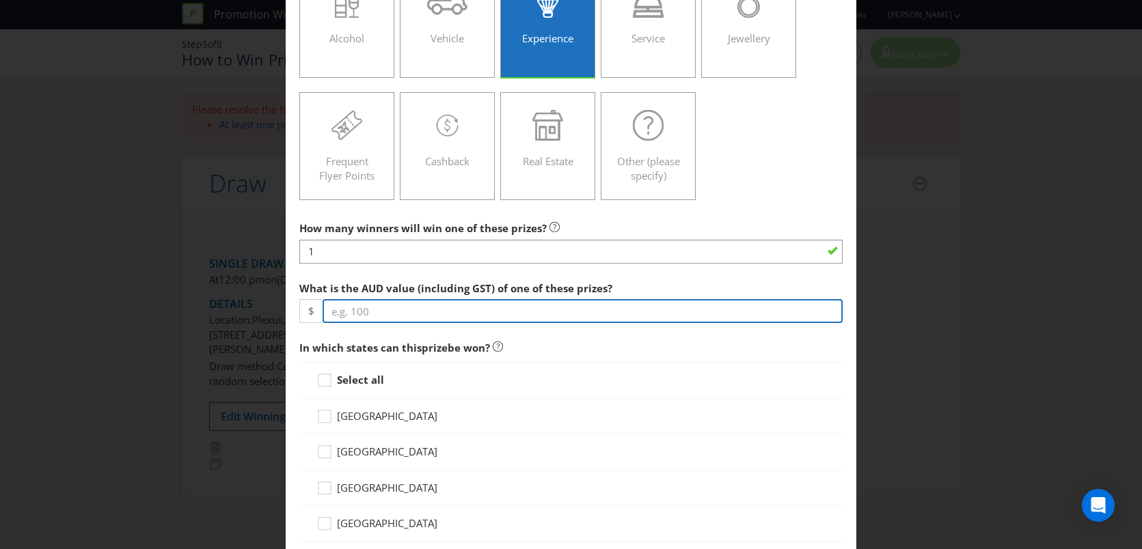
click at [474, 308] on input "number" at bounding box center [583, 311] width 521 height 24
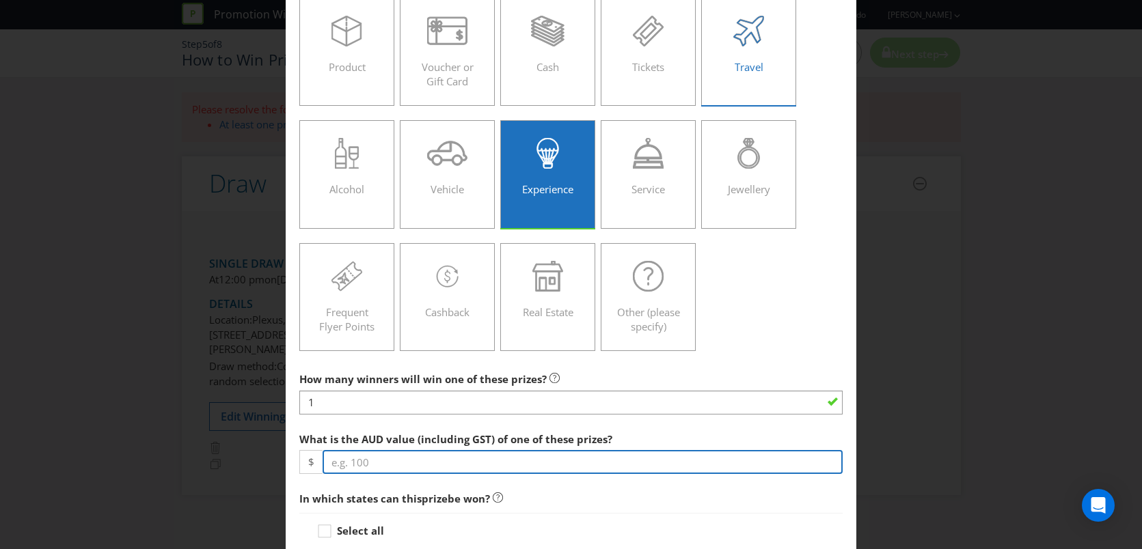
scroll to position [68, 0]
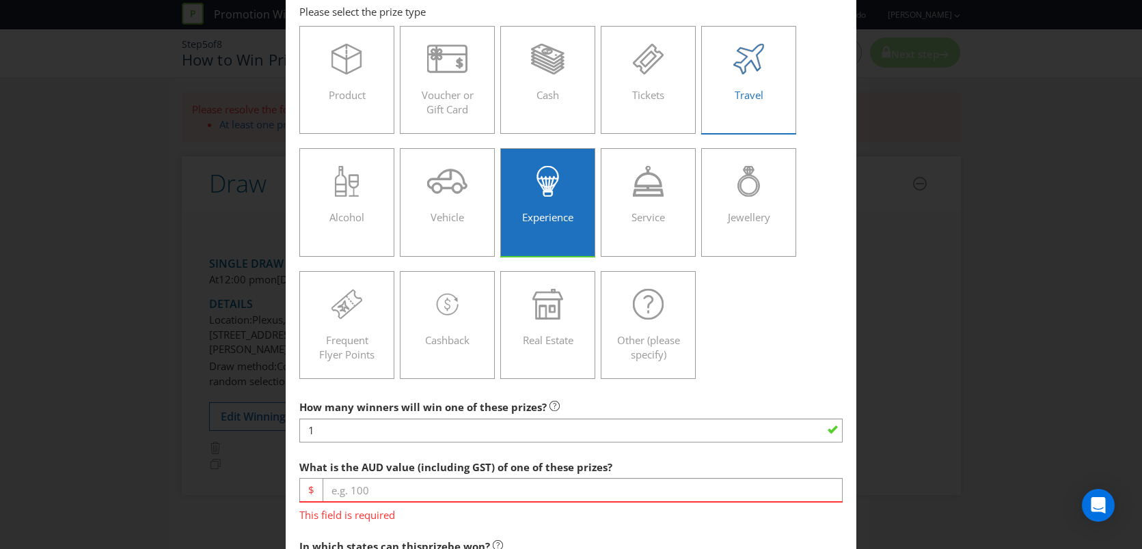
click at [772, 87] on div "Travel" at bounding box center [748, 74] width 67 height 61
click at [0, 0] on input "Travel" at bounding box center [0, 0] width 0 height 0
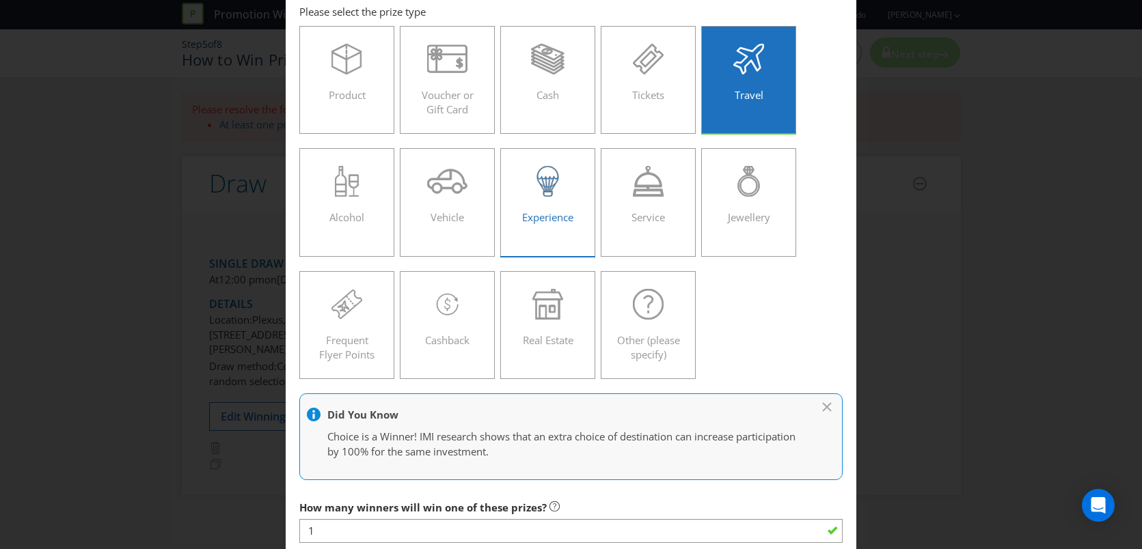
click at [575, 207] on div "Experience" at bounding box center [548, 196] width 67 height 61
click at [0, 0] on input "Experience" at bounding box center [0, 0] width 0 height 0
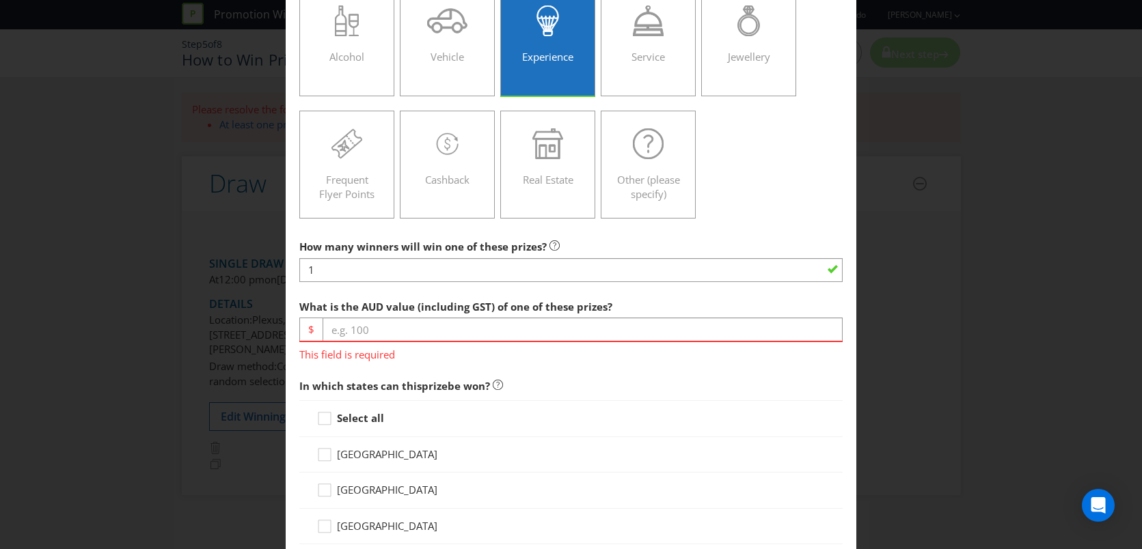
scroll to position [281, 0]
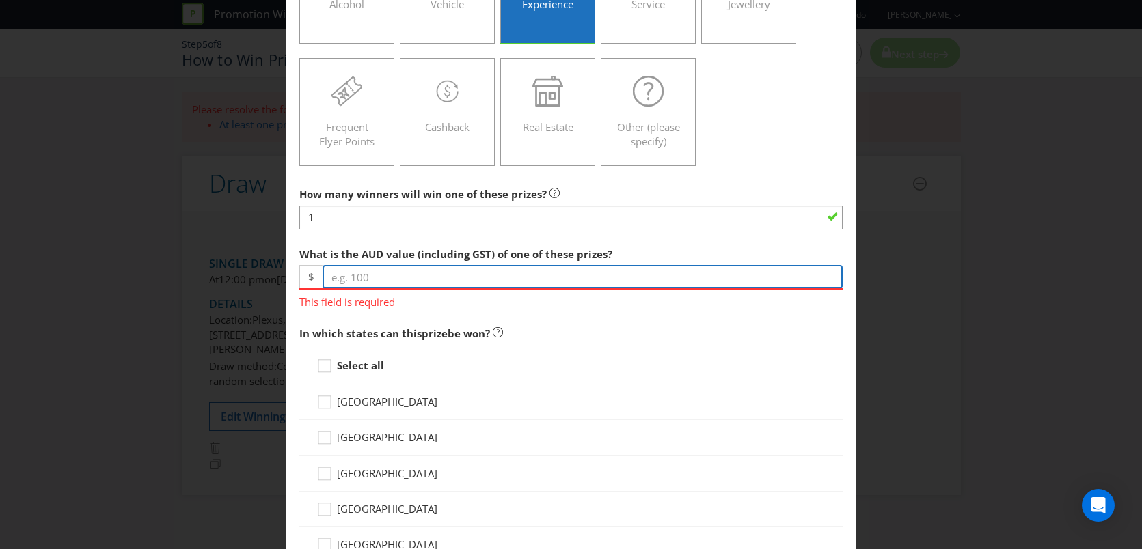
click at [438, 265] on input "number" at bounding box center [583, 277] width 521 height 24
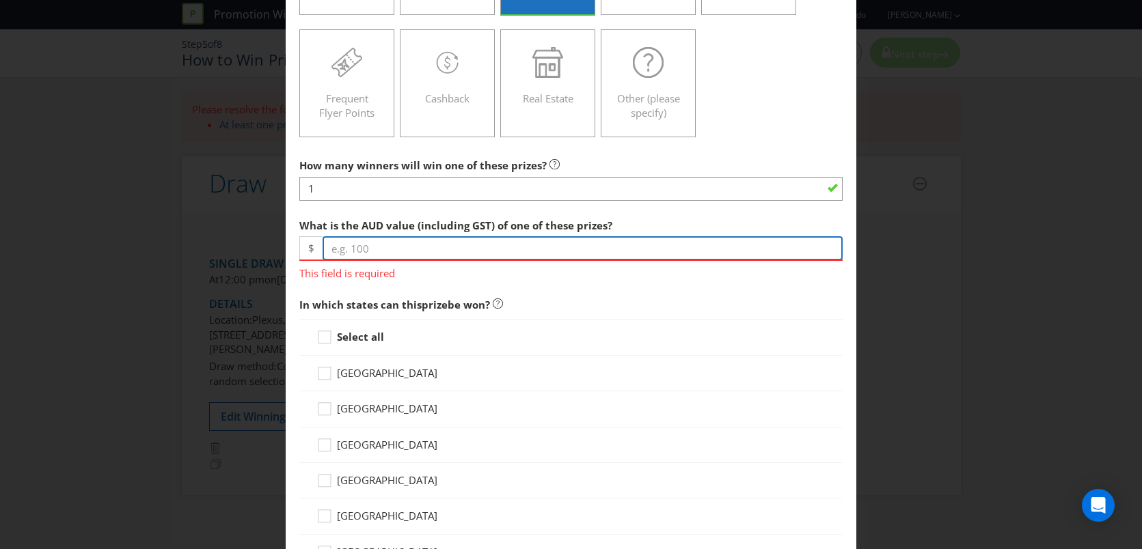
scroll to position [309, 0]
type input "11200"
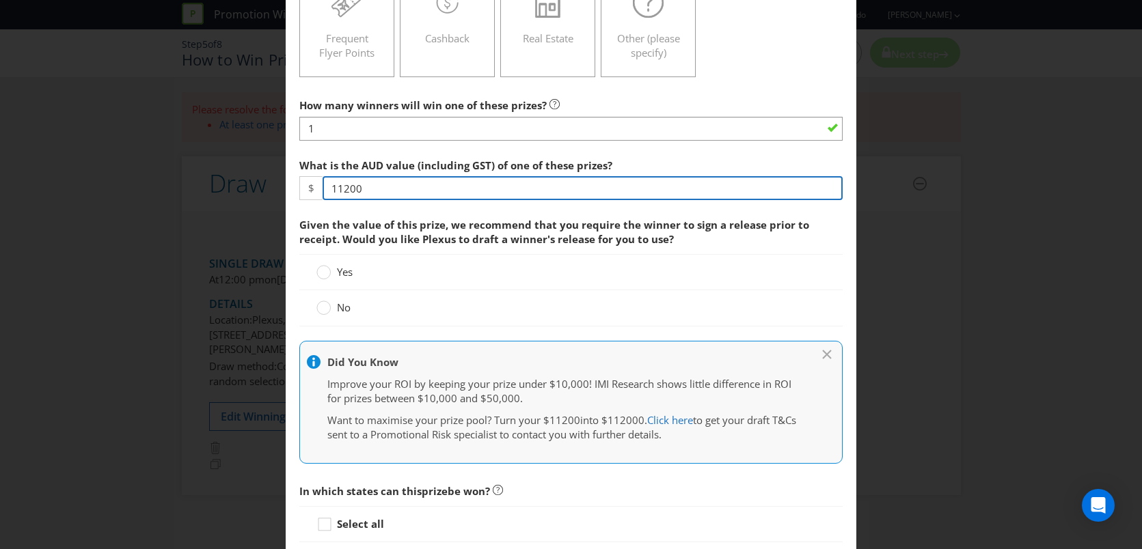
scroll to position [371, 0]
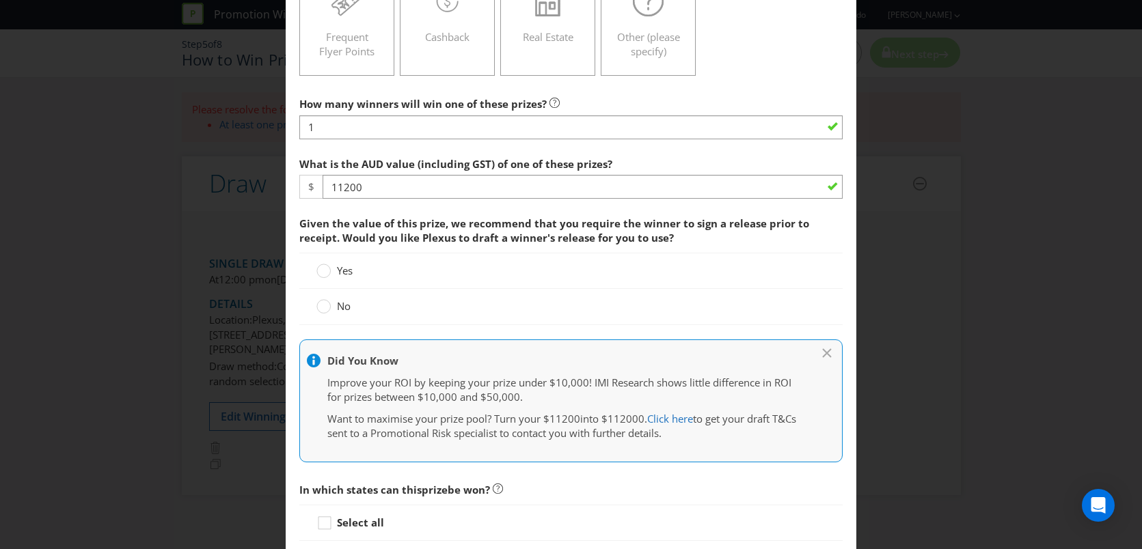
click at [340, 310] on span "No" at bounding box center [344, 306] width 14 height 14
click at [0, 0] on input "No" at bounding box center [0, 0] width 0 height 0
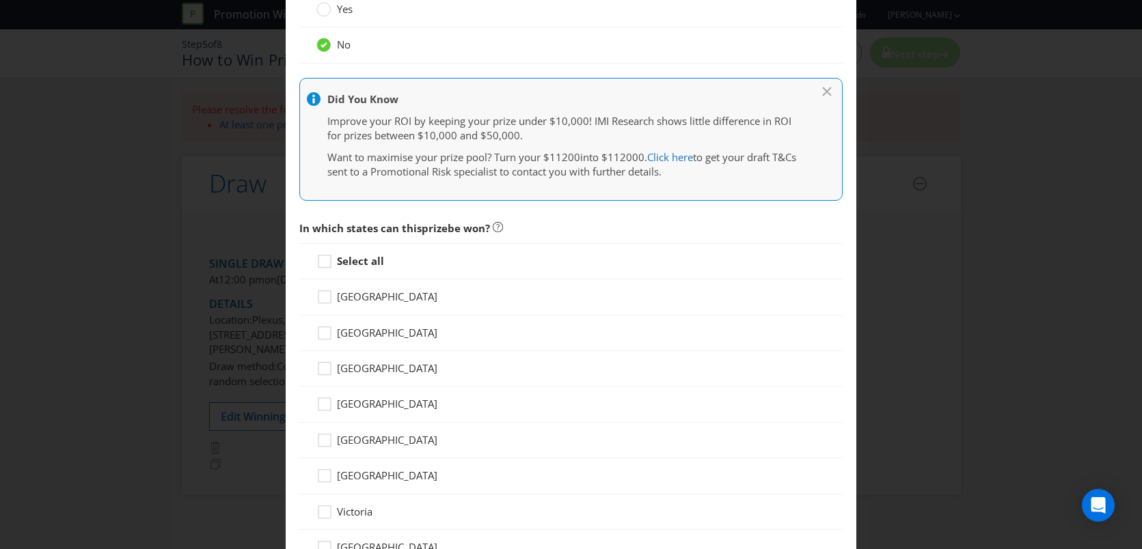
scroll to position [635, 0]
click at [348, 259] on strong "Select all" at bounding box center [360, 258] width 47 height 14
click at [0, 0] on input "Select all" at bounding box center [0, 0] width 0 height 0
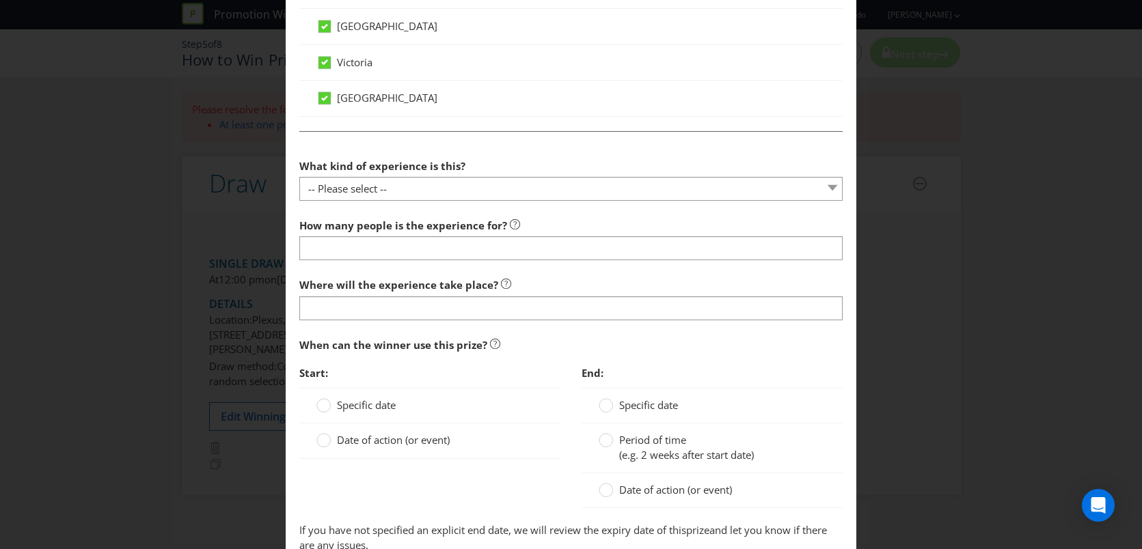
scroll to position [1083, 0]
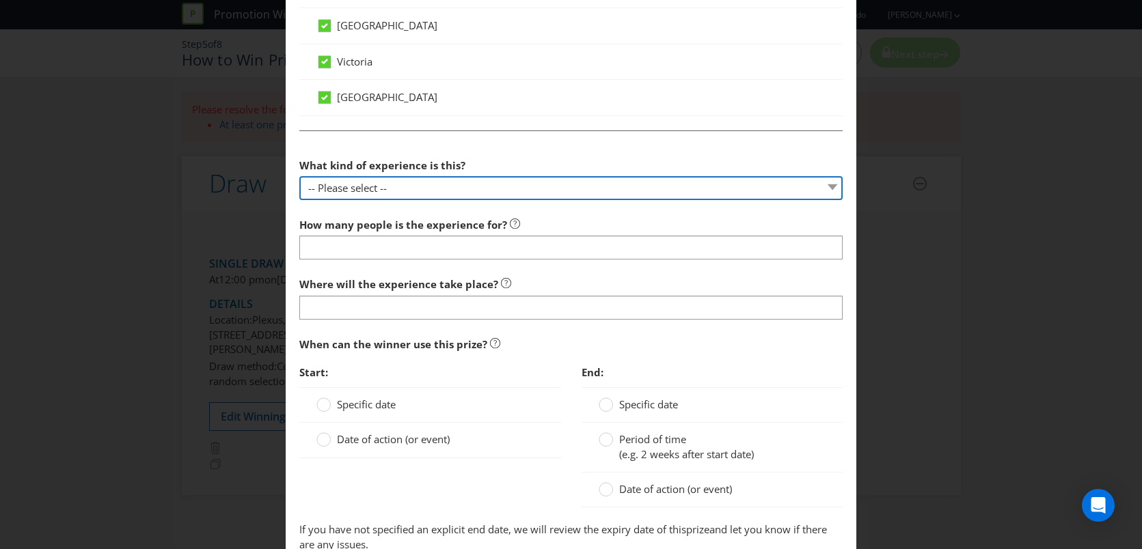
click at [411, 193] on select "-- Please select -- Dining Wellness Celebrity Encounter Activities and Sports O…" at bounding box center [571, 188] width 544 height 24
select select "OTHER"
click at [299, 176] on select "-- Please select -- Dining Wellness Celebrity Encounter Activities and Sports O…" at bounding box center [571, 188] width 544 height 24
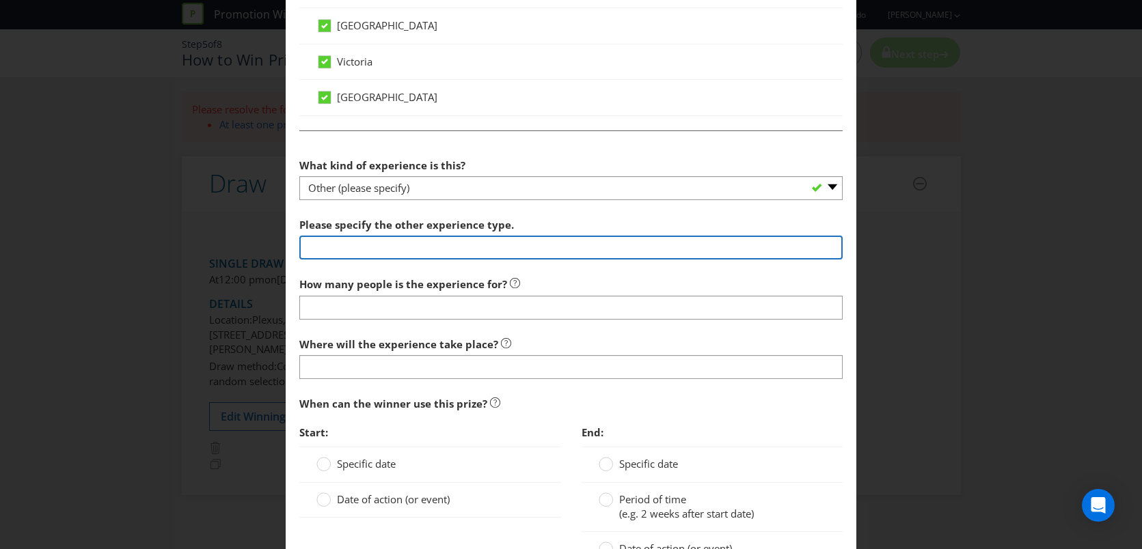
click at [396, 250] on input "text" at bounding box center [571, 248] width 544 height 24
type input "Money-Can't-Buy experience - VIP access to one day of the AO LIVE music concert."
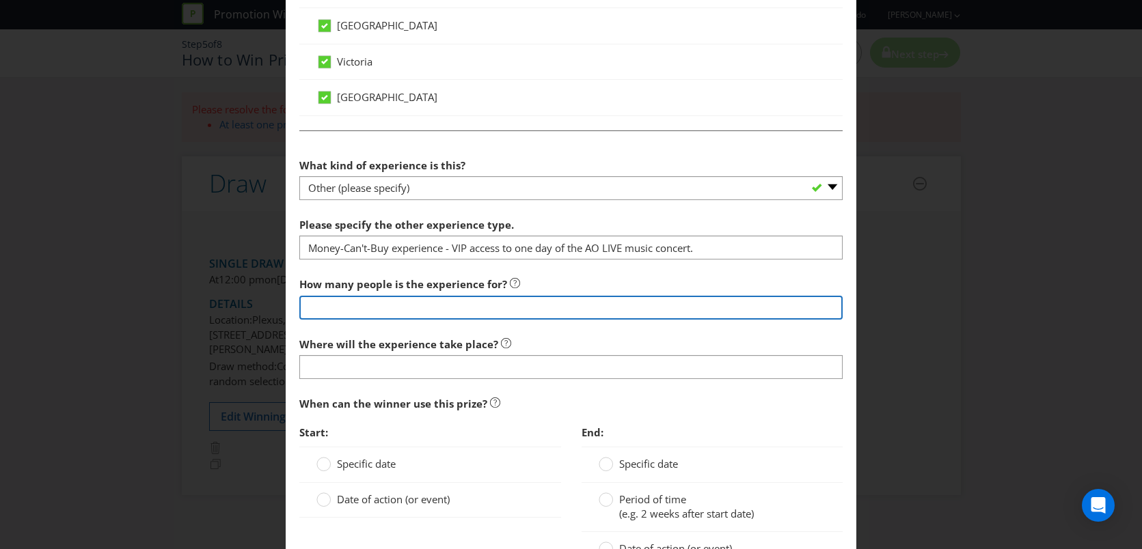
click at [367, 300] on input "number" at bounding box center [571, 308] width 544 height 24
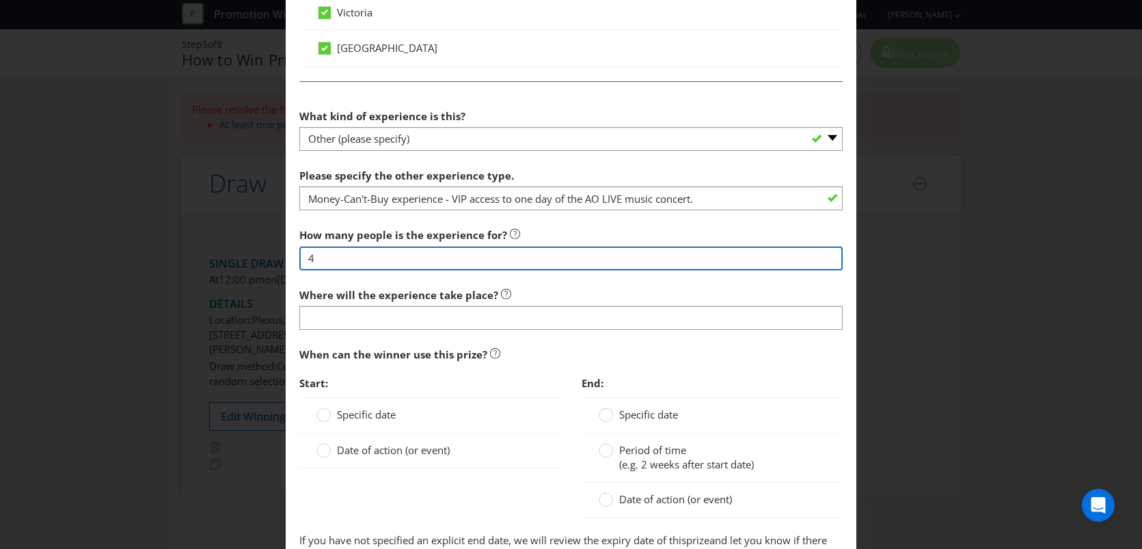
scroll to position [1134, 0]
type input "4"
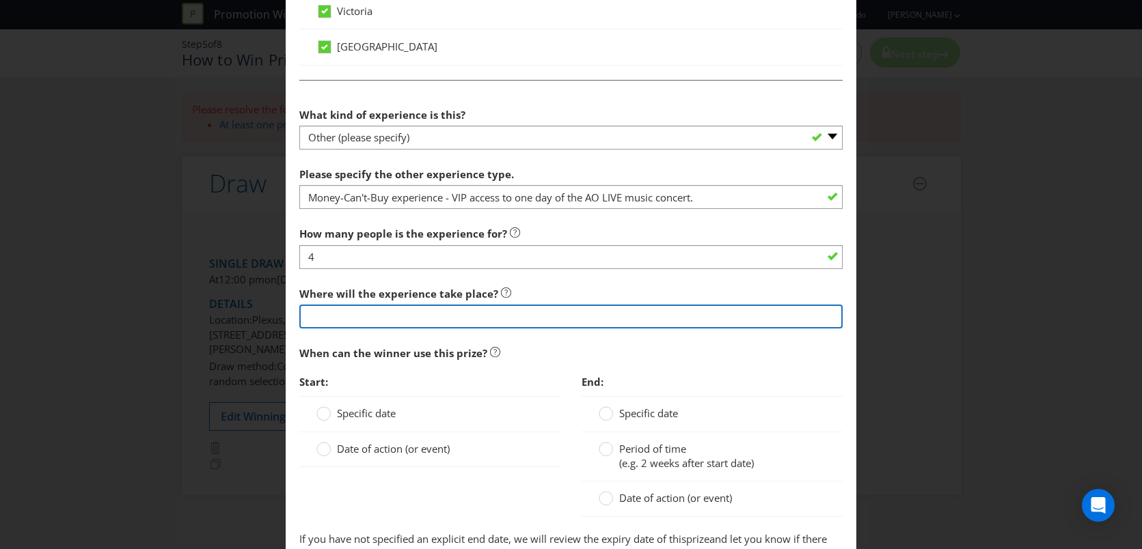
click at [421, 320] on input "text" at bounding box center [571, 317] width 544 height 24
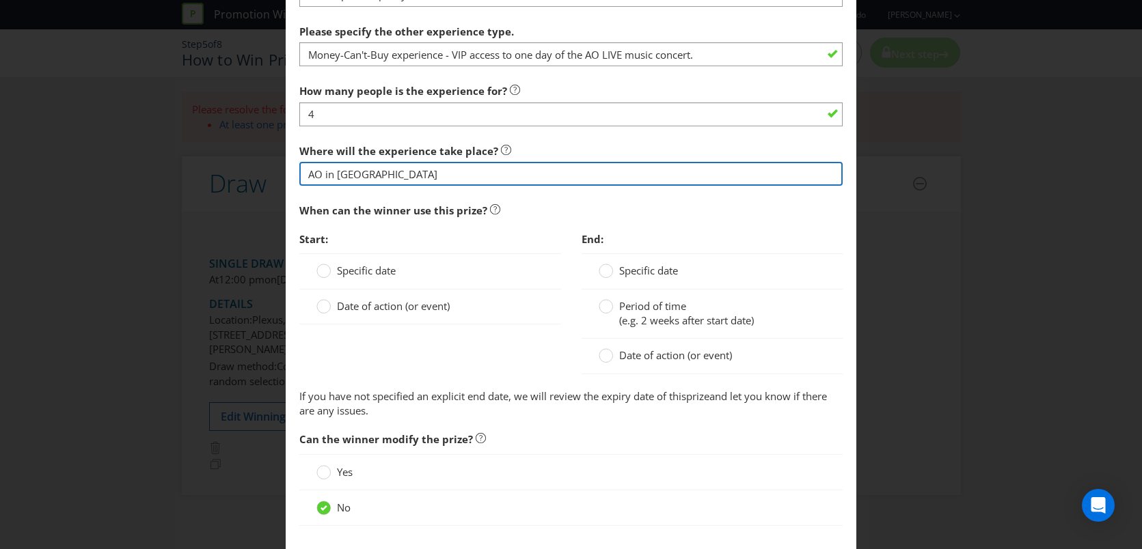
scroll to position [1279, 0]
type input "AO in [GEOGRAPHIC_DATA]"
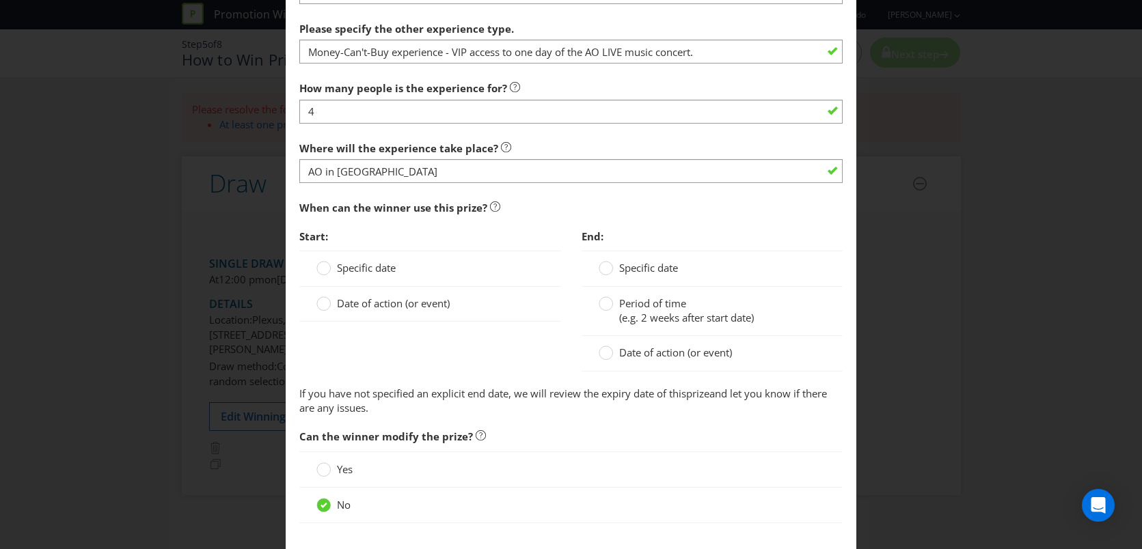
click at [381, 266] on span "Specific date" at bounding box center [366, 268] width 59 height 14
click at [0, 0] on input "Specific date" at bounding box center [0, 0] width 0 height 0
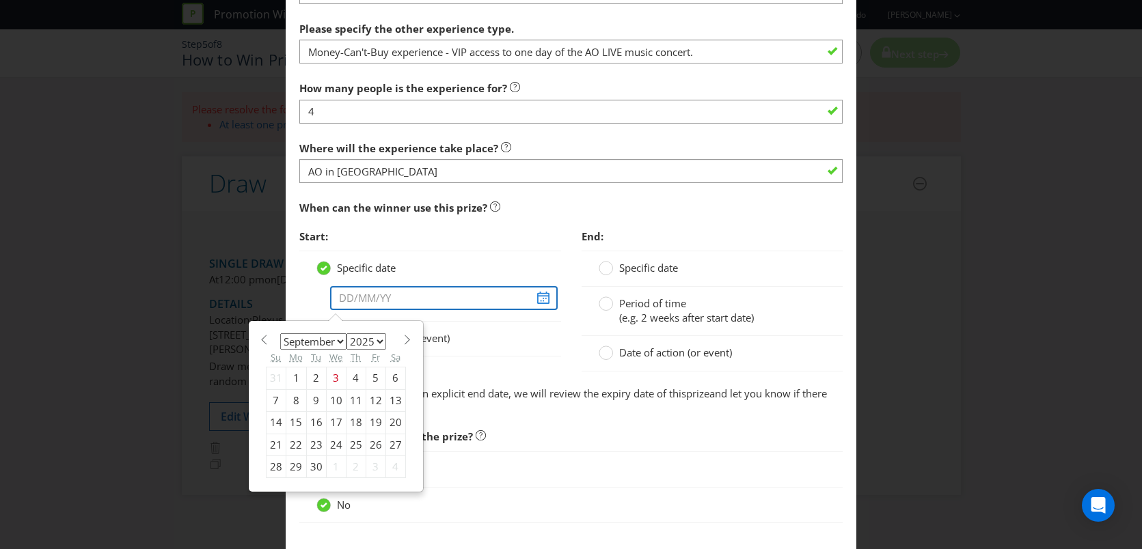
click at [546, 303] on input "text" at bounding box center [444, 298] width 228 height 24
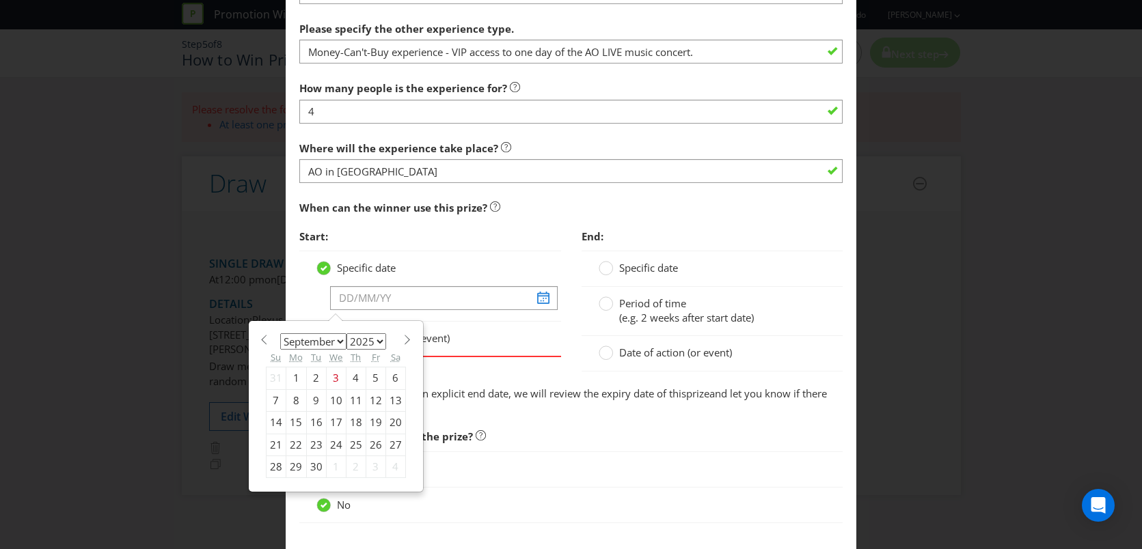
click at [410, 338] on div "January February March April May June July August September October November [D…" at bounding box center [335, 407] width 173 height 170
click at [405, 339] on span at bounding box center [407, 340] width 10 height 10
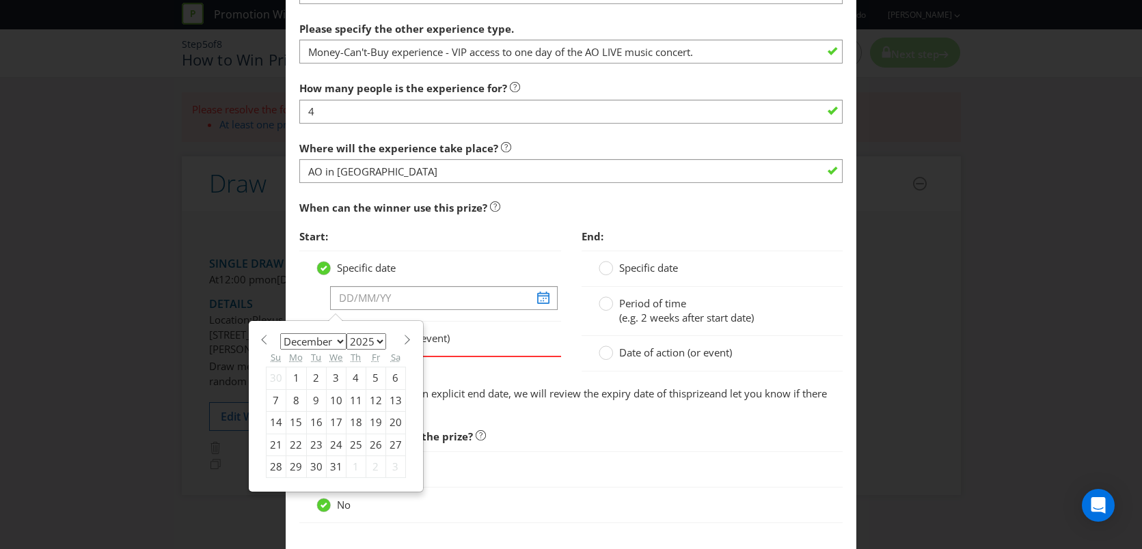
select select "0"
select select "2026"
click at [373, 445] on div "23" at bounding box center [376, 445] width 20 height 22
type input "[DATE]"
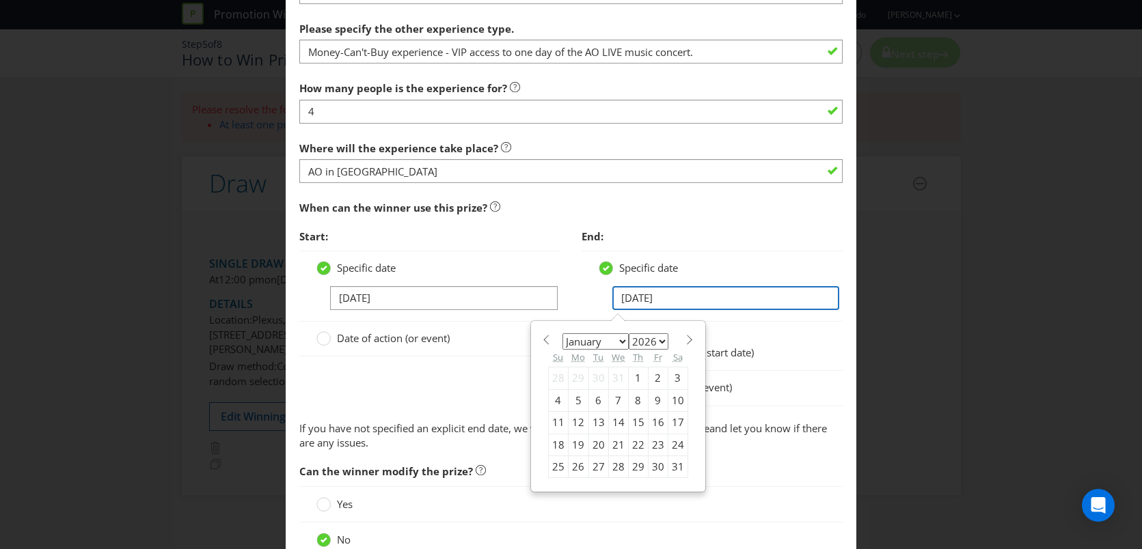
click at [653, 294] on input "[DATE]" at bounding box center [726, 298] width 228 height 24
click at [559, 465] on div "25" at bounding box center [558, 467] width 20 height 22
type input "[DATE]"
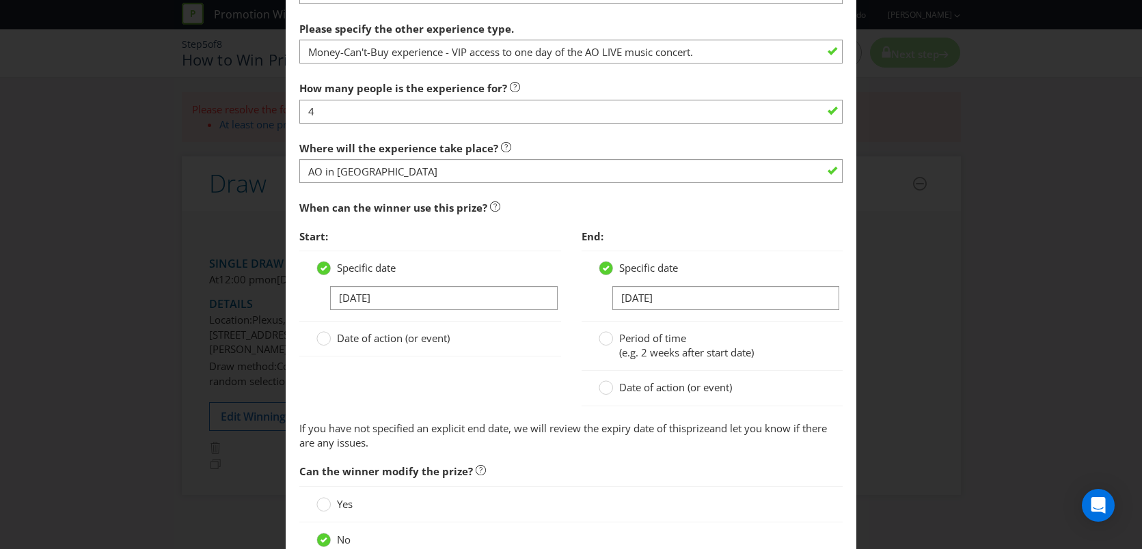
click at [369, 340] on span "Date of action (or event)" at bounding box center [393, 338] width 113 height 14
click at [0, 0] on input "Date of action (or event)" at bounding box center [0, 0] width 0 height 0
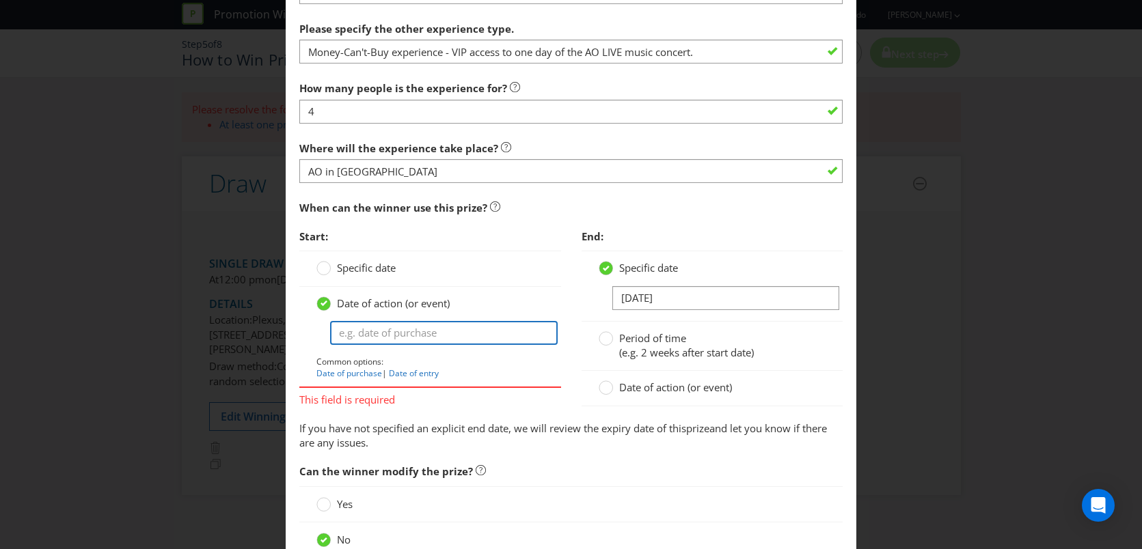
click at [370, 334] on input "text" at bounding box center [444, 333] width 228 height 24
click at [352, 267] on span "Specific date" at bounding box center [366, 268] width 59 height 14
click at [0, 0] on input "Specific date" at bounding box center [0, 0] width 0 height 0
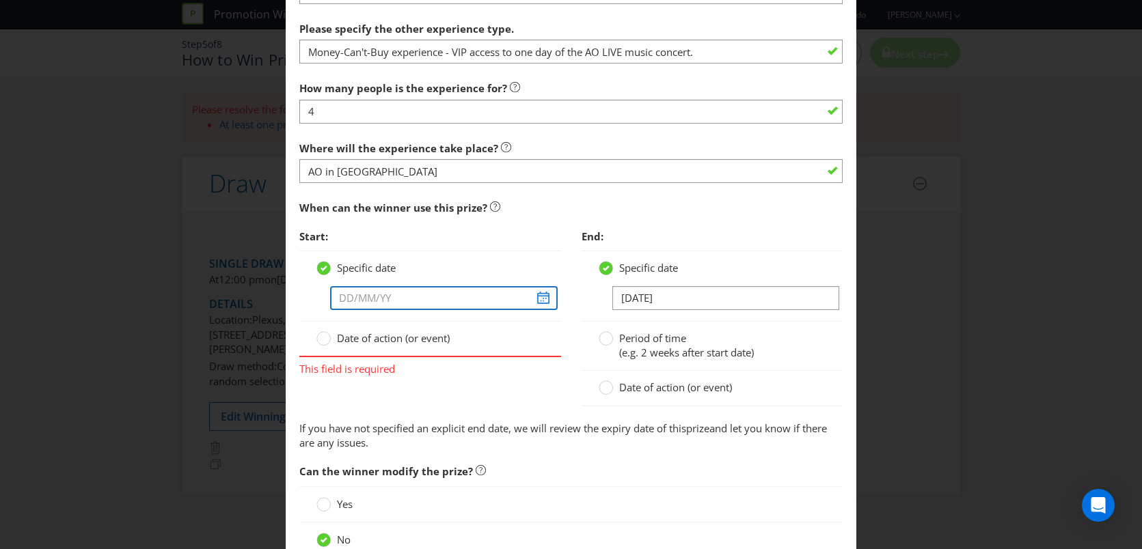
click at [540, 302] on input "text" at bounding box center [444, 298] width 228 height 24
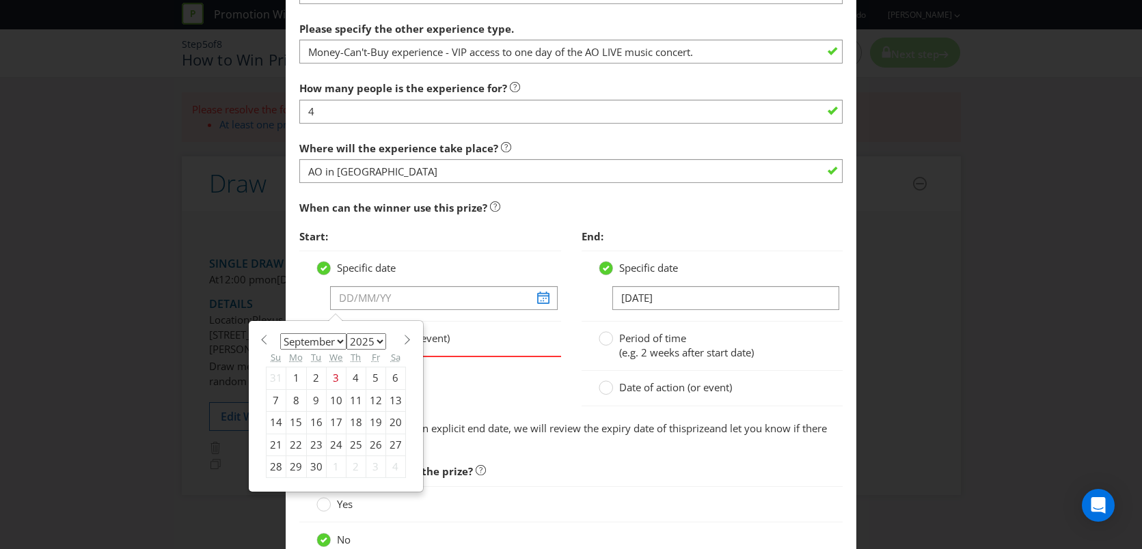
click at [402, 341] on span at bounding box center [407, 340] width 10 height 10
select select "0"
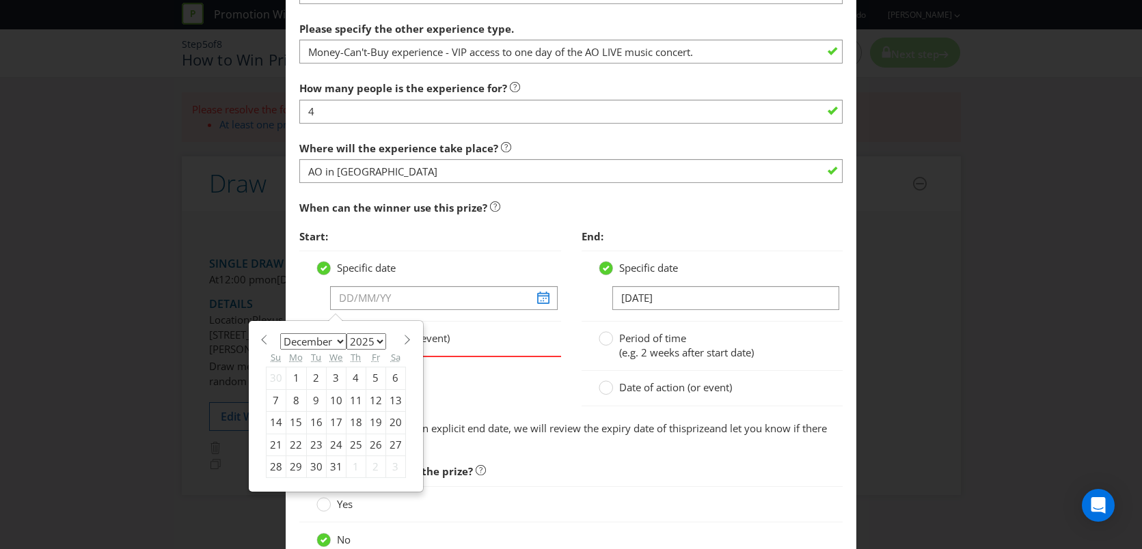
select select "2026"
click at [375, 448] on div "23" at bounding box center [376, 445] width 20 height 22
type input "[DATE]"
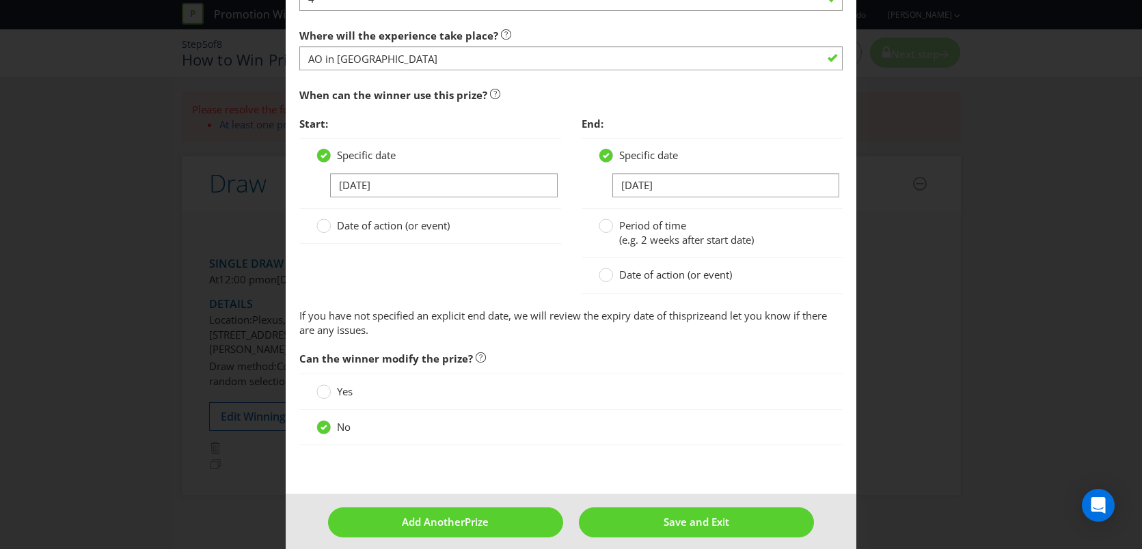
scroll to position [1393, 0]
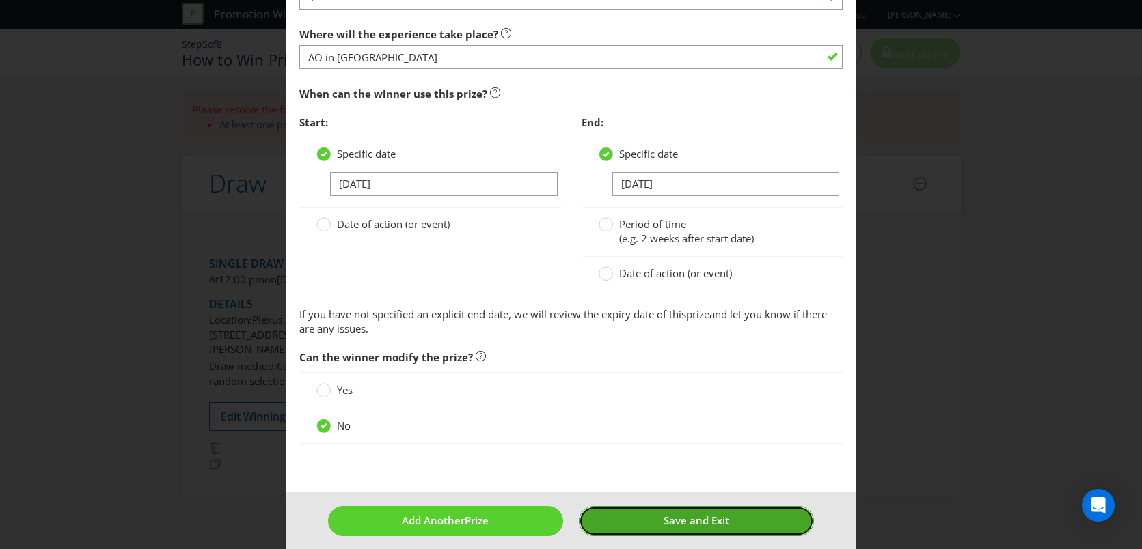
click at [685, 521] on span "Save and Exit" at bounding box center [697, 521] width 66 height 14
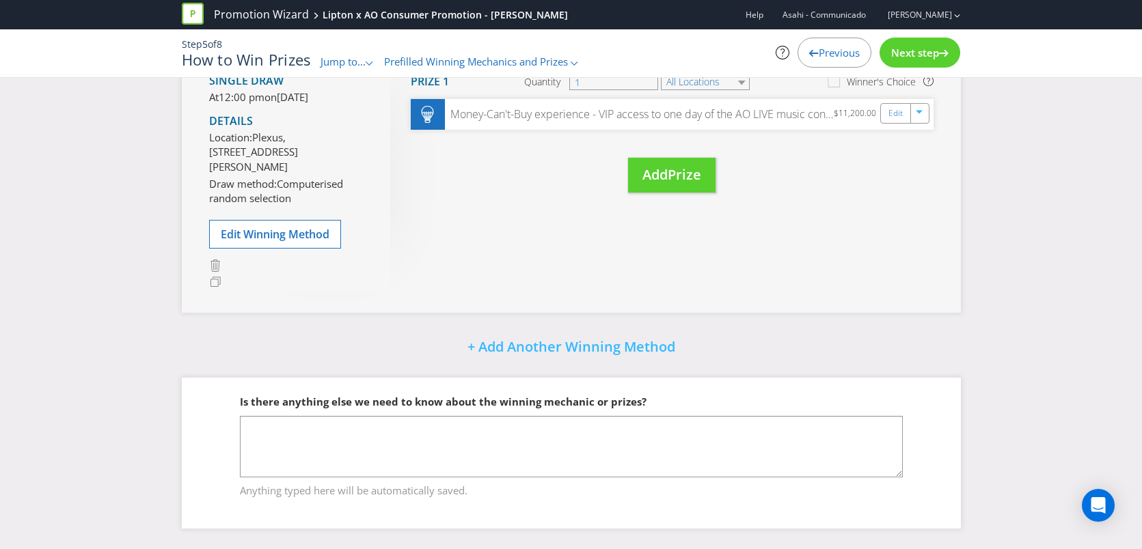
scroll to position [335, 0]
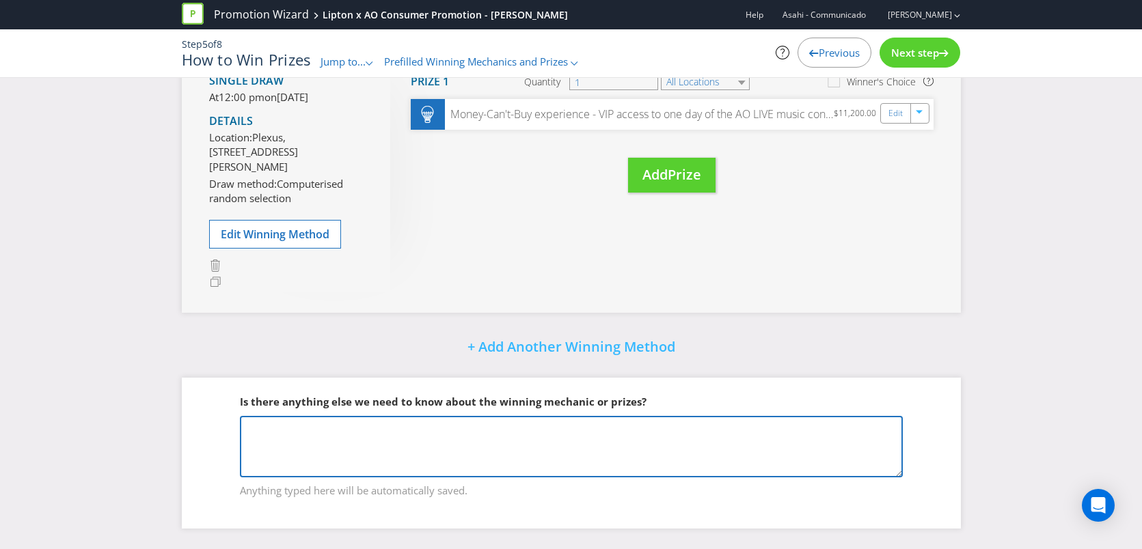
click at [346, 424] on textarea at bounding box center [571, 446] width 663 height 61
click at [412, 435] on textarea at bounding box center [571, 446] width 663 height 61
type textarea "M"
drag, startPoint x: 379, startPoint y: 427, endPoint x: 331, endPoint y: 425, distance: 47.9
click at [331, 425] on textarea "Money-Can't-Buy includes" at bounding box center [571, 446] width 663 height 61
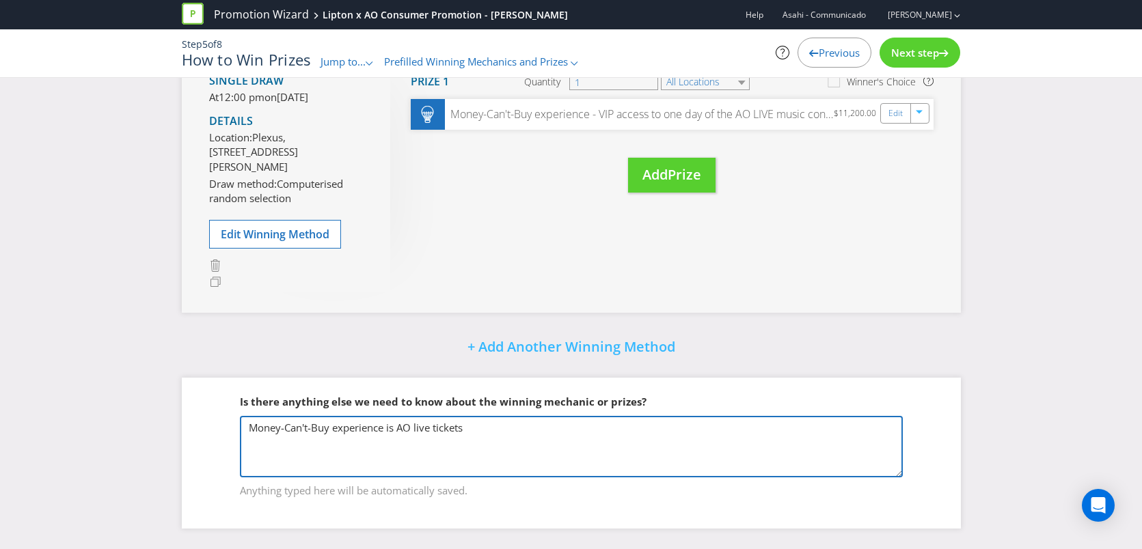
click at [397, 425] on textarea "Money-Can't-Buy experience is AO live tickets" at bounding box center [571, 446] width 663 height 61
click at [516, 422] on textarea "Money-Can't-Buy experience is VIP AO live tickets" at bounding box center [571, 446] width 663 height 61
drag, startPoint x: 587, startPoint y: 430, endPoint x: 493, endPoint y: 430, distance: 93.6
click at [493, 430] on textarea "Money-Can't-Buy experience is VIP AO live tickets - backstage passes" at bounding box center [571, 446] width 663 height 61
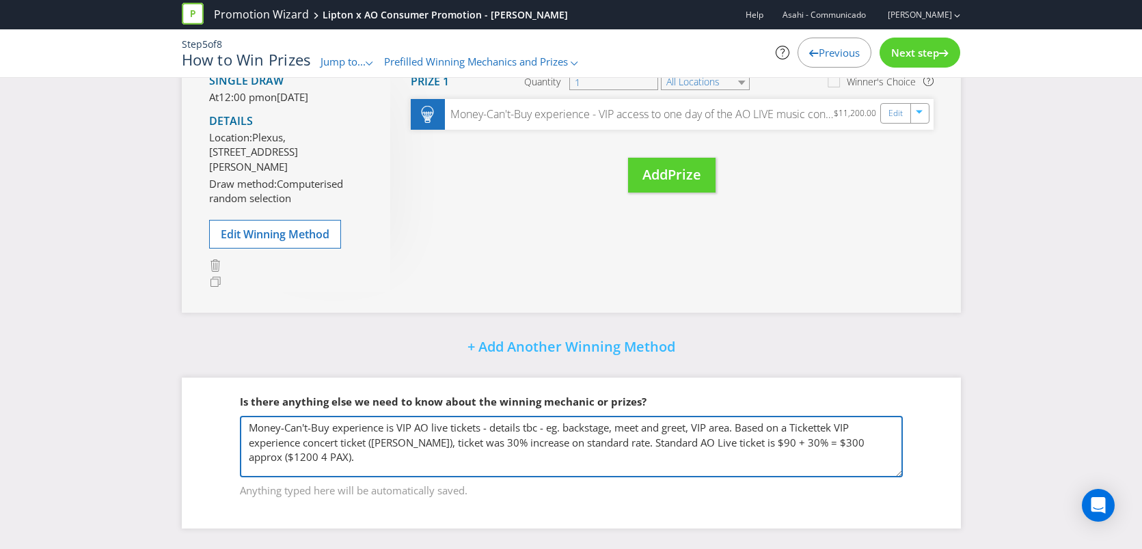
drag, startPoint x: 388, startPoint y: 456, endPoint x: 282, endPoint y: 460, distance: 106.0
click at [282, 460] on textarea "Money-Can't-Buy experience is VIP AO live tickets - details tbc - eg. backstage…" at bounding box center [571, 446] width 663 height 61
click at [376, 463] on textarea "Money-Can't-Buy experience is VIP AO live tickets - details tbc - eg. backstage…" at bounding box center [571, 446] width 663 height 61
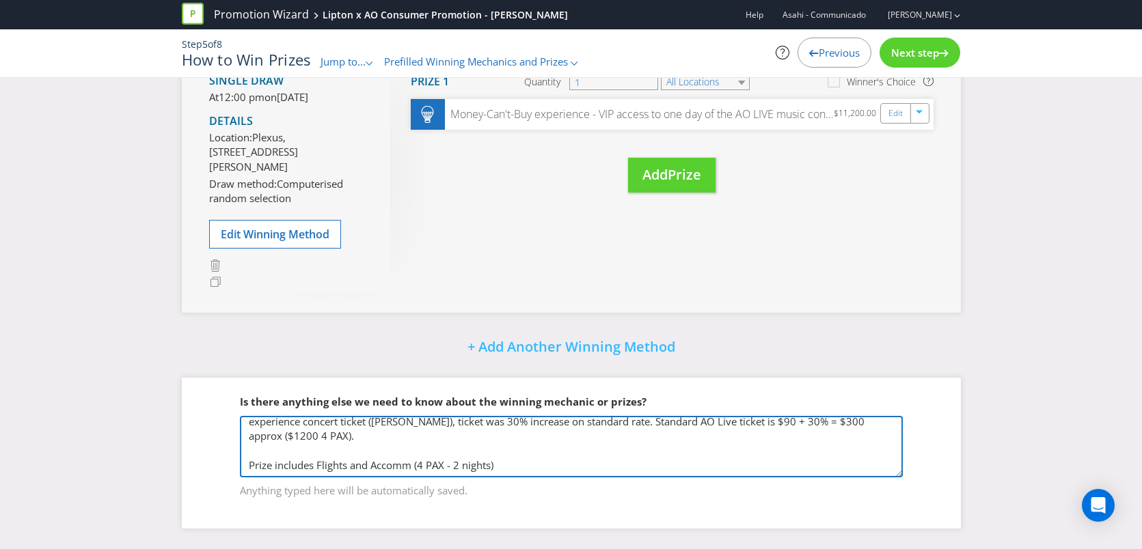
drag, startPoint x: 508, startPoint y: 469, endPoint x: 213, endPoint y: 449, distance: 295.2
click at [213, 449] on fieldset "Is there anything else we need to know about the winning mechanic or prizes? Mo…" at bounding box center [571, 438] width 724 height 141
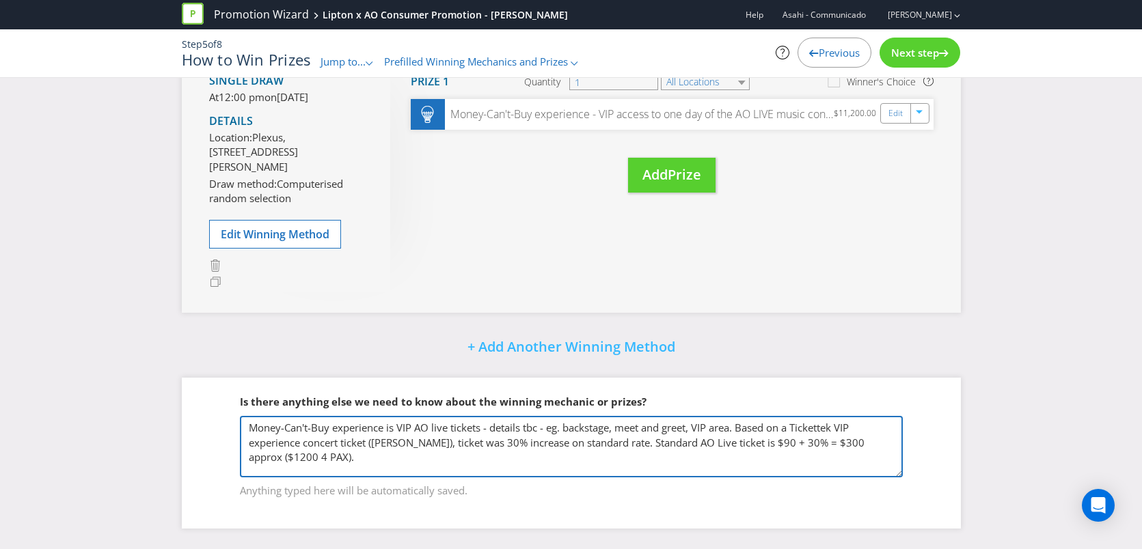
scroll to position [0, 0]
click at [250, 424] on textarea "Money-Can't-Buy experience is VIP AO live tickets - details tbc - eg. backstage…" at bounding box center [571, 446] width 663 height 61
paste textarea "Prize includes Flights and Accomm (4 PAX - 2 nights)"
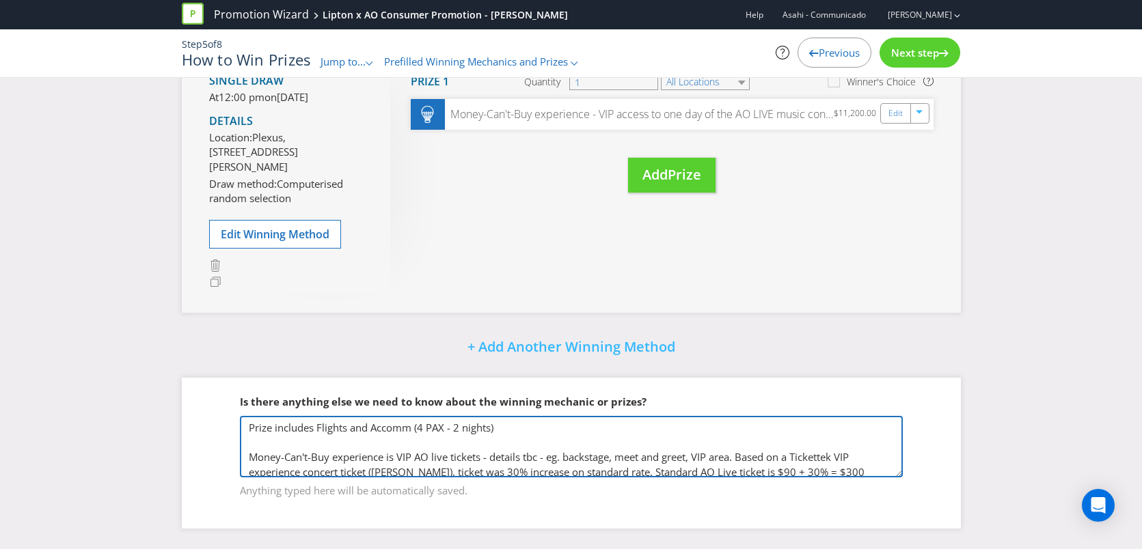
scroll to position [2, 0]
click at [250, 439] on textarea "Prize includes Flights and Accomm (4 PAX - 2 nights) Money-Can't-Buy experience…" at bounding box center [571, 446] width 663 height 61
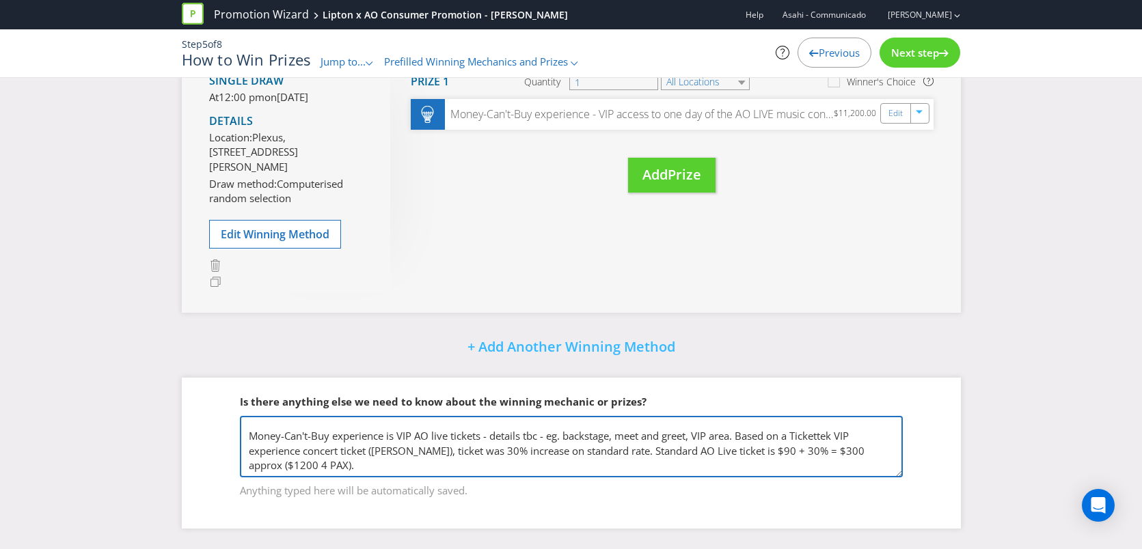
drag, startPoint x: 359, startPoint y: 449, endPoint x: 290, endPoint y: 449, distance: 69.0
click at [290, 449] on textarea "Prize includes Flights and Accomm (4 PAX - 2 nights) Money-Can't-Buy experience…" at bounding box center [571, 446] width 663 height 61
click at [428, 454] on textarea "Prize includes Flights and Accomm (4 PAX - 2 nights) Money-Can't-Buy experience…" at bounding box center [571, 446] width 663 height 61
click at [825, 424] on textarea "Prize includes Flights and Accomm (4 PAX - 2 nights) Money-Can't-Buy experience…" at bounding box center [571, 446] width 663 height 61
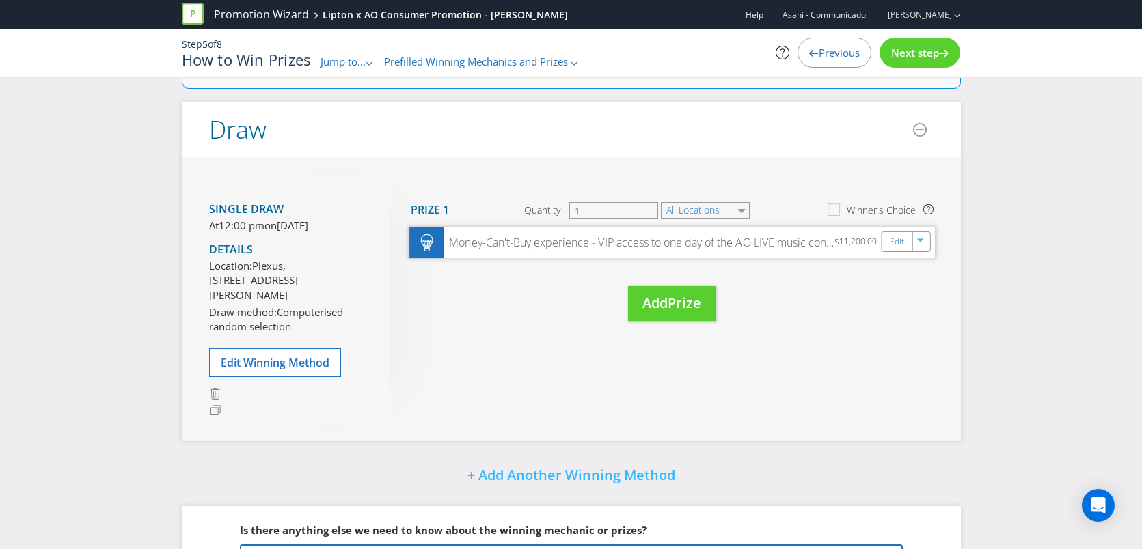
scroll to position [300, 0]
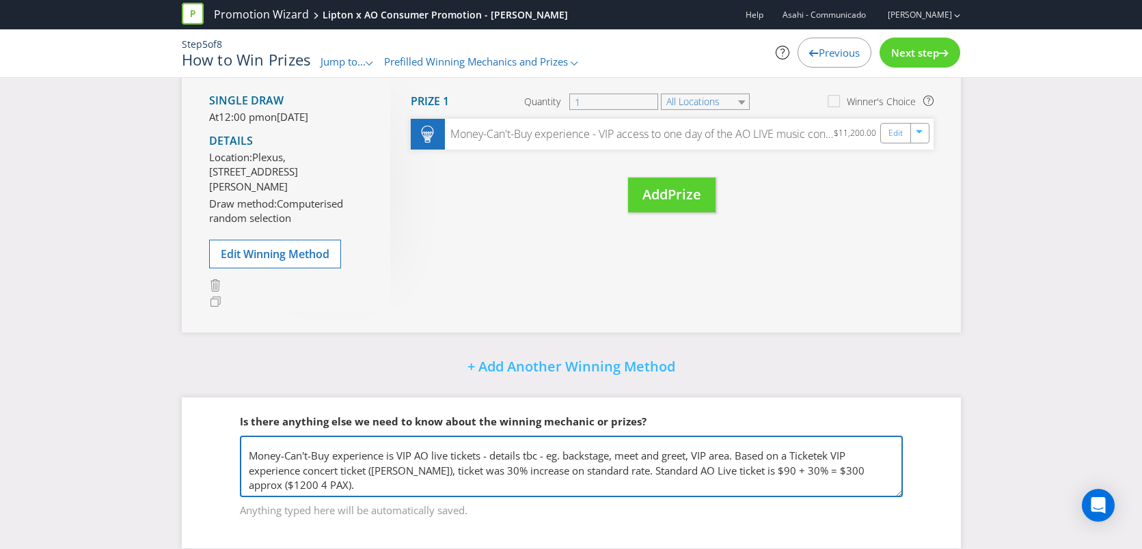
click at [406, 493] on textarea "Prize includes Flights and Accomm (4 PAX - 2 nights) Money-Can't-Buy experience…" at bounding box center [571, 466] width 663 height 61
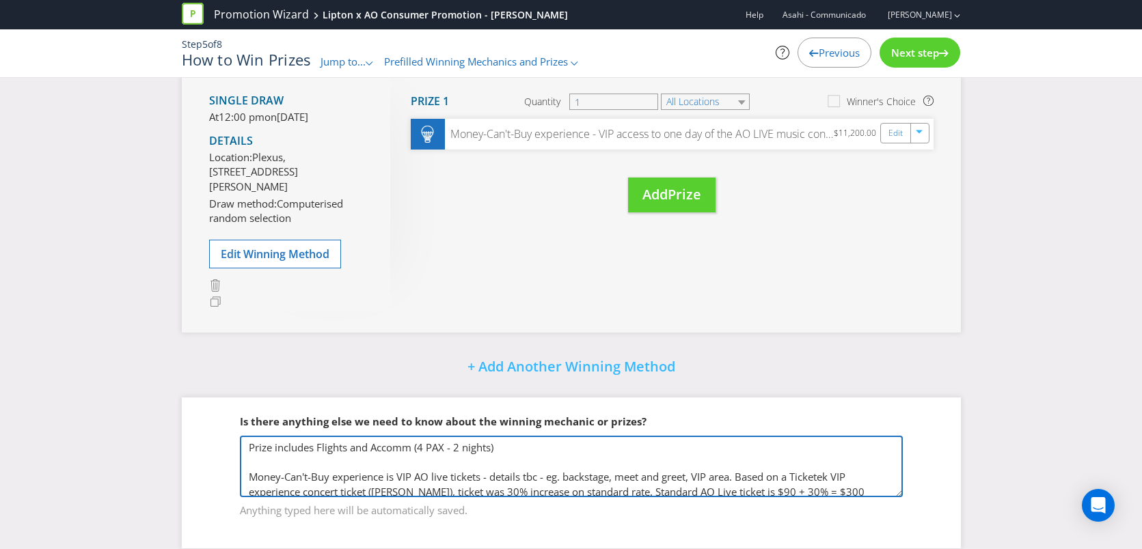
click at [536, 462] on textarea "Prize includes Flights and Accomm (4 PAX - 2 nights) Money-Can't-Buy experience…" at bounding box center [571, 466] width 663 height 61
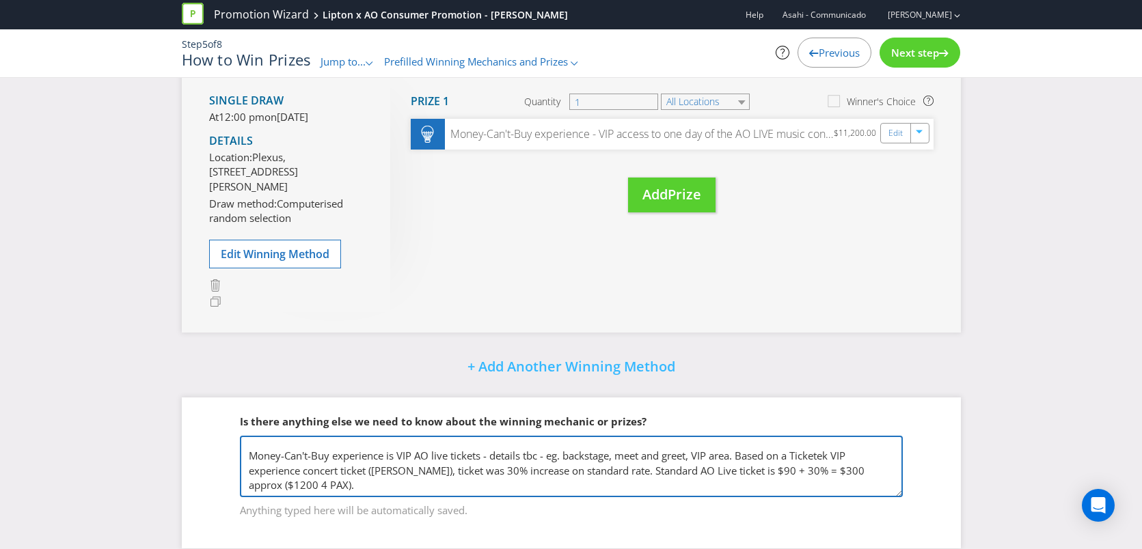
scroll to position [33, 0]
type textarea "Prize includes Flights and Accomm (4 PAX - 2 nights) - $10k Money-Can't-Buy exp…"
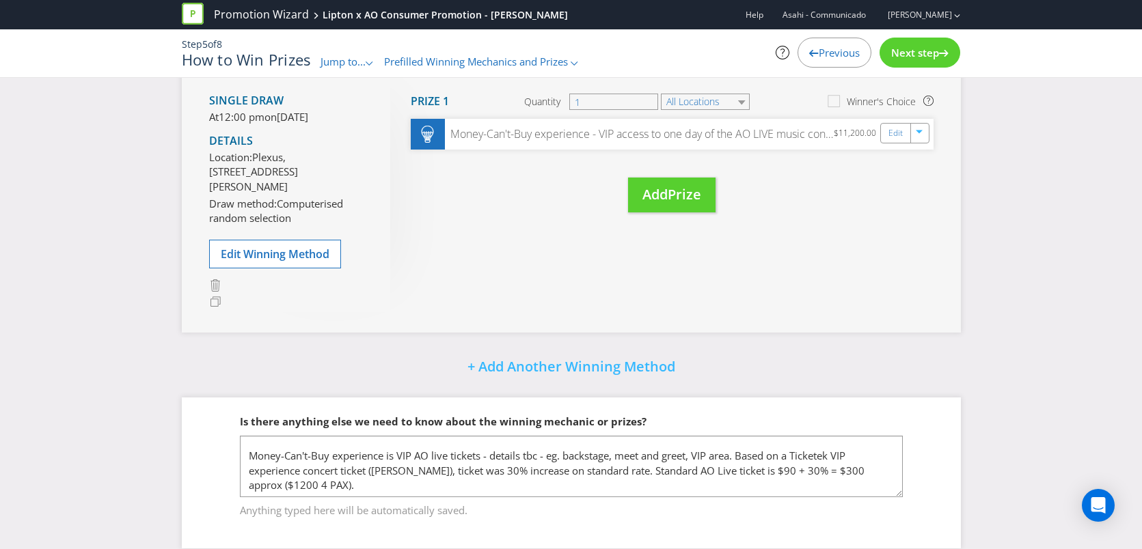
click at [905, 57] on span "Next step" at bounding box center [915, 53] width 48 height 14
